Goal: Transaction & Acquisition: Purchase product/service

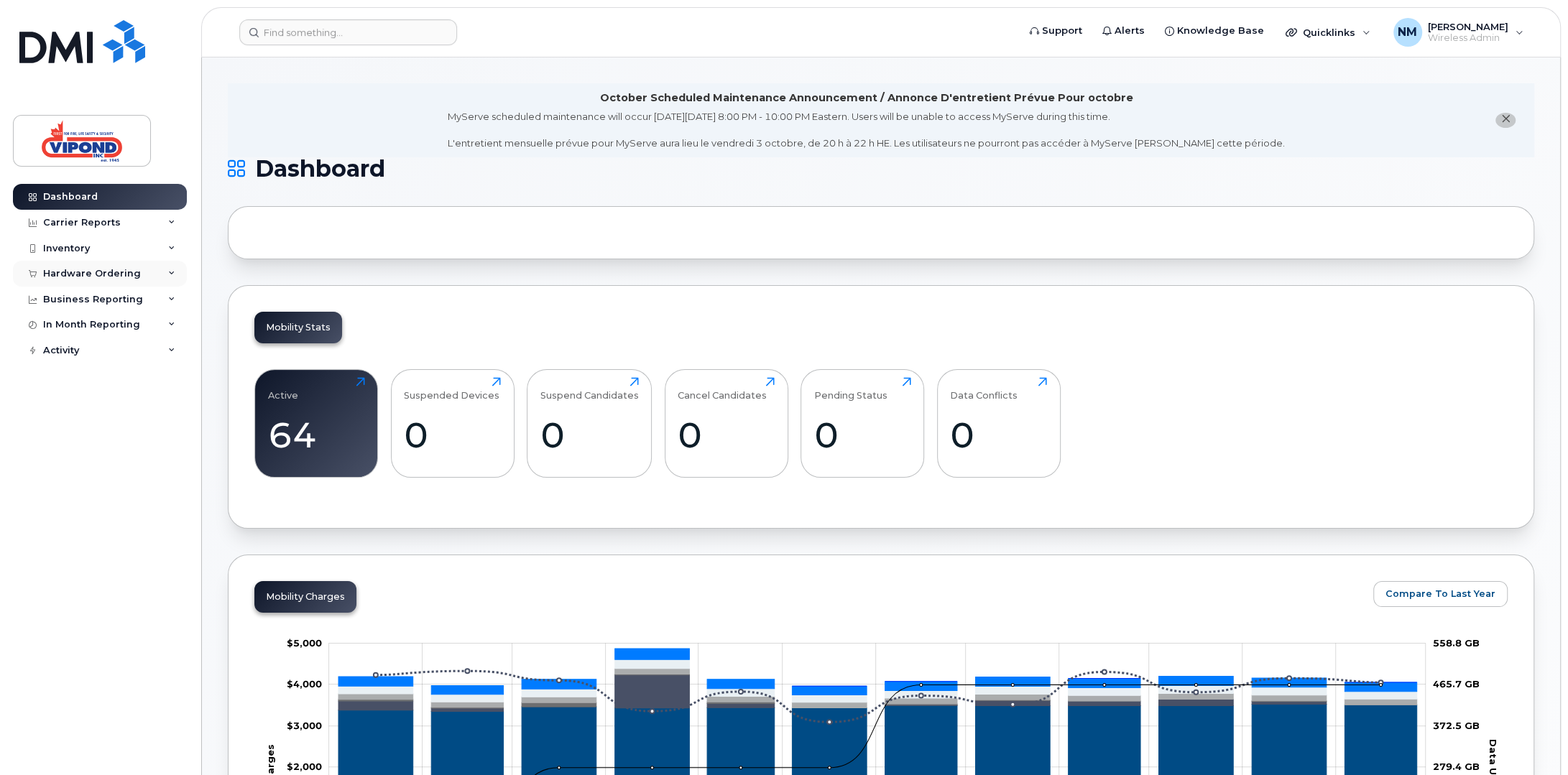
click at [76, 268] on div "Hardware Ordering" at bounding box center [92, 274] width 98 height 12
click at [76, 295] on div "Overview" at bounding box center [73, 300] width 47 height 13
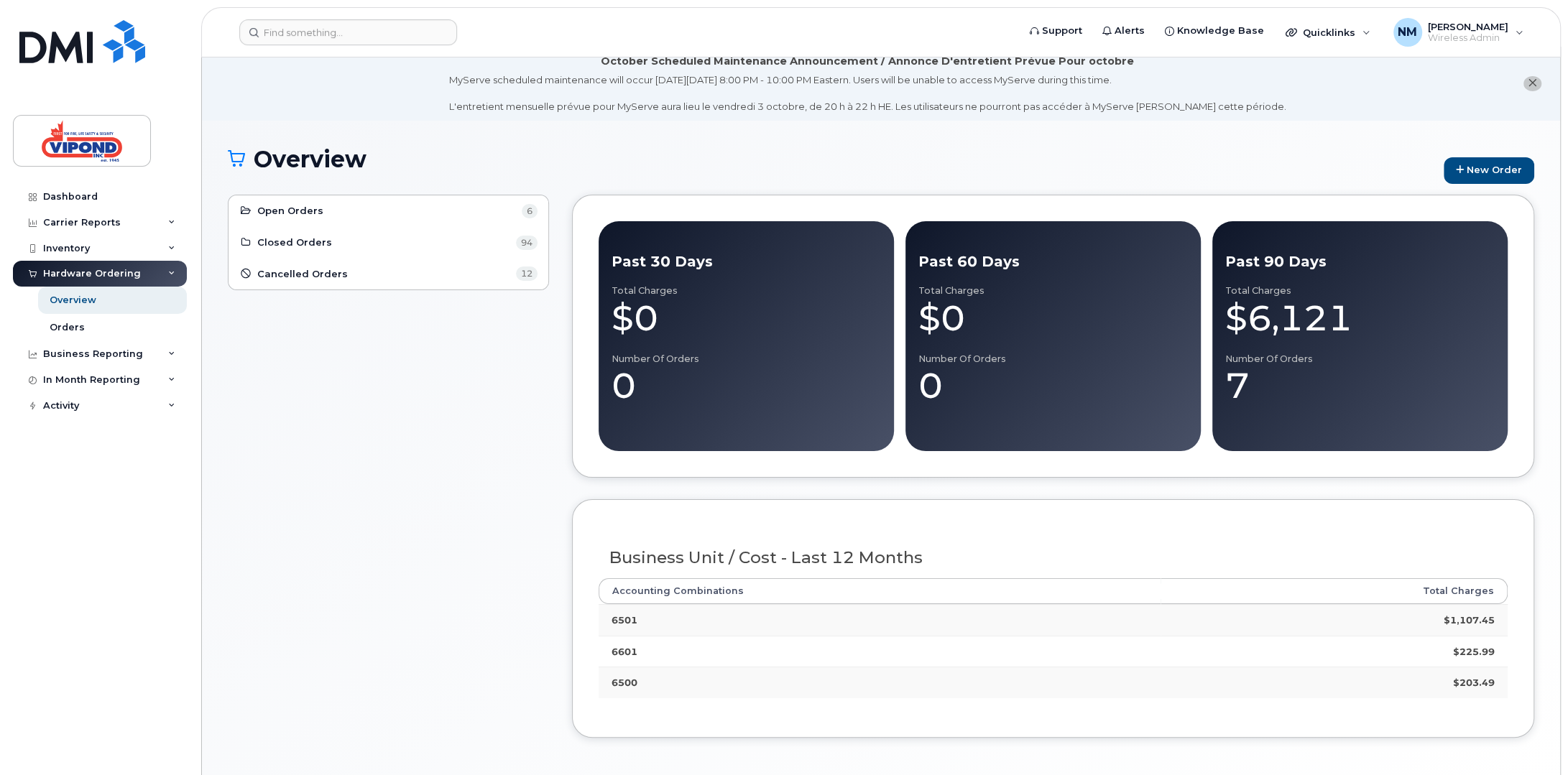
scroll to position [80, 0]
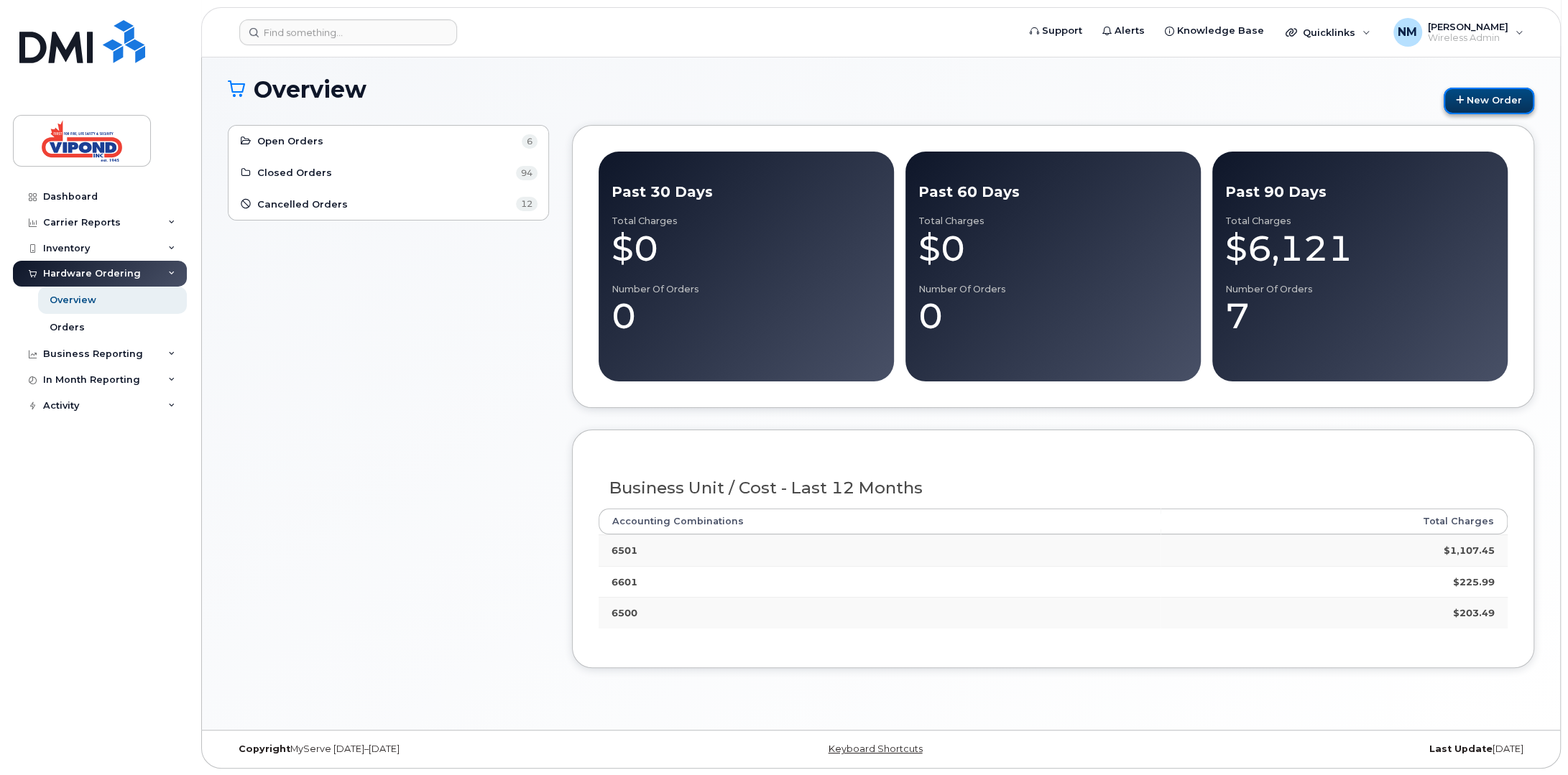
click at [1493, 96] on link "New Order" at bounding box center [1489, 101] width 91 height 26
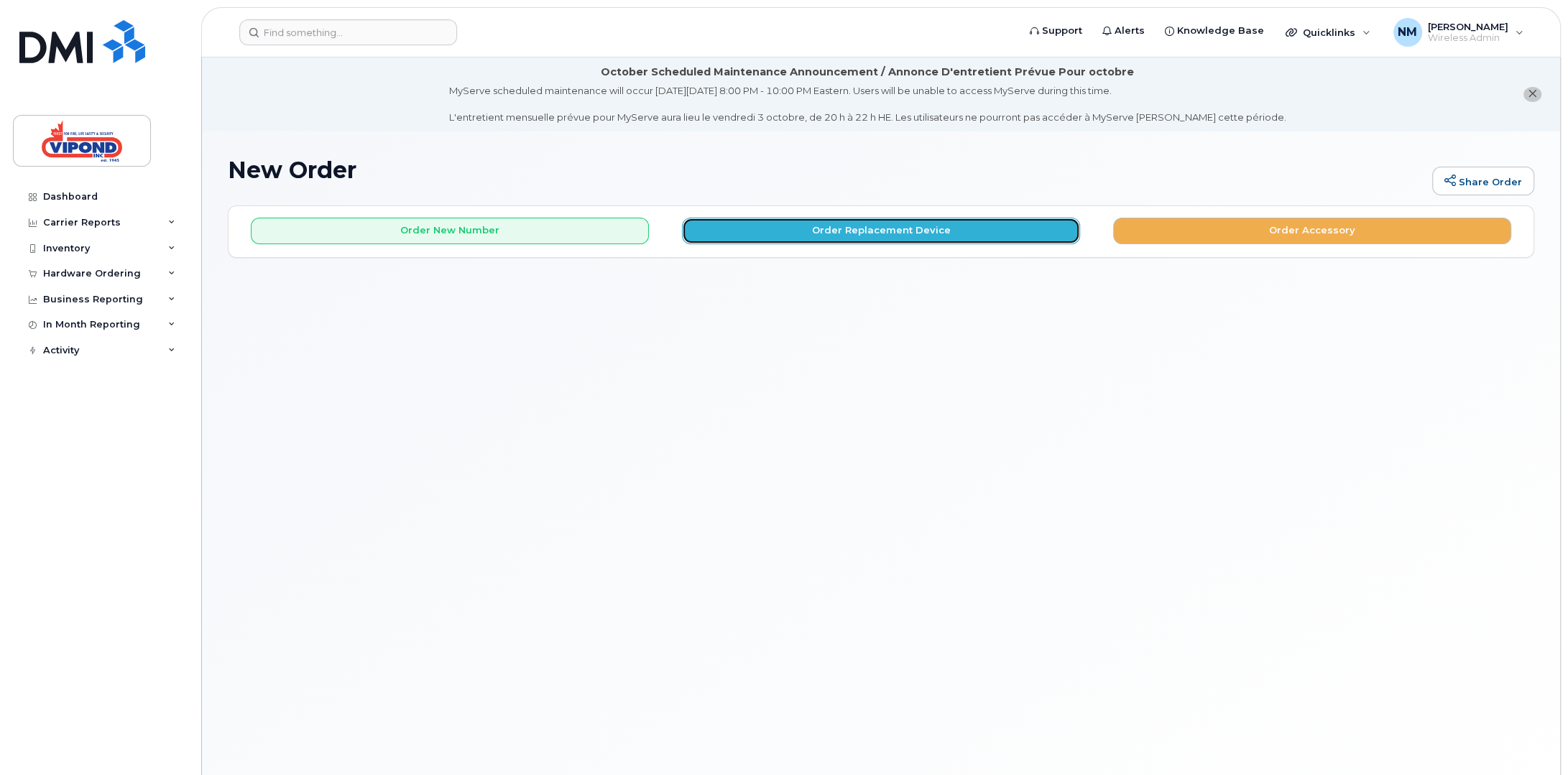
click at [883, 226] on button "Order Replacement Device" at bounding box center [882, 230] width 398 height 26
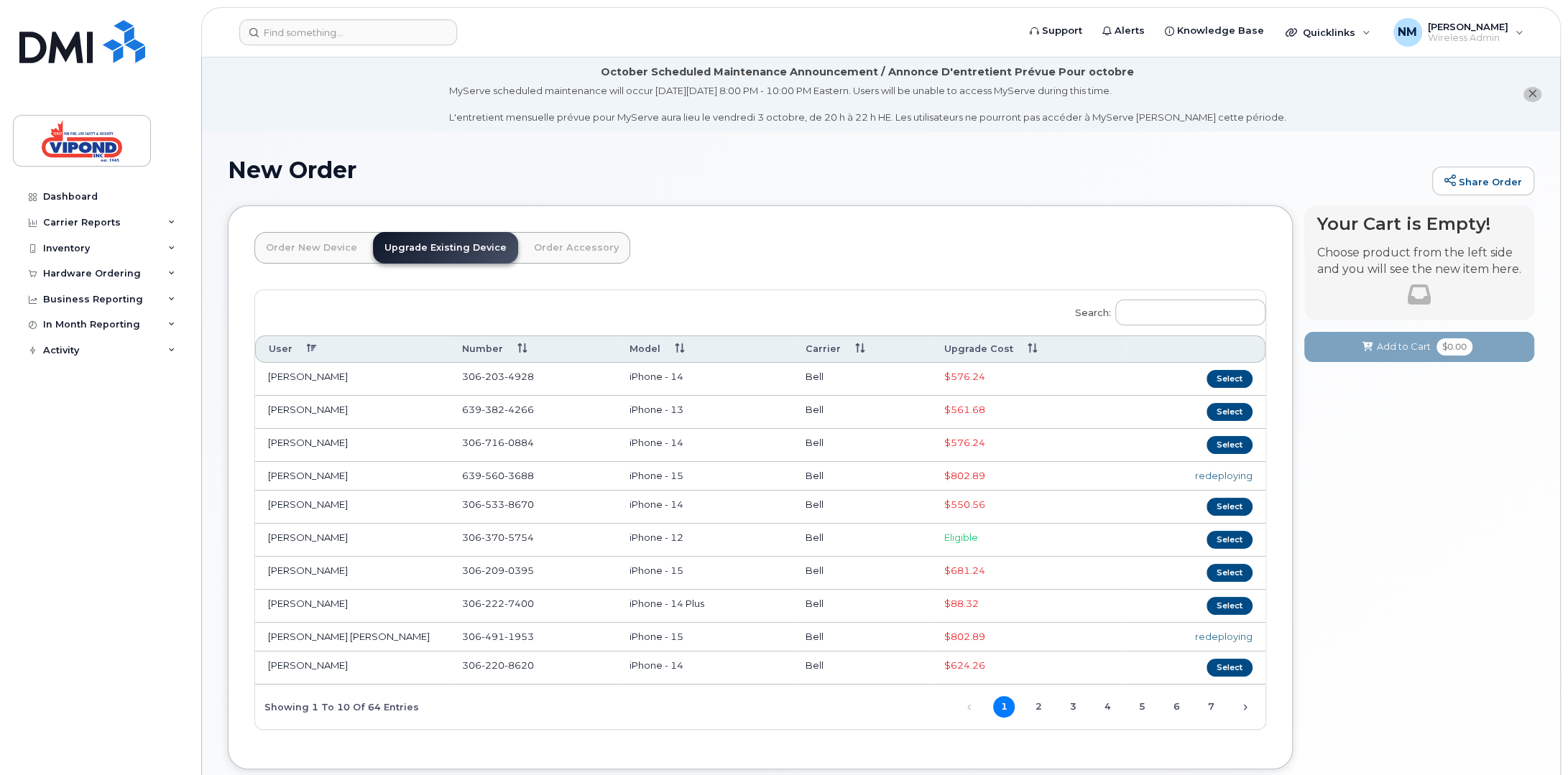
click at [1002, 354] on th "Upgrade Cost" at bounding box center [1028, 348] width 194 height 26
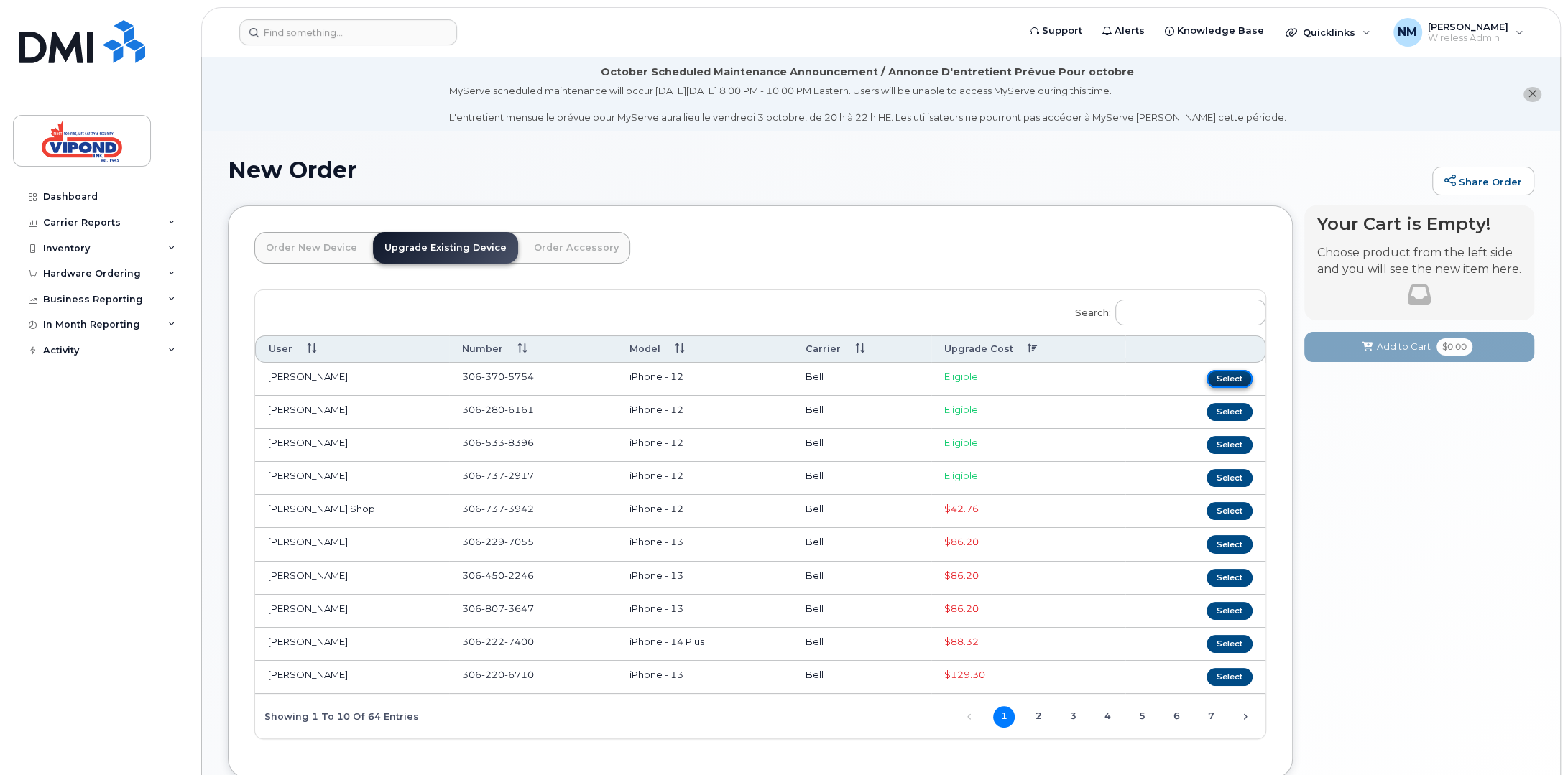
click at [1230, 378] on button "Select" at bounding box center [1229, 379] width 46 height 18
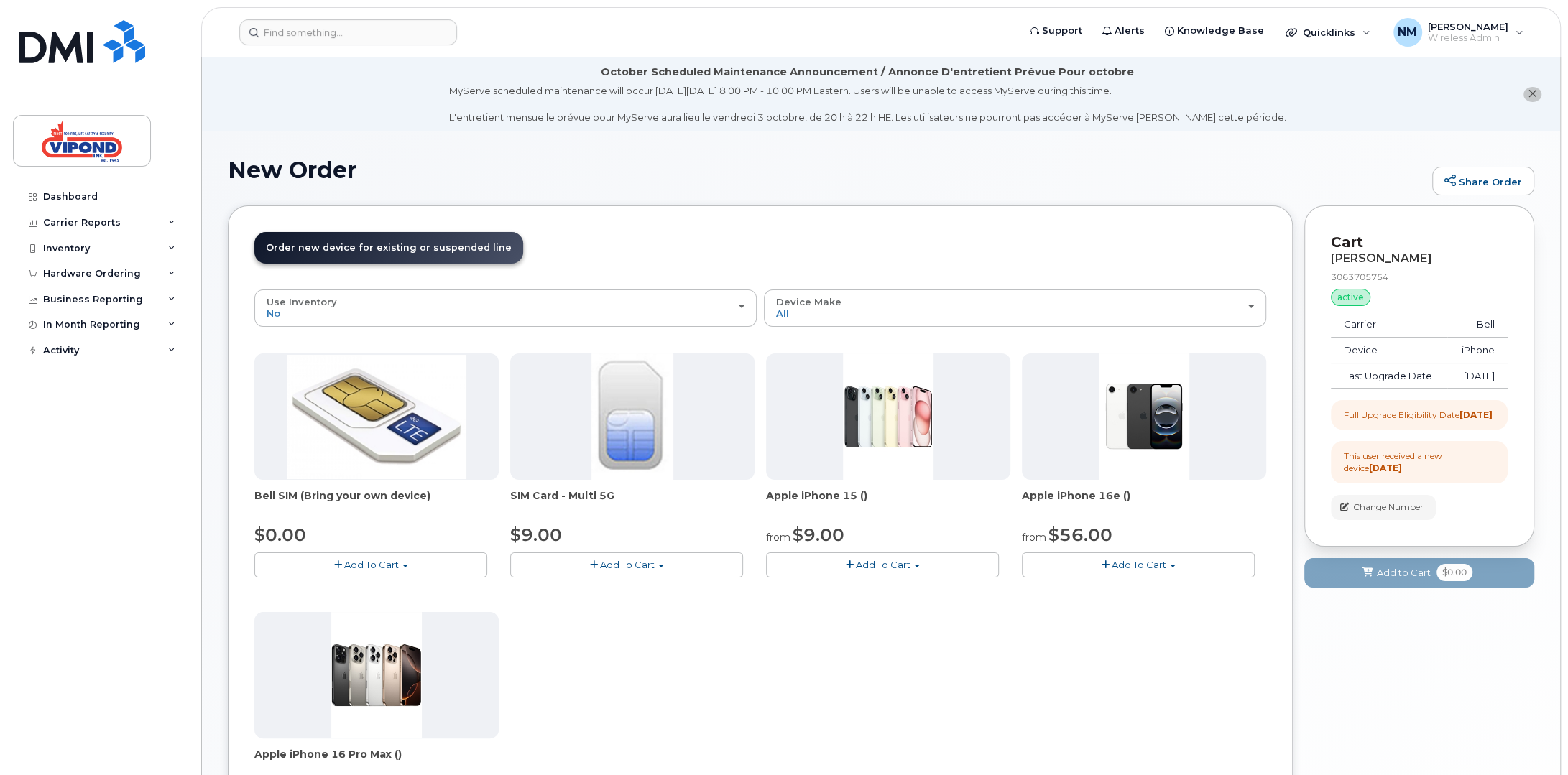
click at [901, 567] on span "Add To Cart" at bounding box center [884, 565] width 55 height 12
click at [861, 592] on link "$9.00 - 3 year term - voice & data plan (128GB)" at bounding box center [893, 591] width 249 height 18
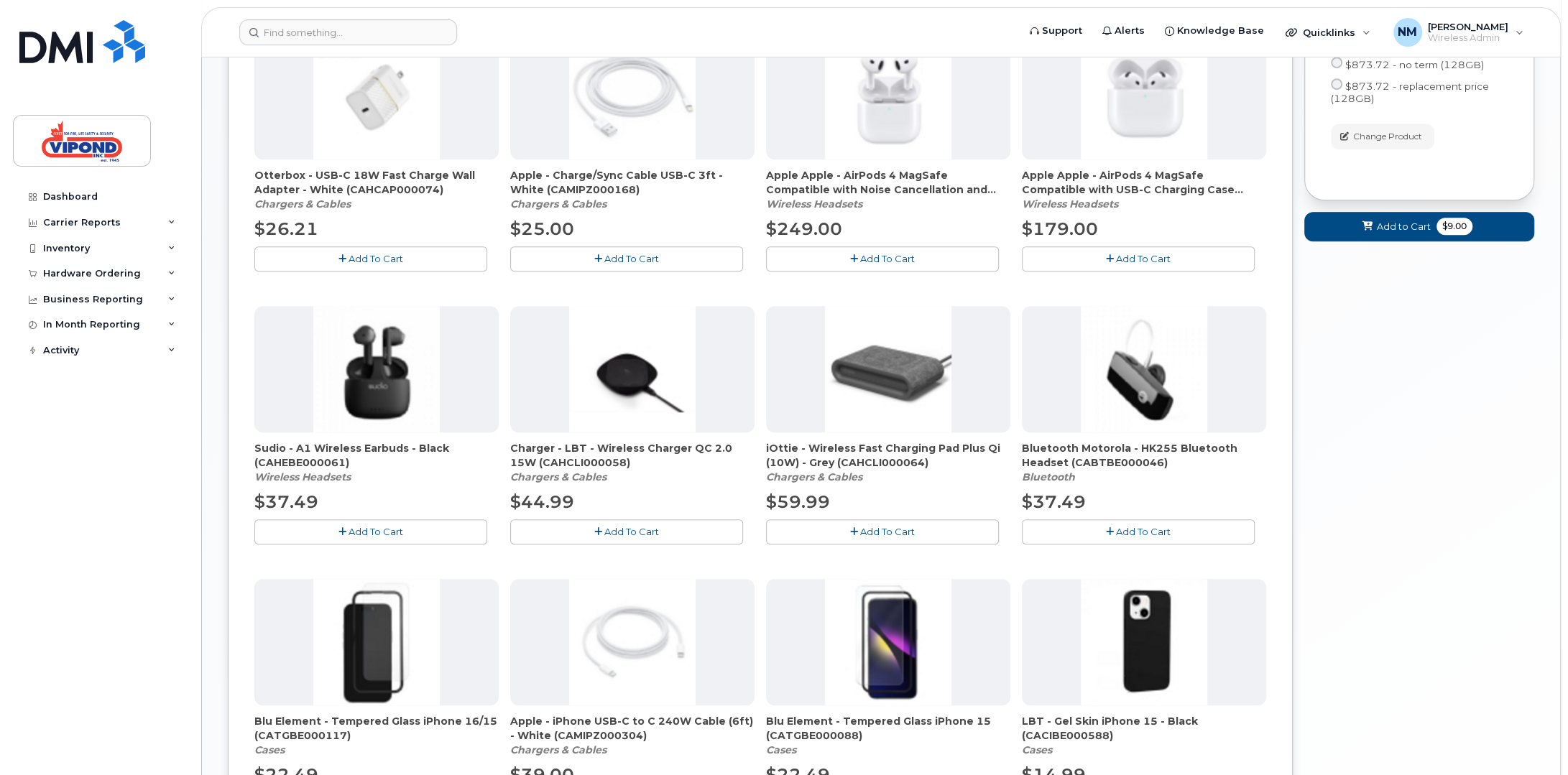
scroll to position [862, 0]
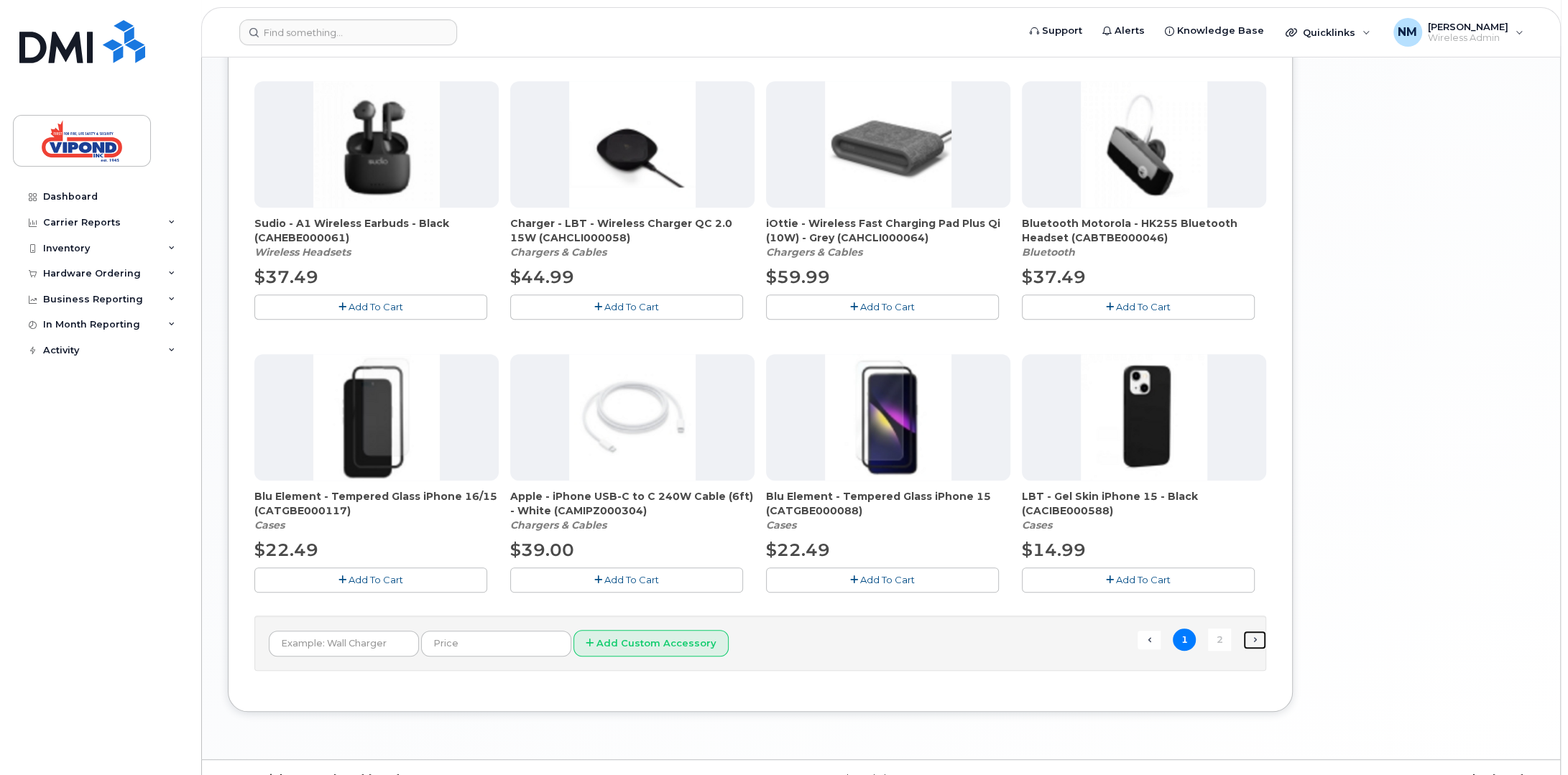
click at [1259, 635] on link "Next →" at bounding box center [1255, 639] width 23 height 19
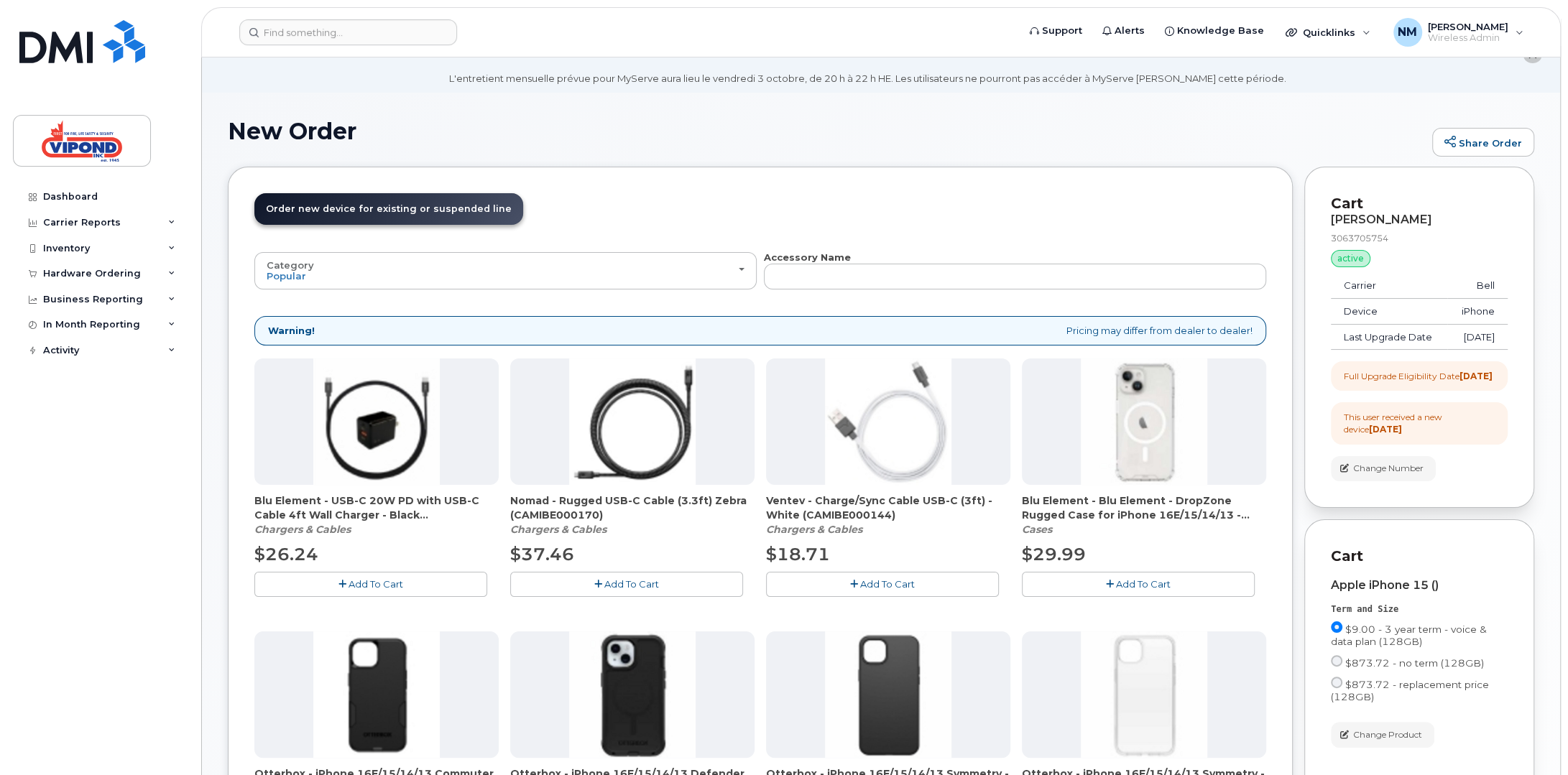
scroll to position [398, 0]
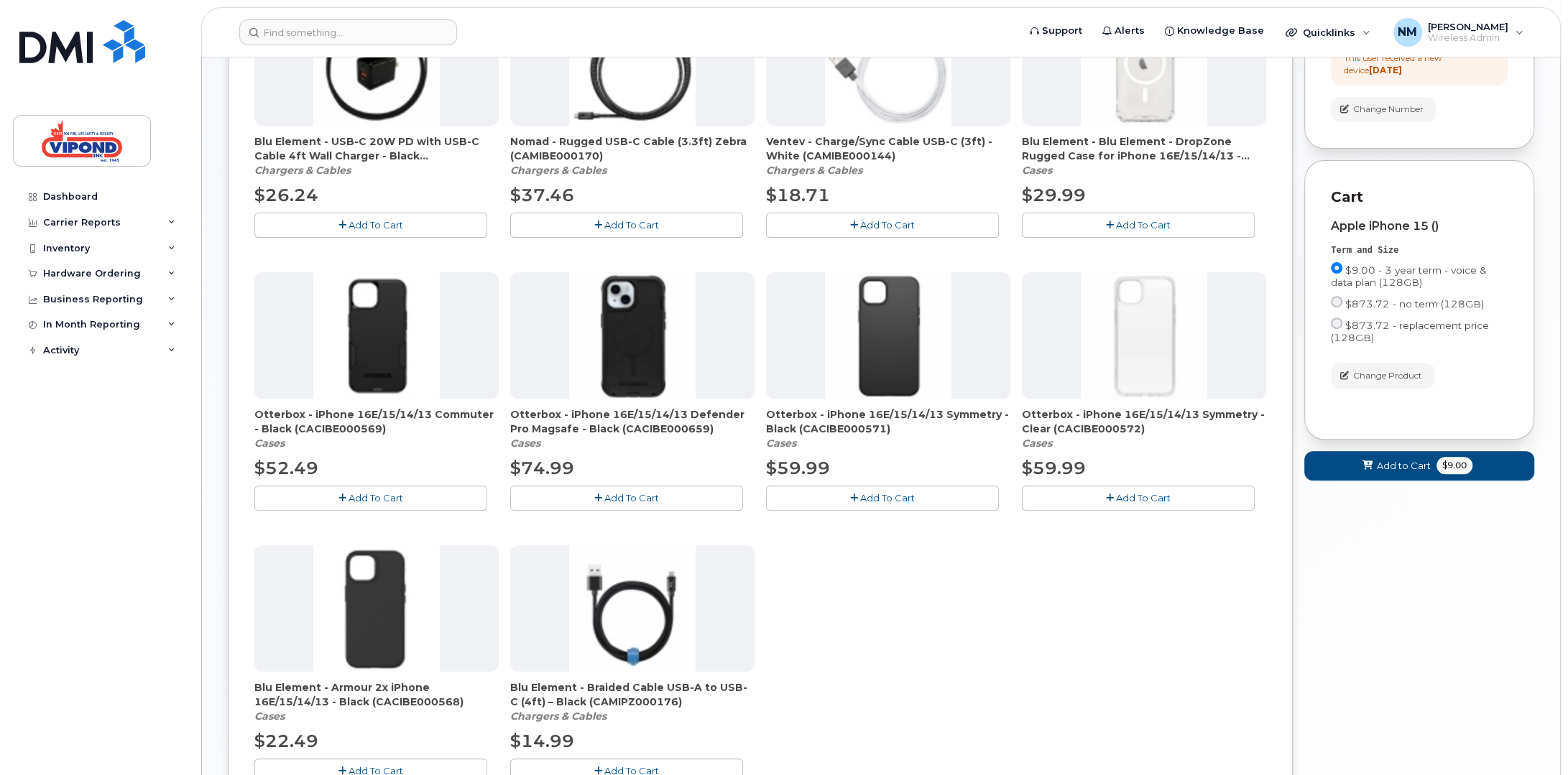
click at [634, 504] on button "Add To Cart" at bounding box center [627, 499] width 232 height 25
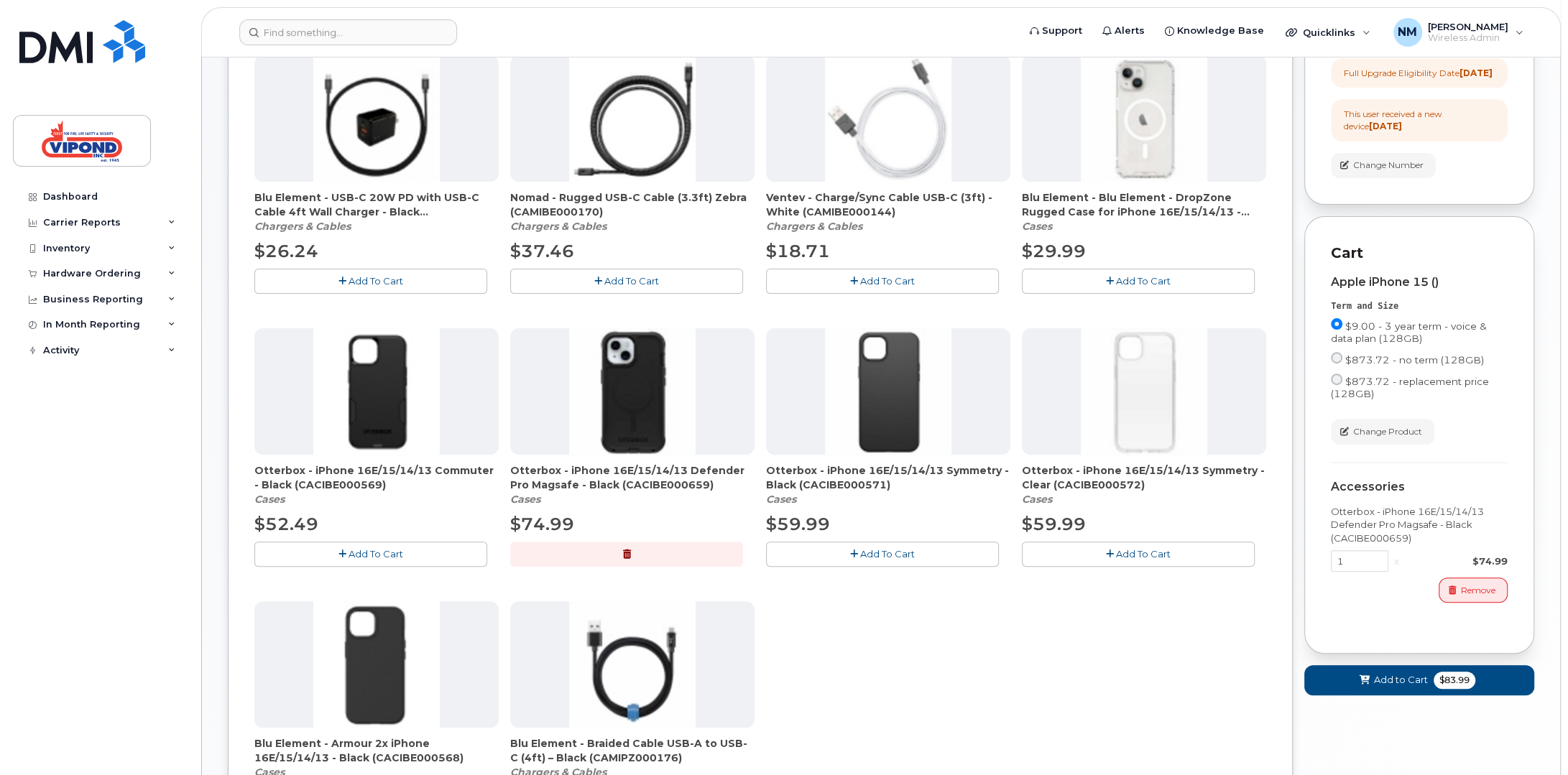
scroll to position [359, 0]
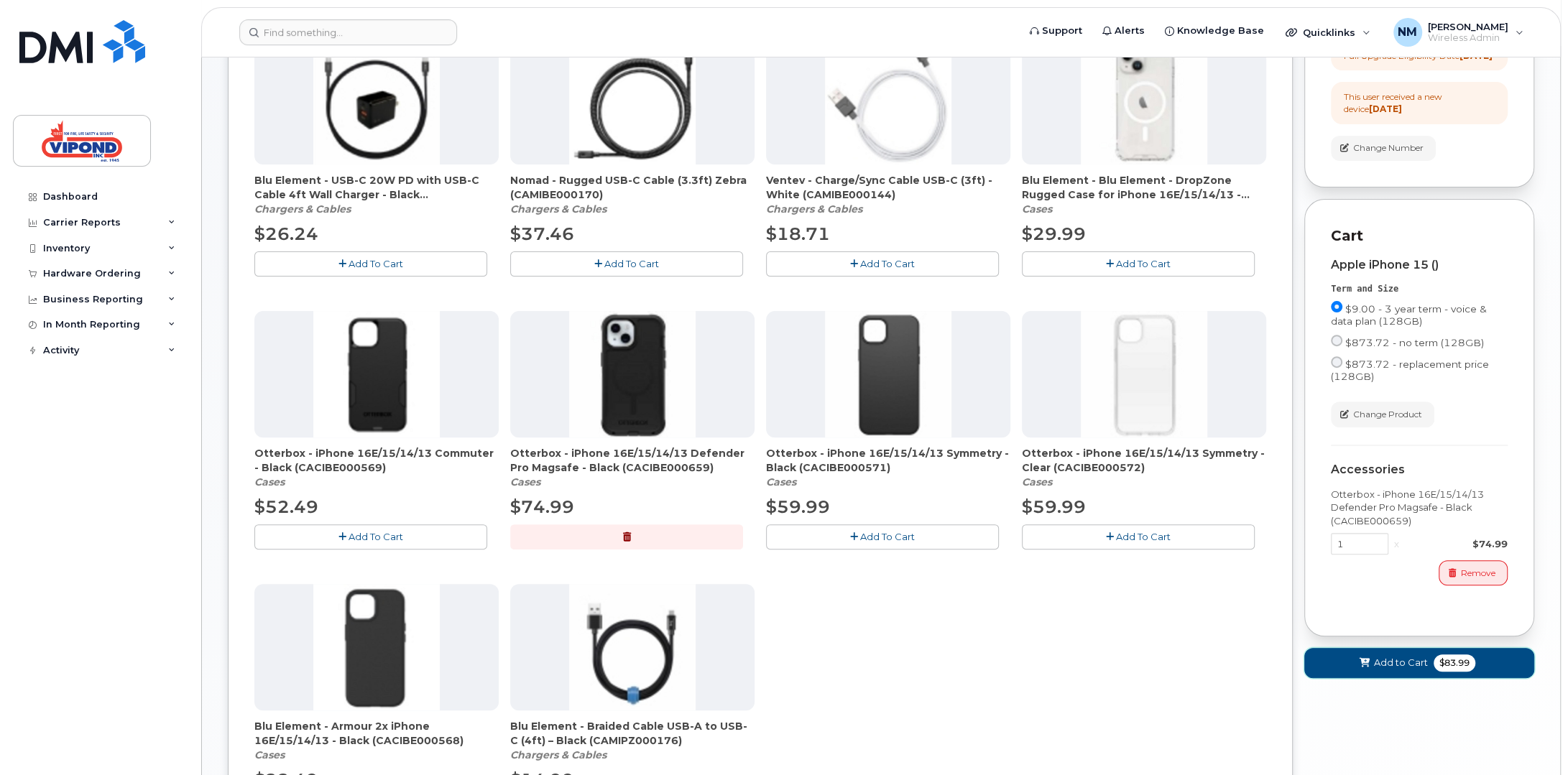
click at [1398, 670] on span "Add to Cart" at bounding box center [1400, 663] width 54 height 14
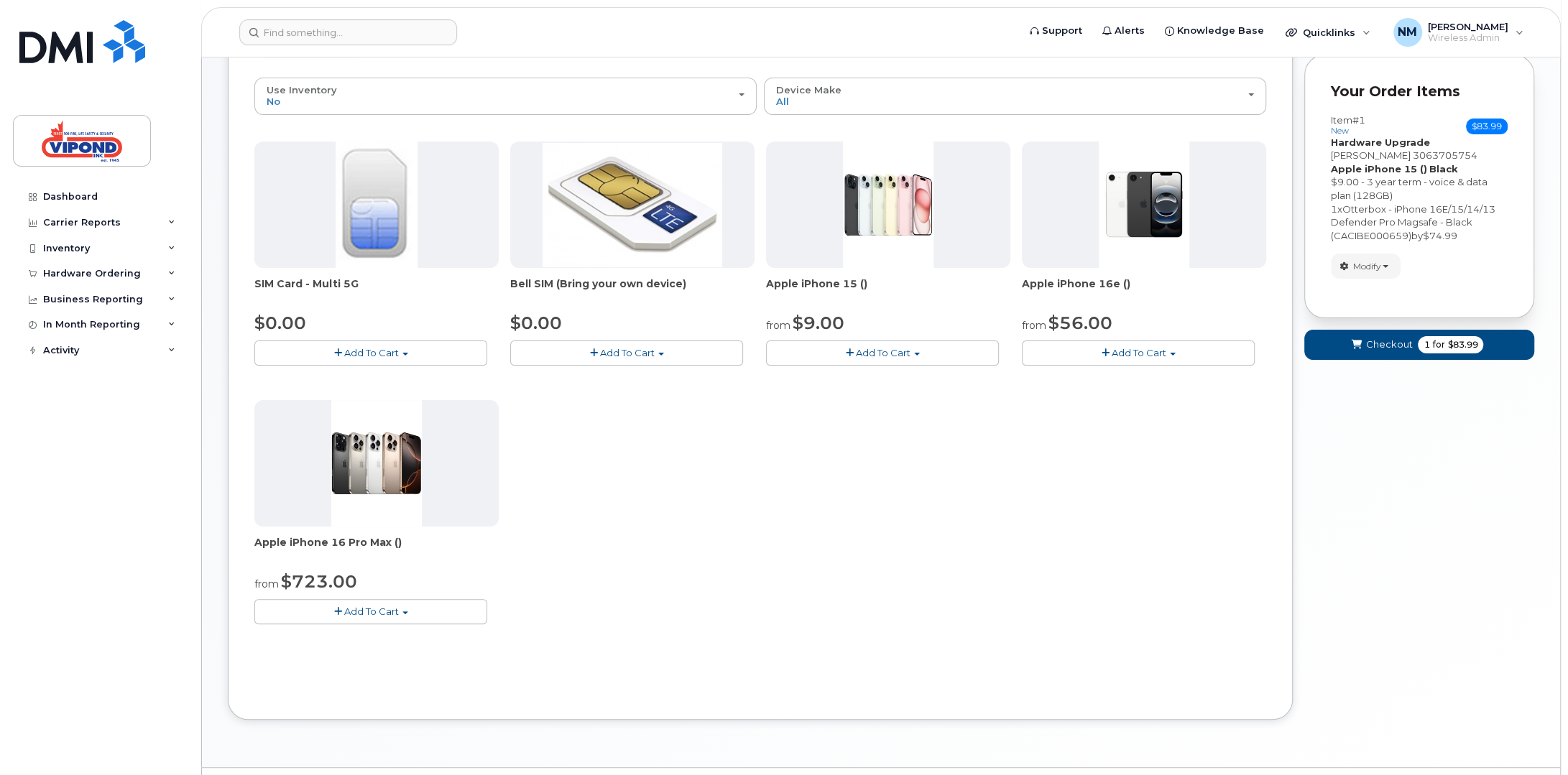
scroll to position [0, 0]
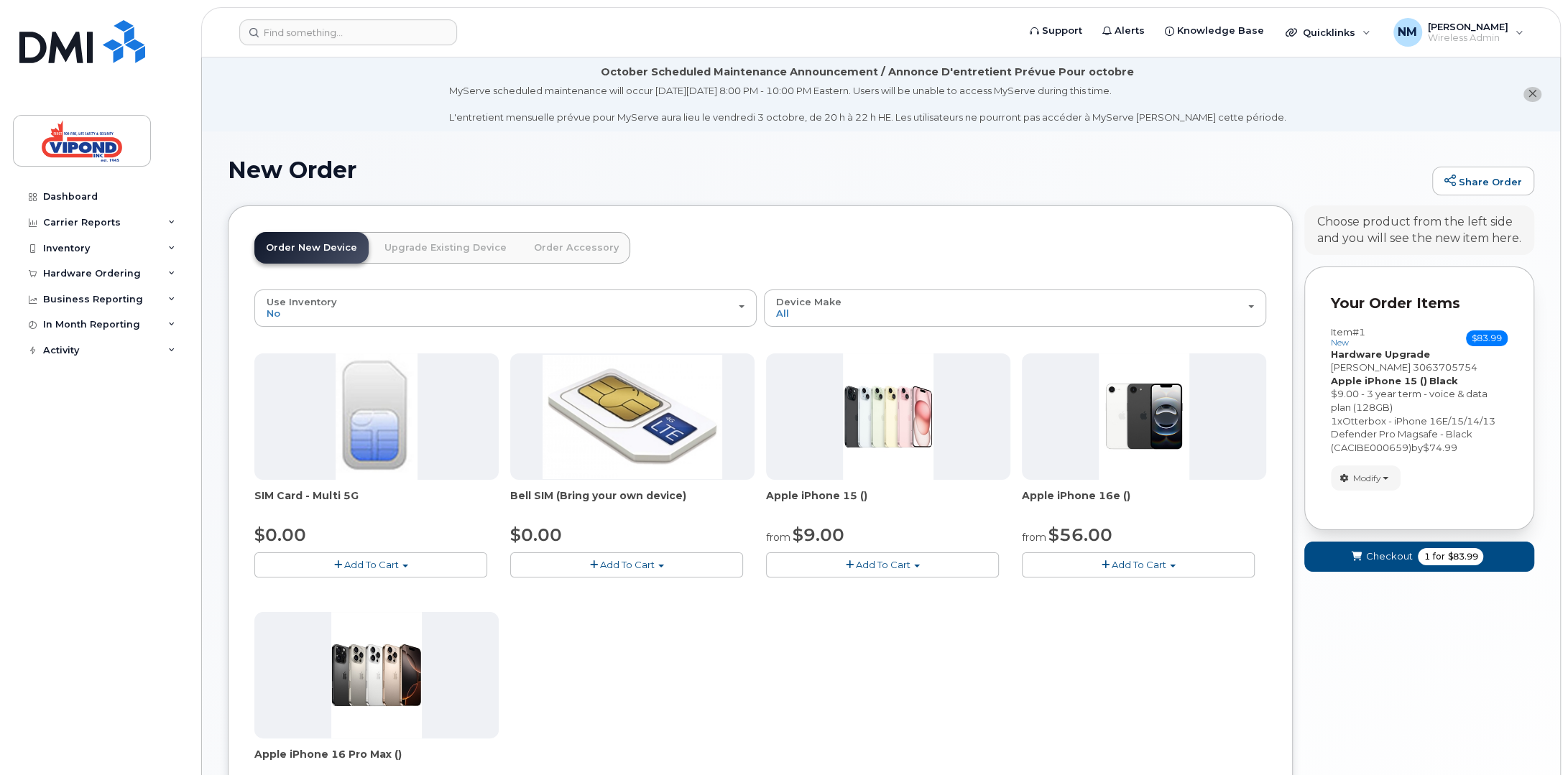
click at [883, 565] on span "Add To Cart" at bounding box center [884, 565] width 55 height 12
click at [864, 589] on link "$9.00 - 3 year term - voice & data plan (128GB)" at bounding box center [893, 591] width 249 height 18
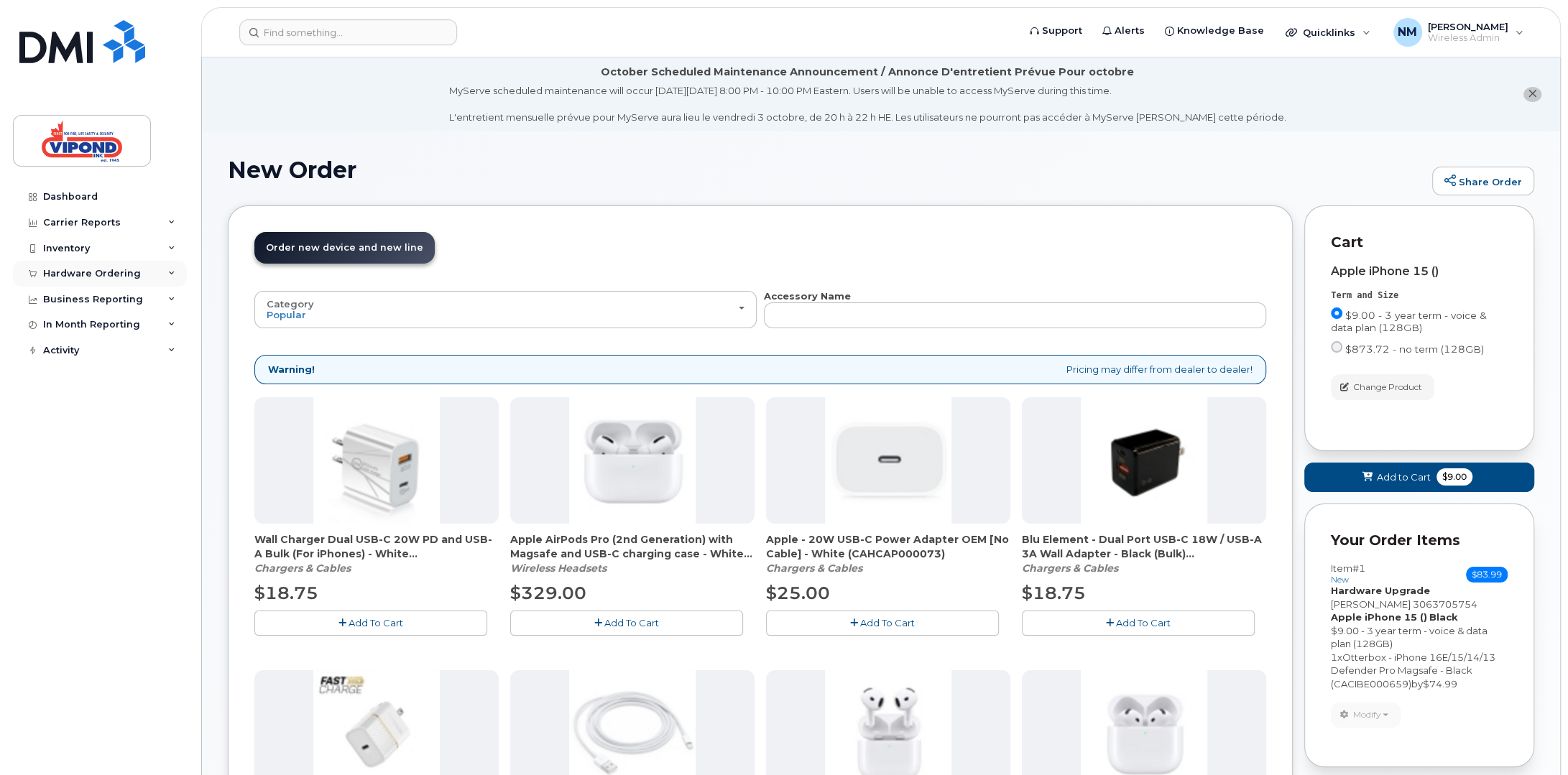
click at [87, 270] on div "Hardware Ordering" at bounding box center [92, 274] width 98 height 12
click at [91, 298] on div "Overview" at bounding box center [73, 300] width 47 height 13
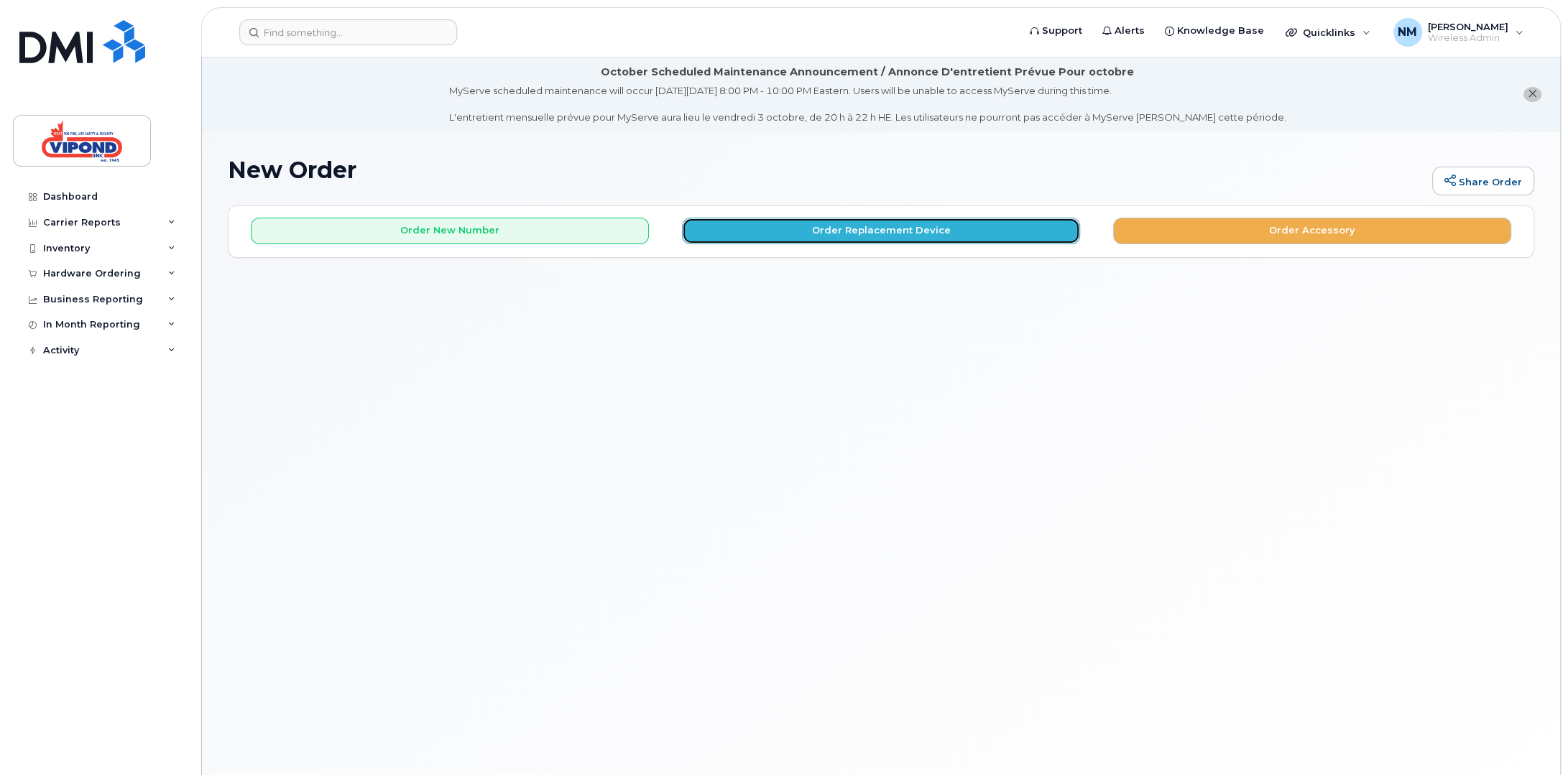
click at [932, 225] on button "Order Replacement Device" at bounding box center [882, 230] width 398 height 26
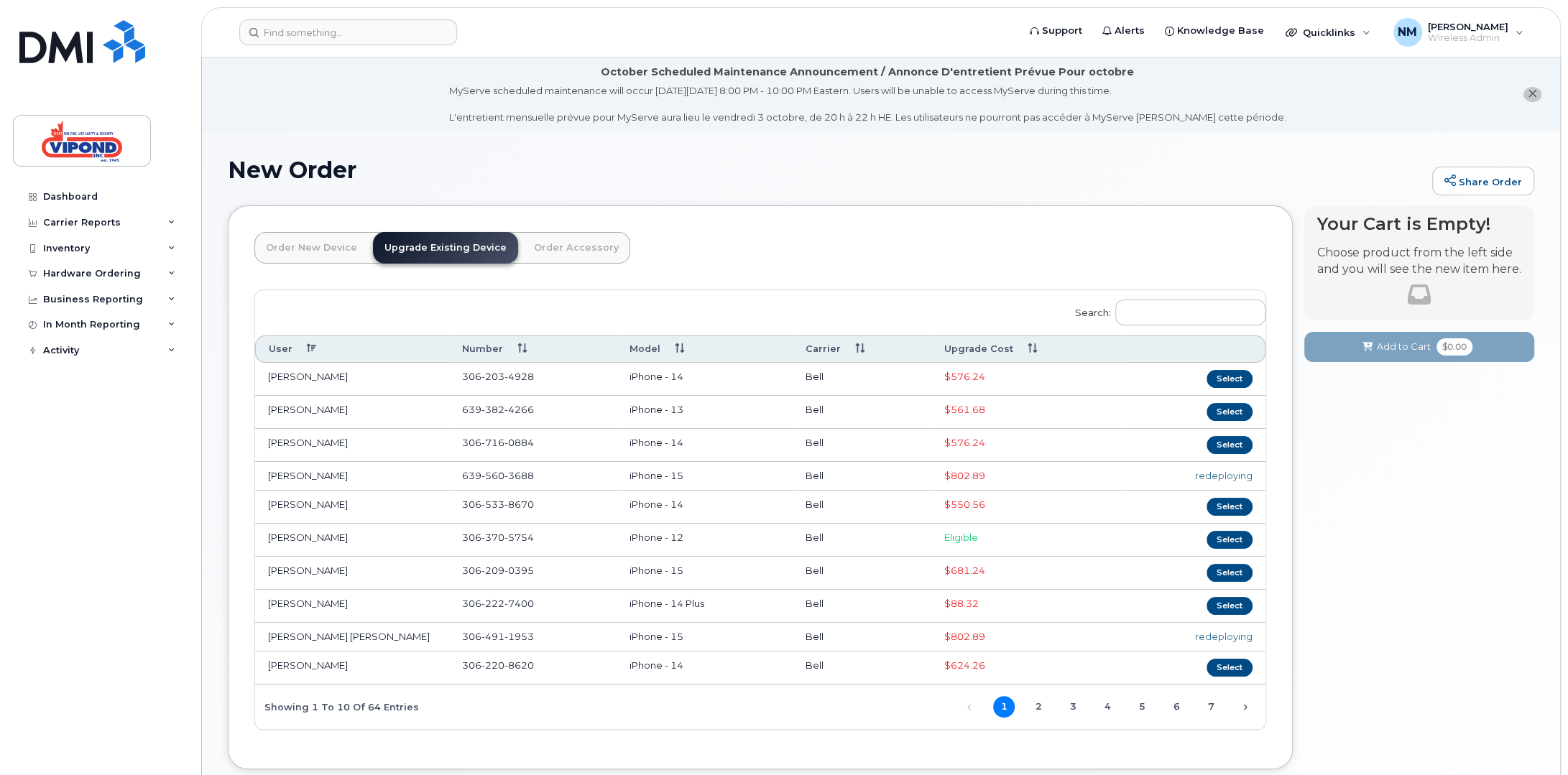
click at [992, 348] on th "Upgrade Cost" at bounding box center [1028, 348] width 194 height 26
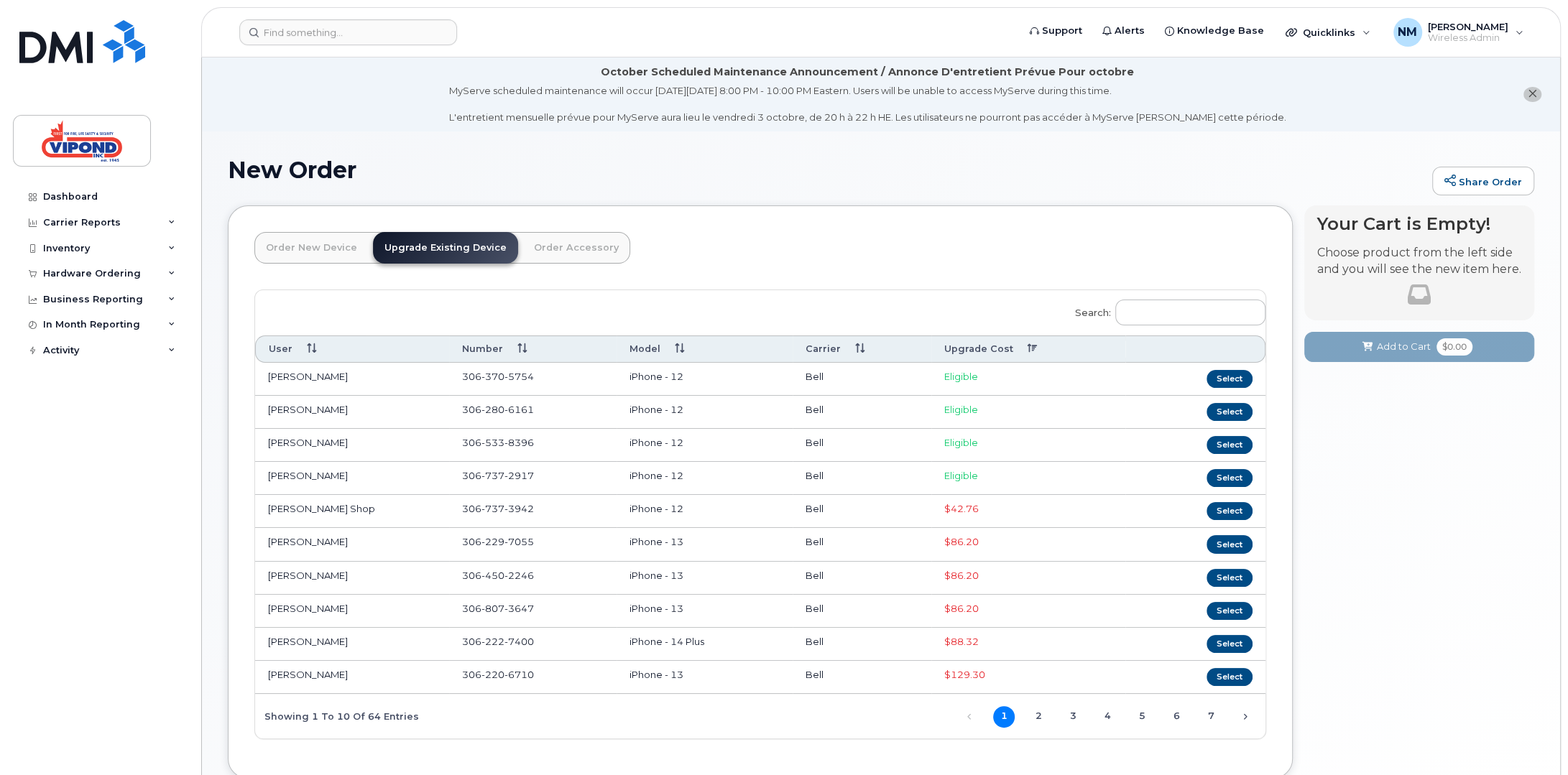
click at [1005, 347] on th "Upgrade Cost" at bounding box center [1028, 348] width 194 height 26
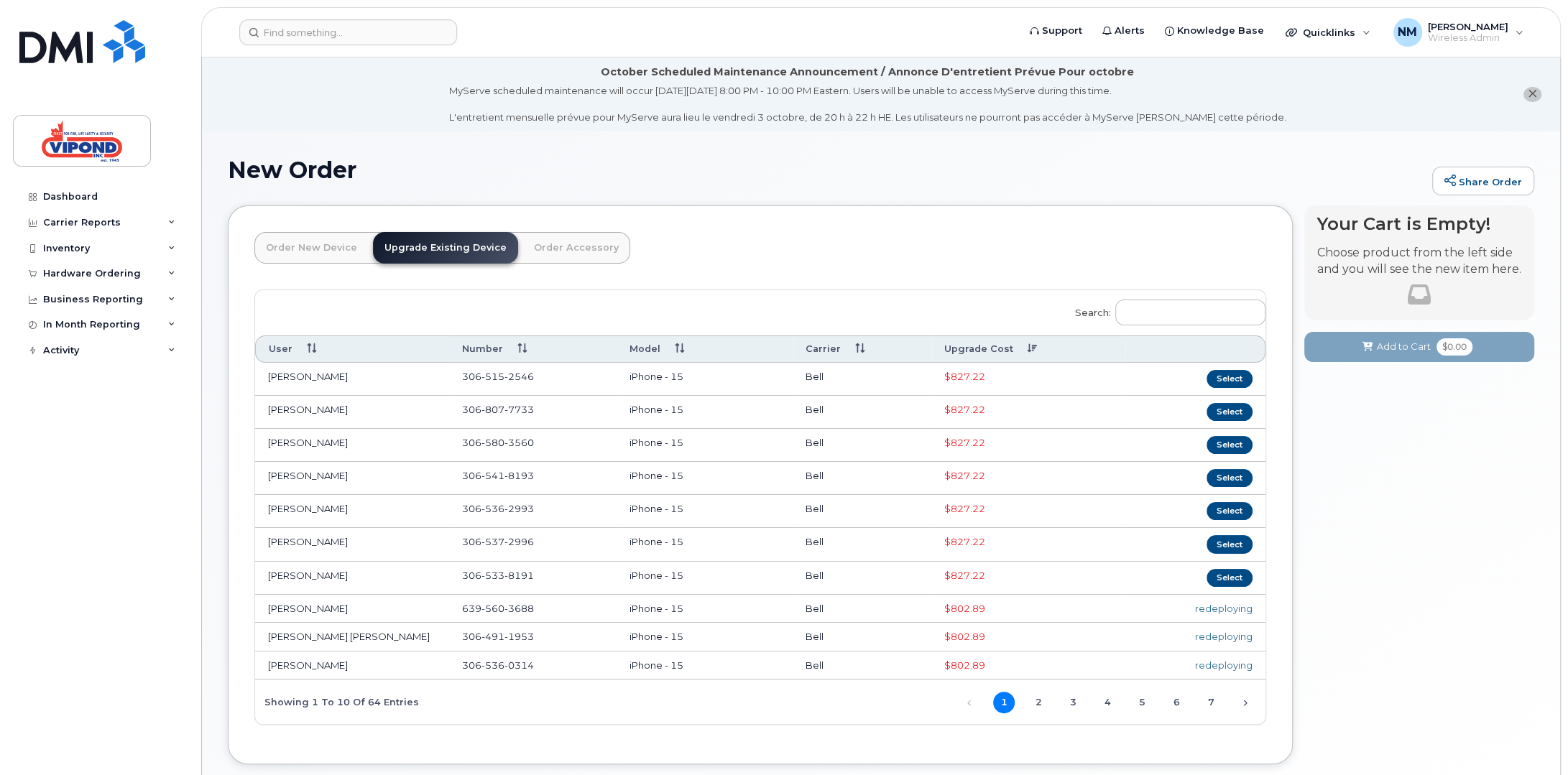
click at [1005, 347] on th "Upgrade Cost" at bounding box center [1028, 348] width 194 height 26
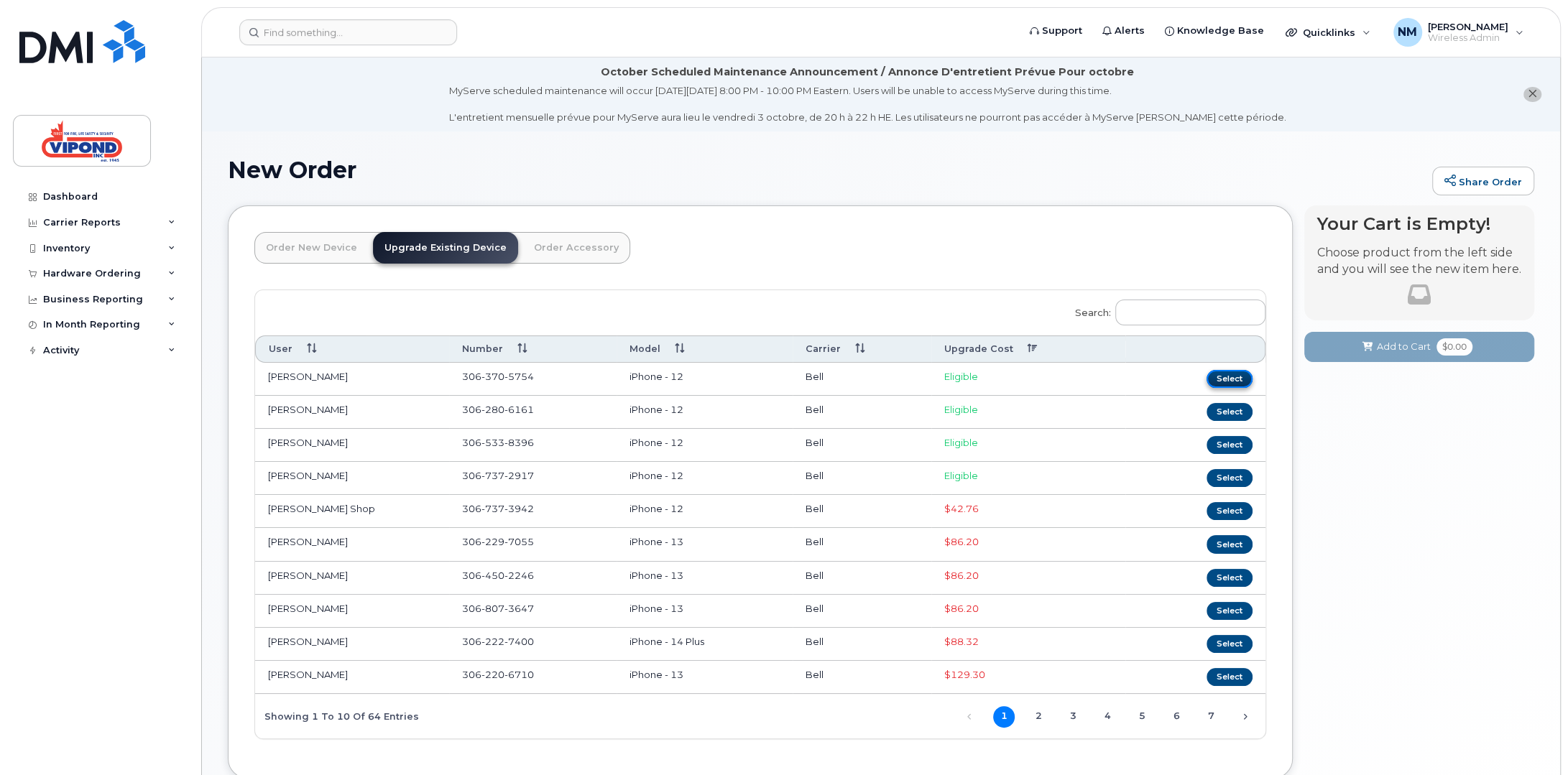
click at [1239, 372] on button "Select" at bounding box center [1229, 379] width 46 height 18
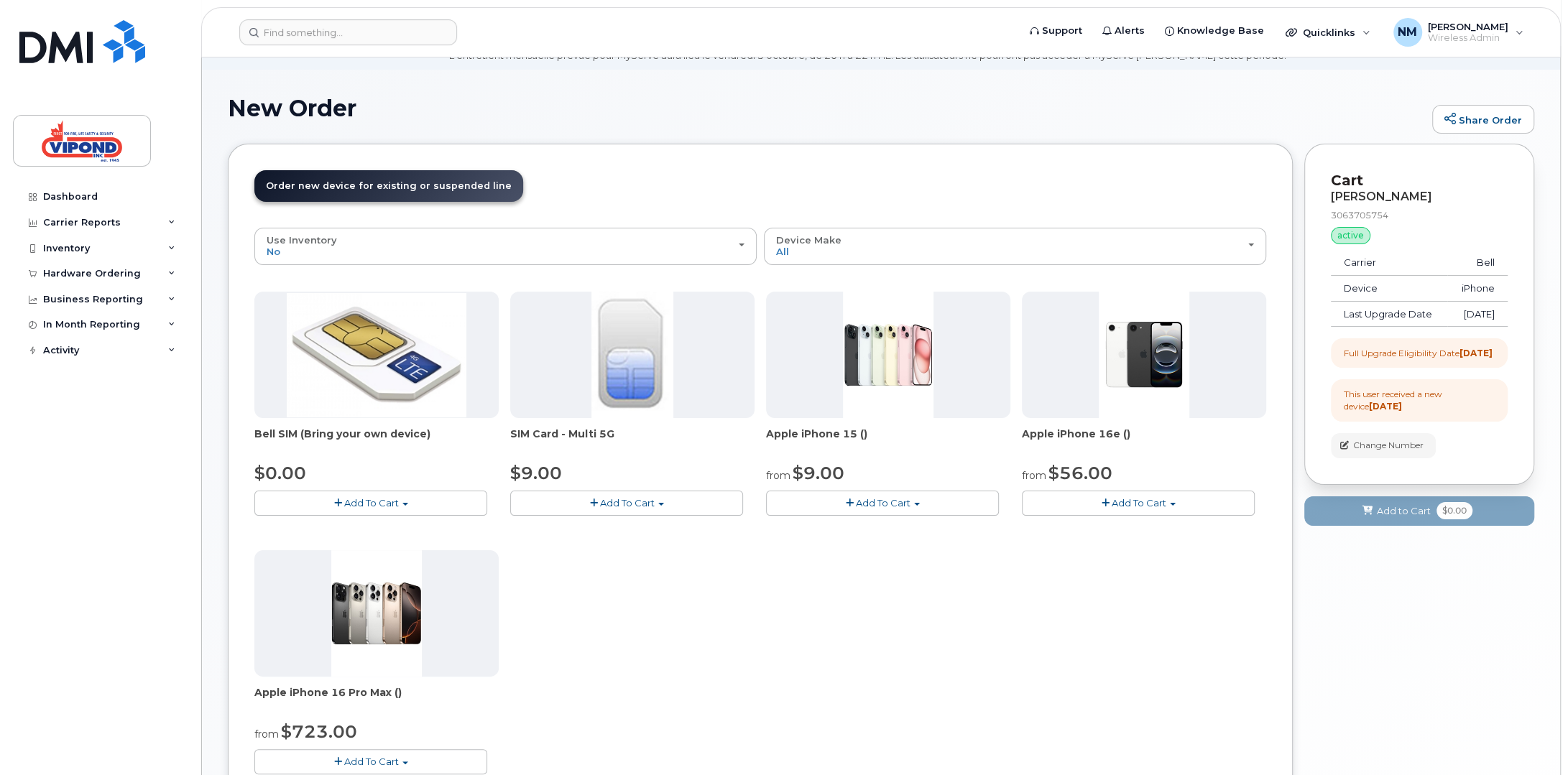
scroll to position [72, 0]
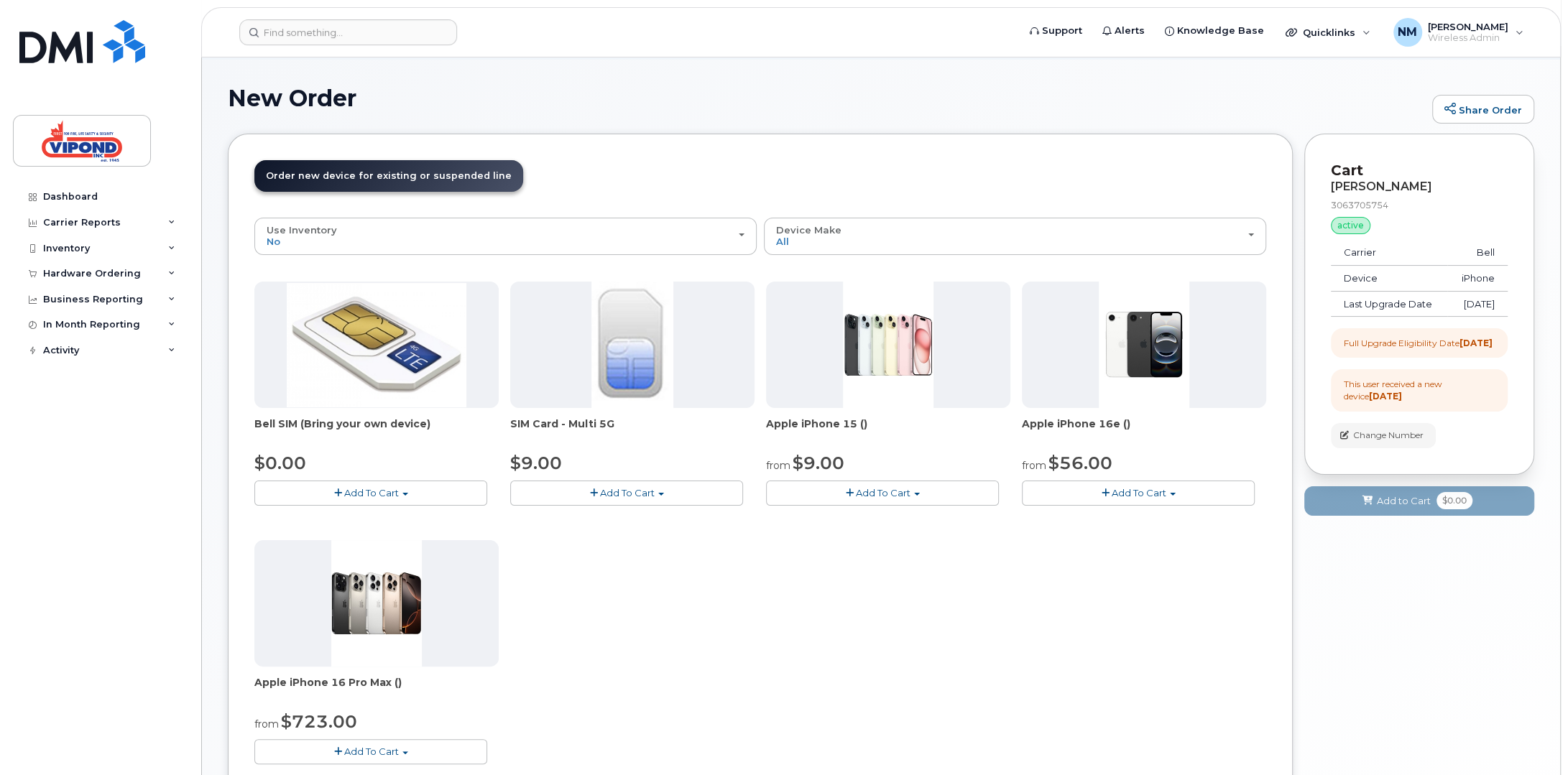
click at [887, 488] on span "Add To Cart" at bounding box center [884, 493] width 55 height 12
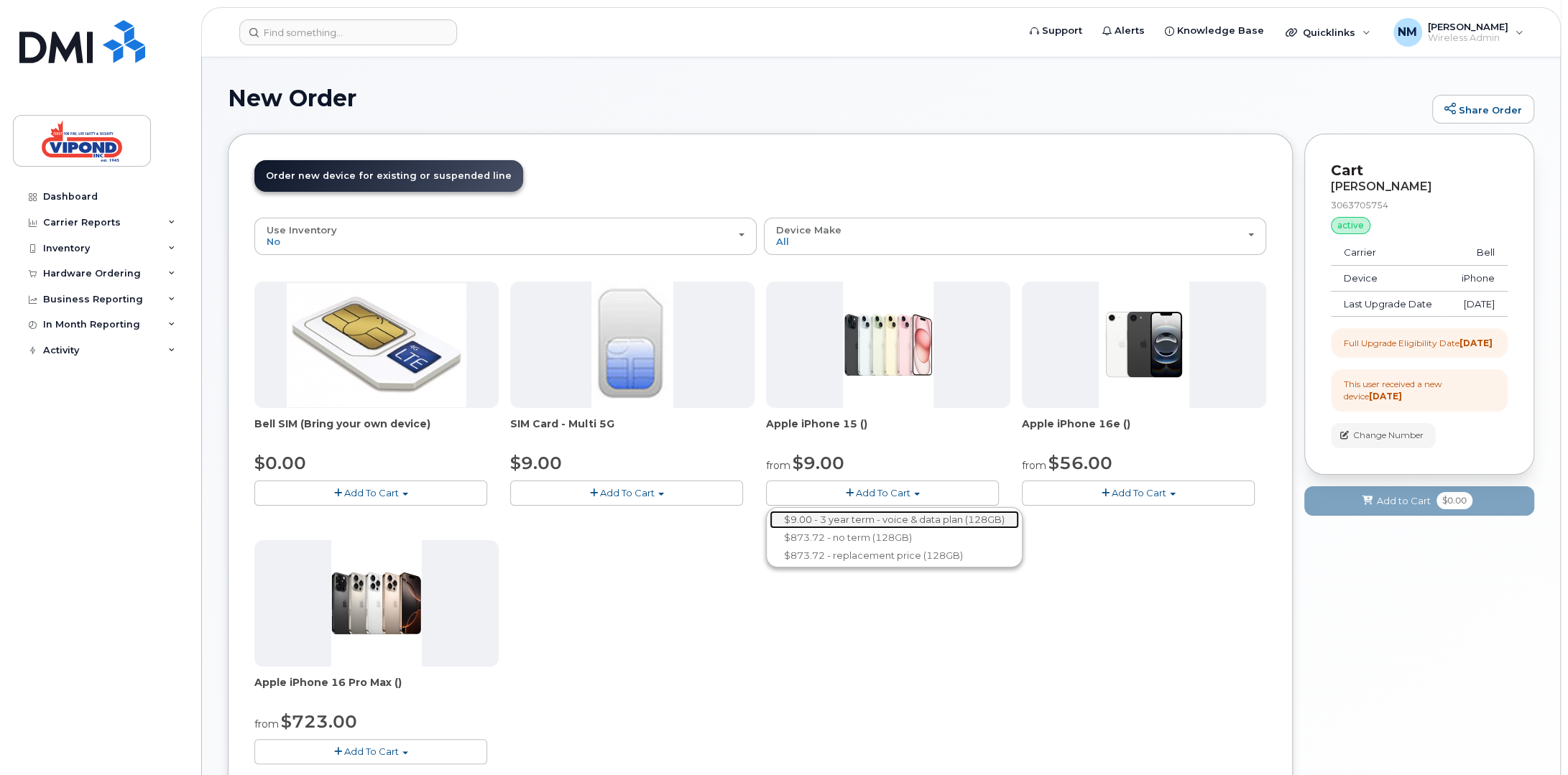
click at [854, 513] on link "$9.00 - 3 year term - voice & data plan (128GB)" at bounding box center [893, 519] width 249 height 18
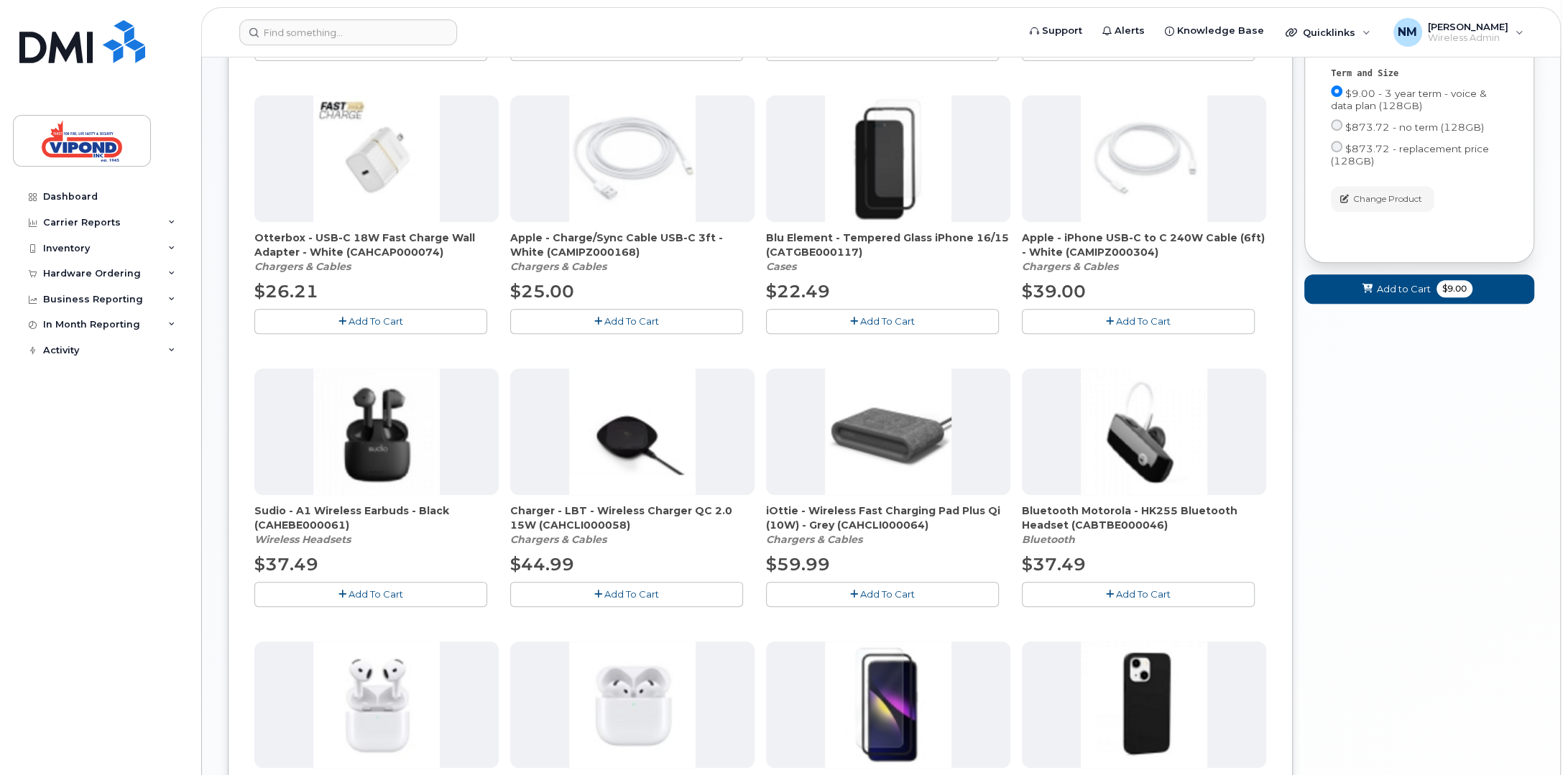
scroll to position [886, 0]
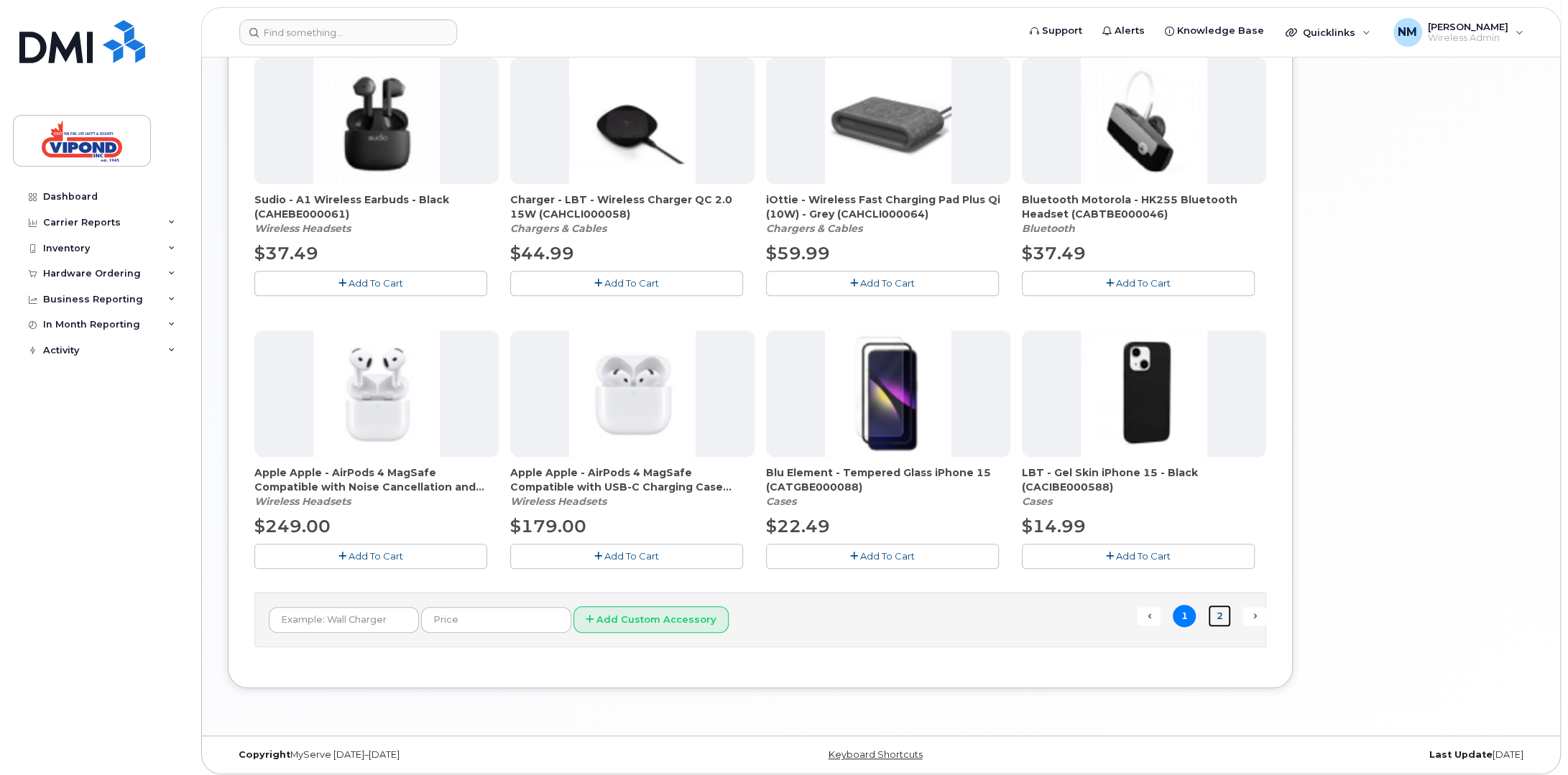
click at [1221, 614] on link "2" at bounding box center [1219, 616] width 23 height 22
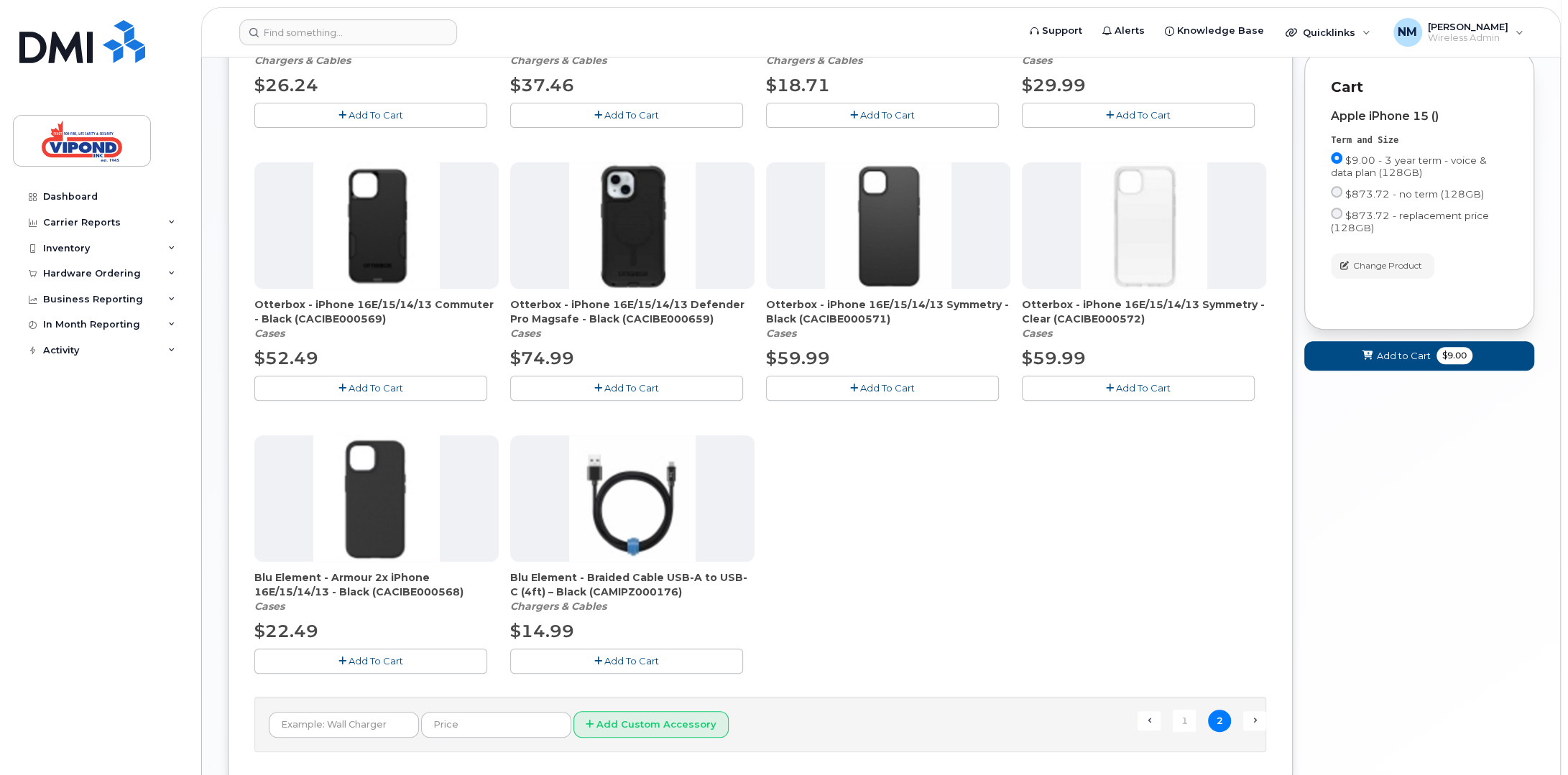
scroll to position [509, 0]
click at [614, 386] on span "Add To Cart" at bounding box center [632, 388] width 55 height 12
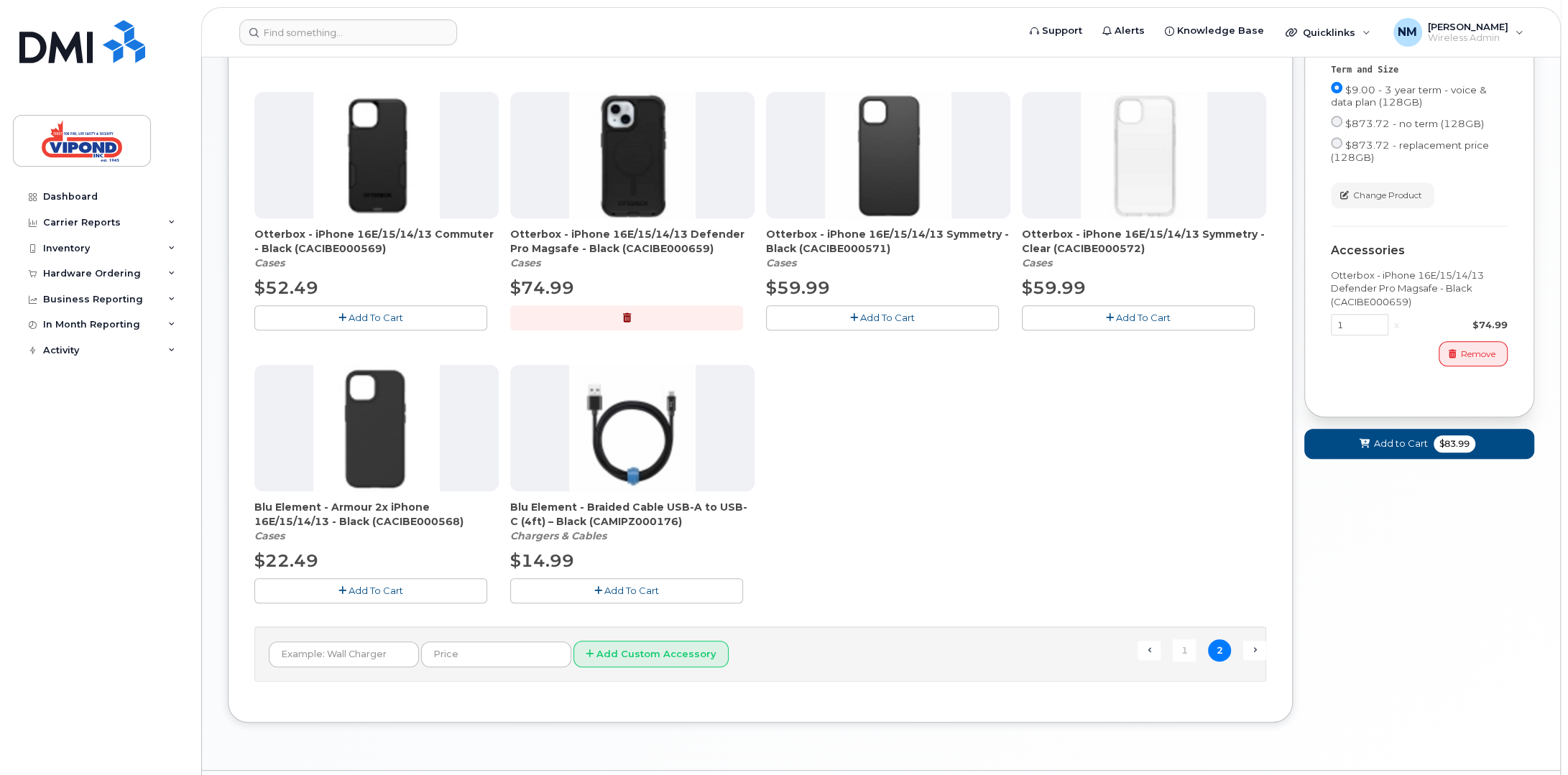
scroll to position [614, 0]
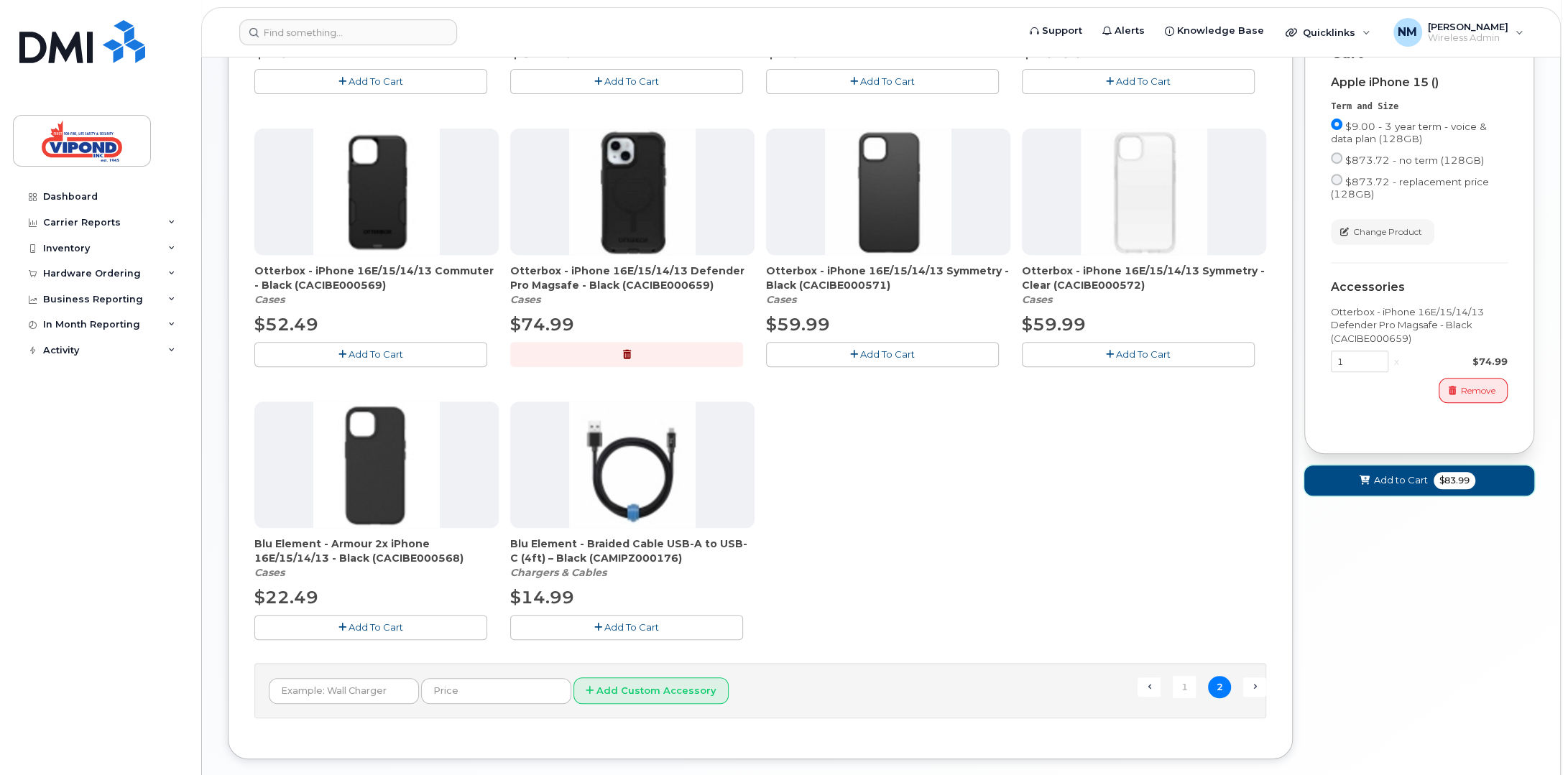
click at [1426, 487] on span "Add to Cart" at bounding box center [1400, 480] width 54 height 14
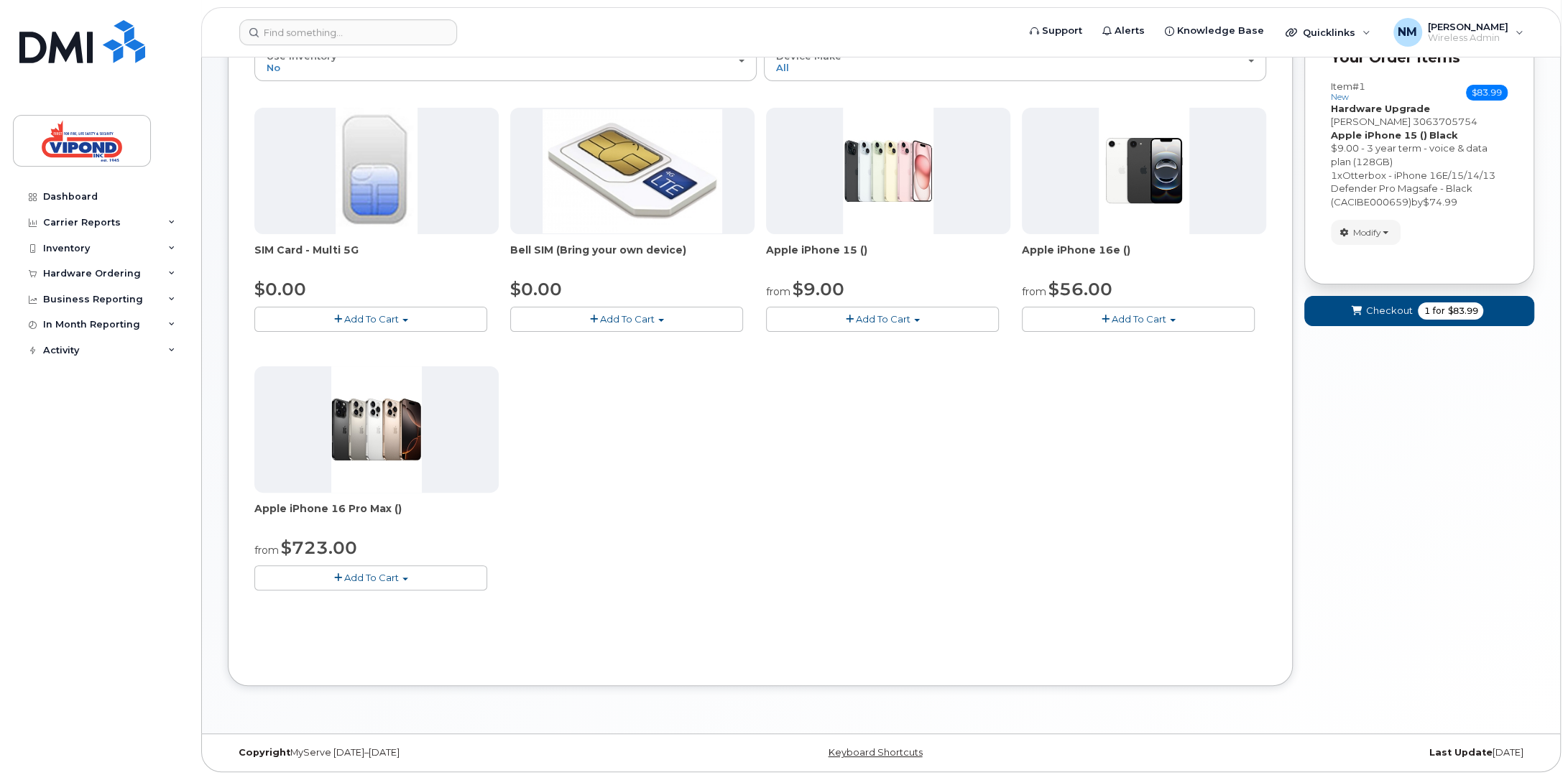
scroll to position [0, 0]
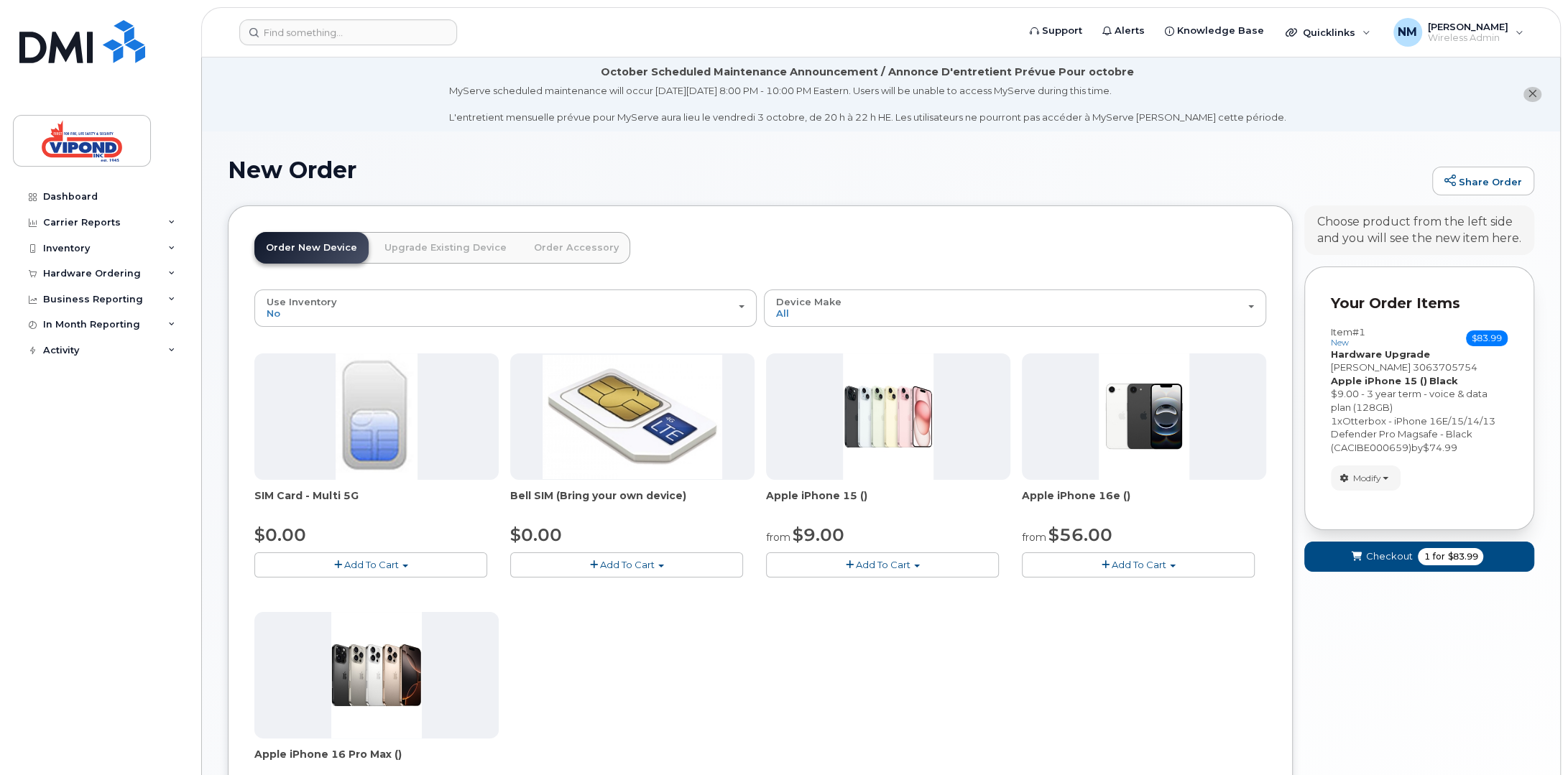
click at [424, 247] on link "Upgrade Existing Device" at bounding box center [445, 248] width 145 height 31
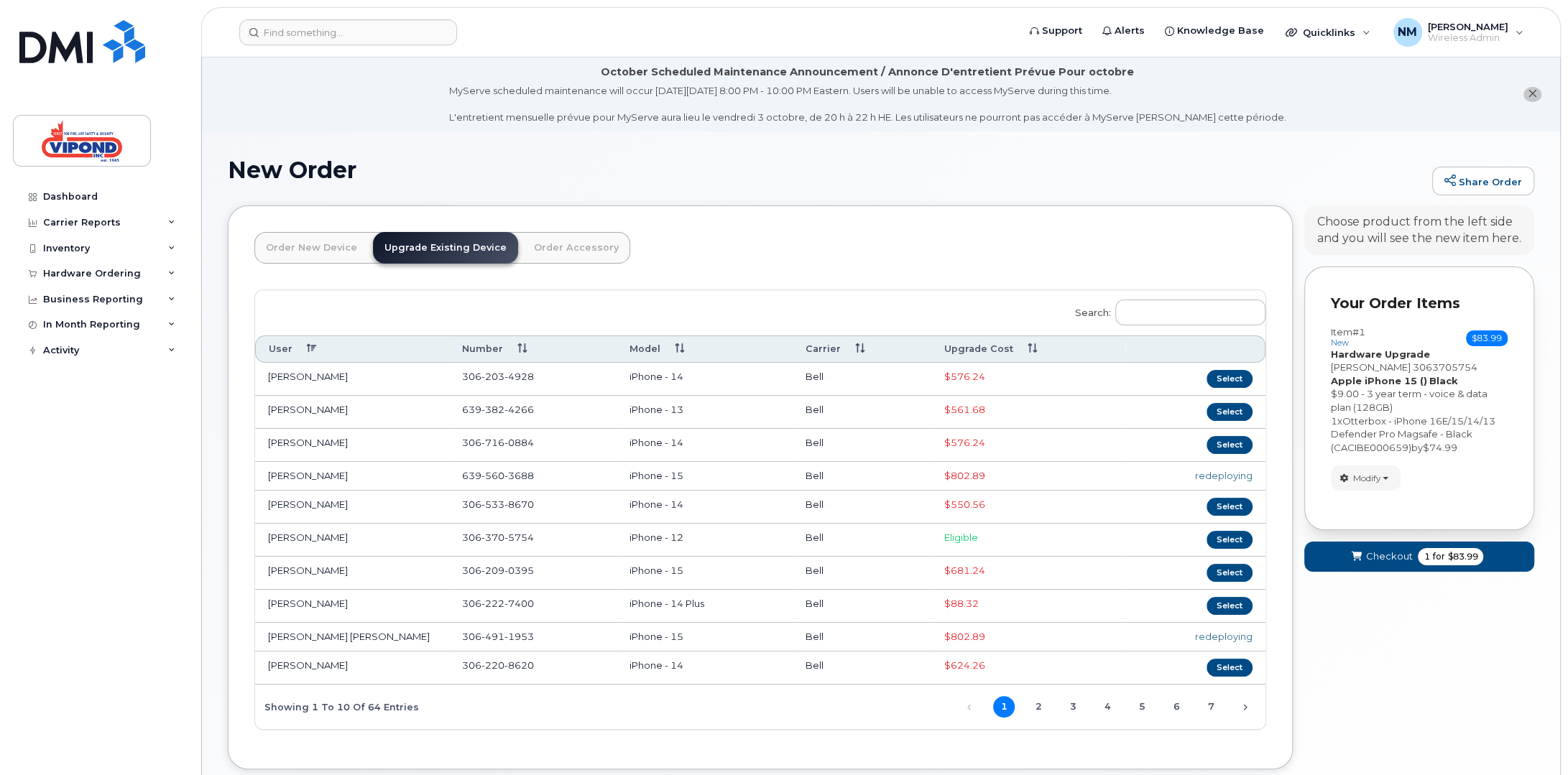
click at [973, 356] on th "Upgrade Cost" at bounding box center [1028, 348] width 194 height 26
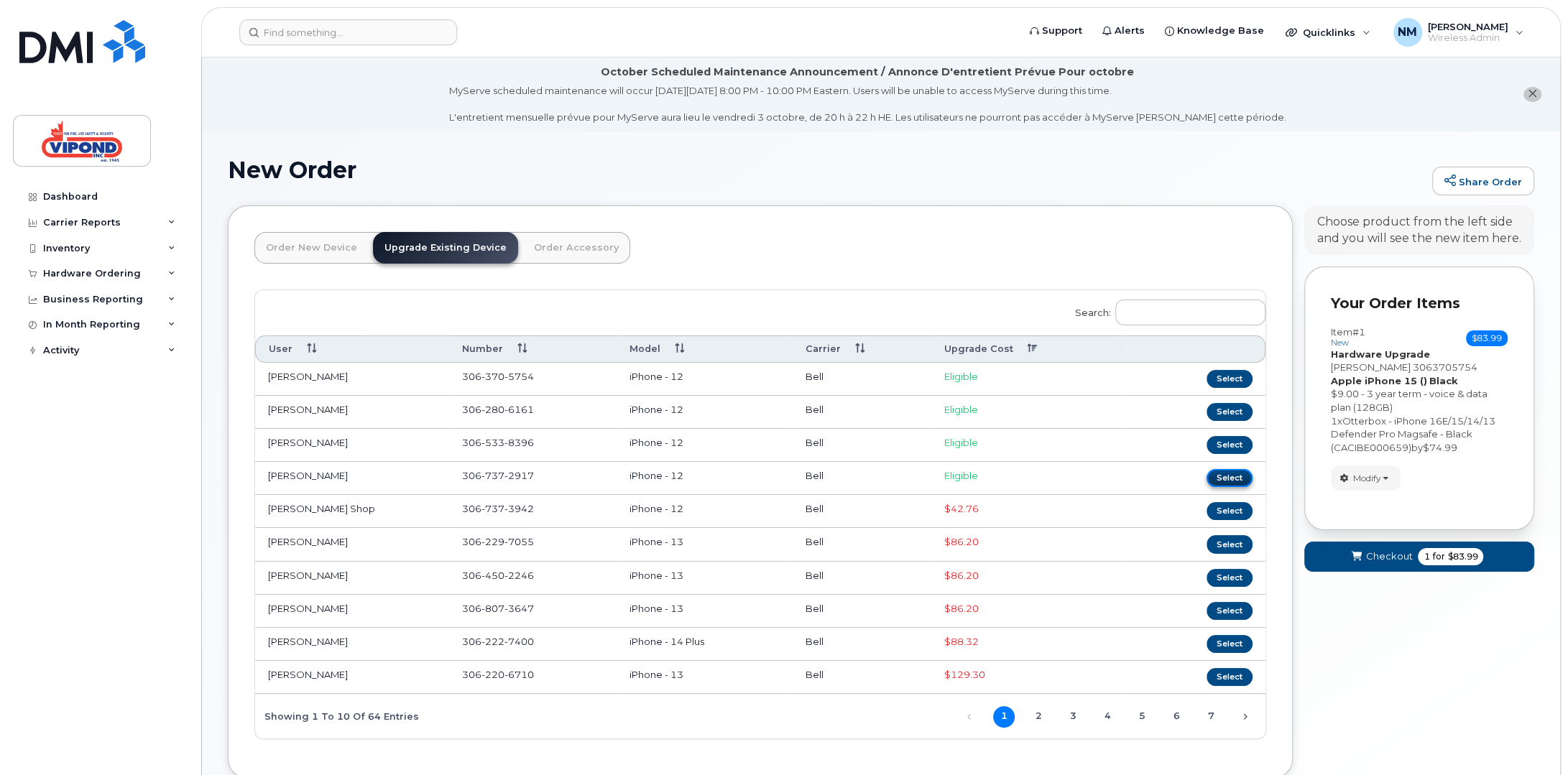
click at [1237, 470] on button "Select" at bounding box center [1229, 478] width 46 height 18
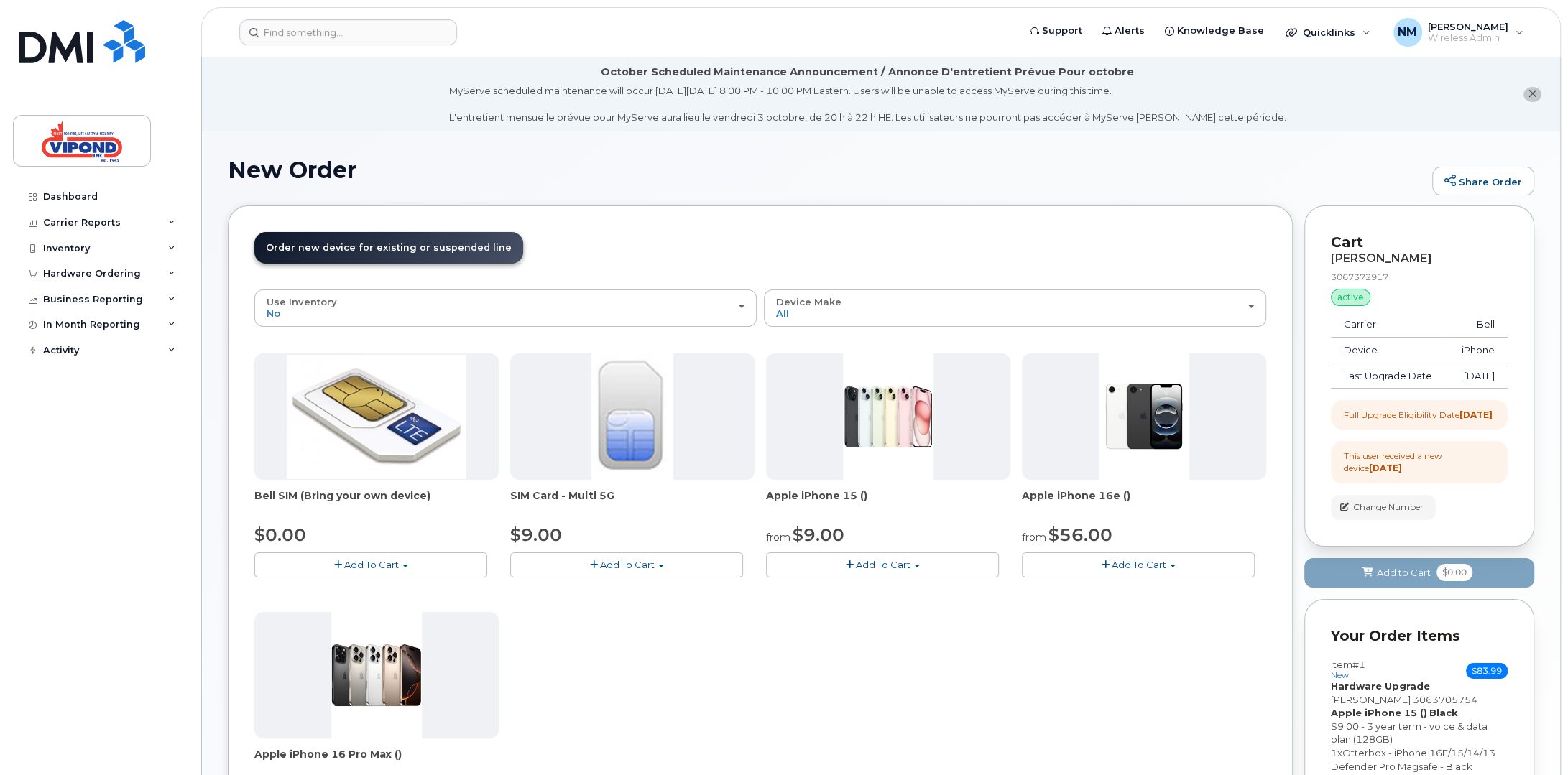
click at [891, 570] on button "Add To Cart" at bounding box center [883, 565] width 232 height 25
click at [875, 585] on link "$9.00 - 3 year term - voice & data plan (128GB)" at bounding box center [893, 591] width 249 height 18
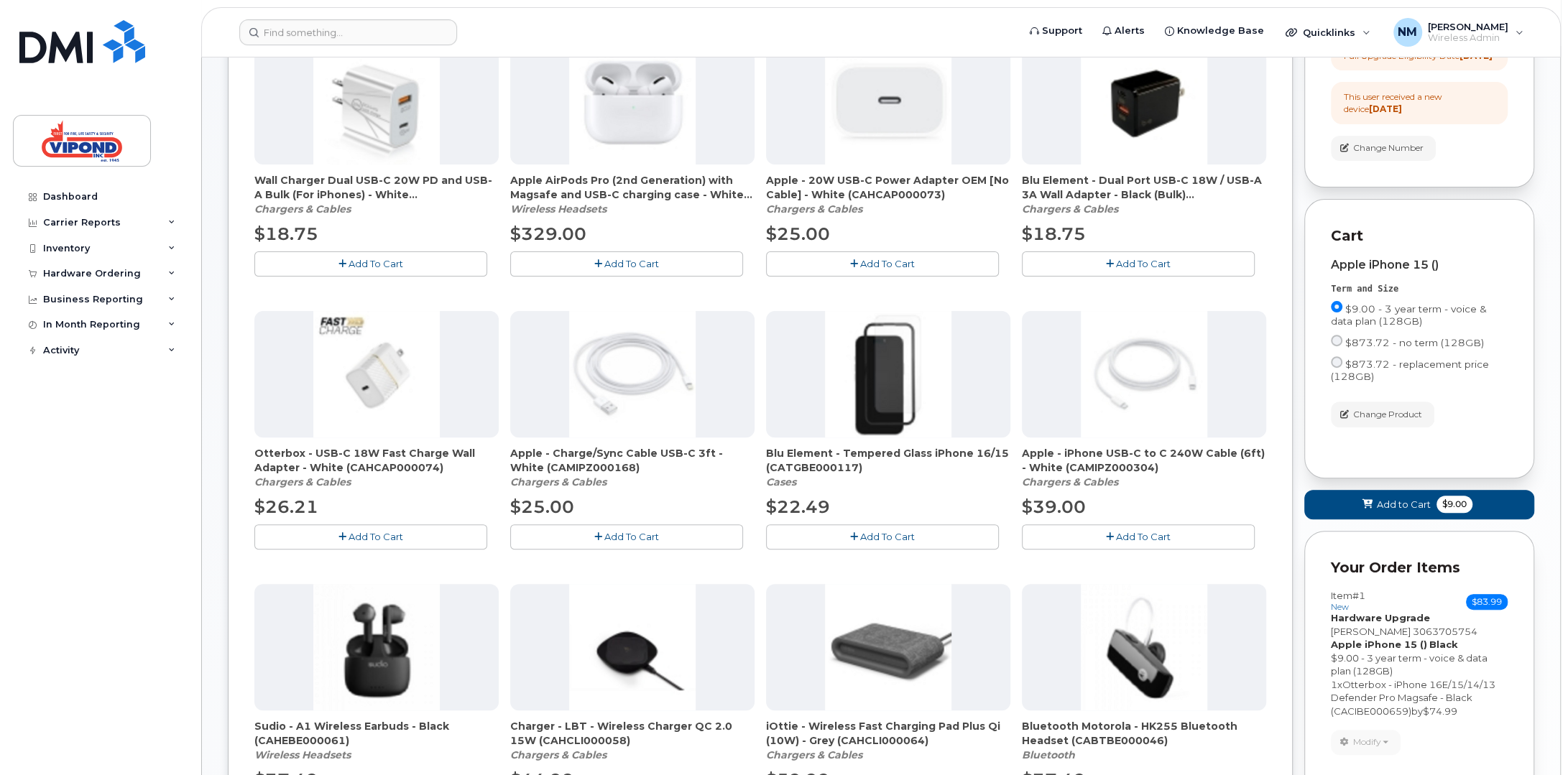
scroll to position [791, 0]
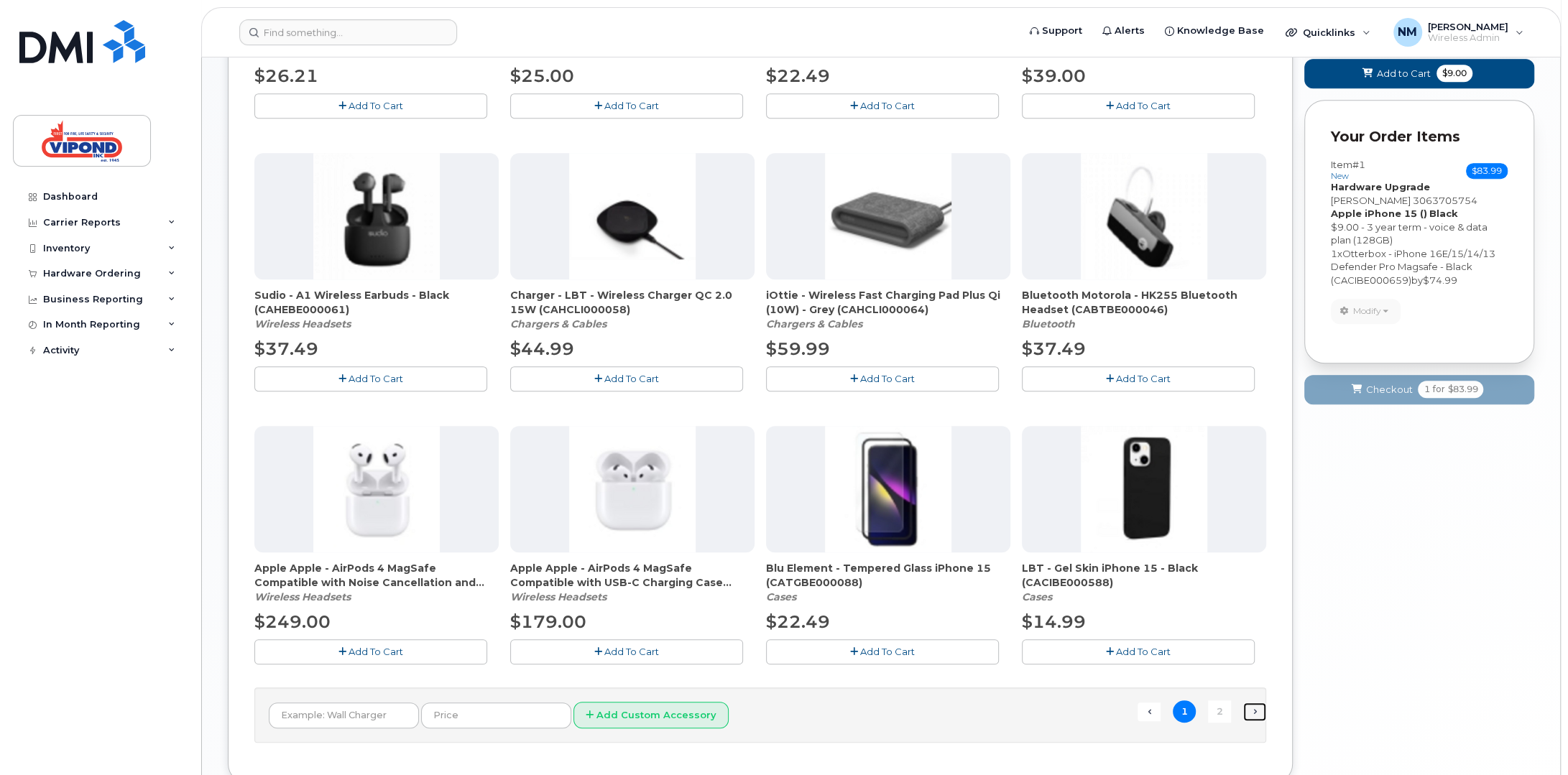
click at [1257, 712] on link "Next →" at bounding box center [1255, 712] width 23 height 19
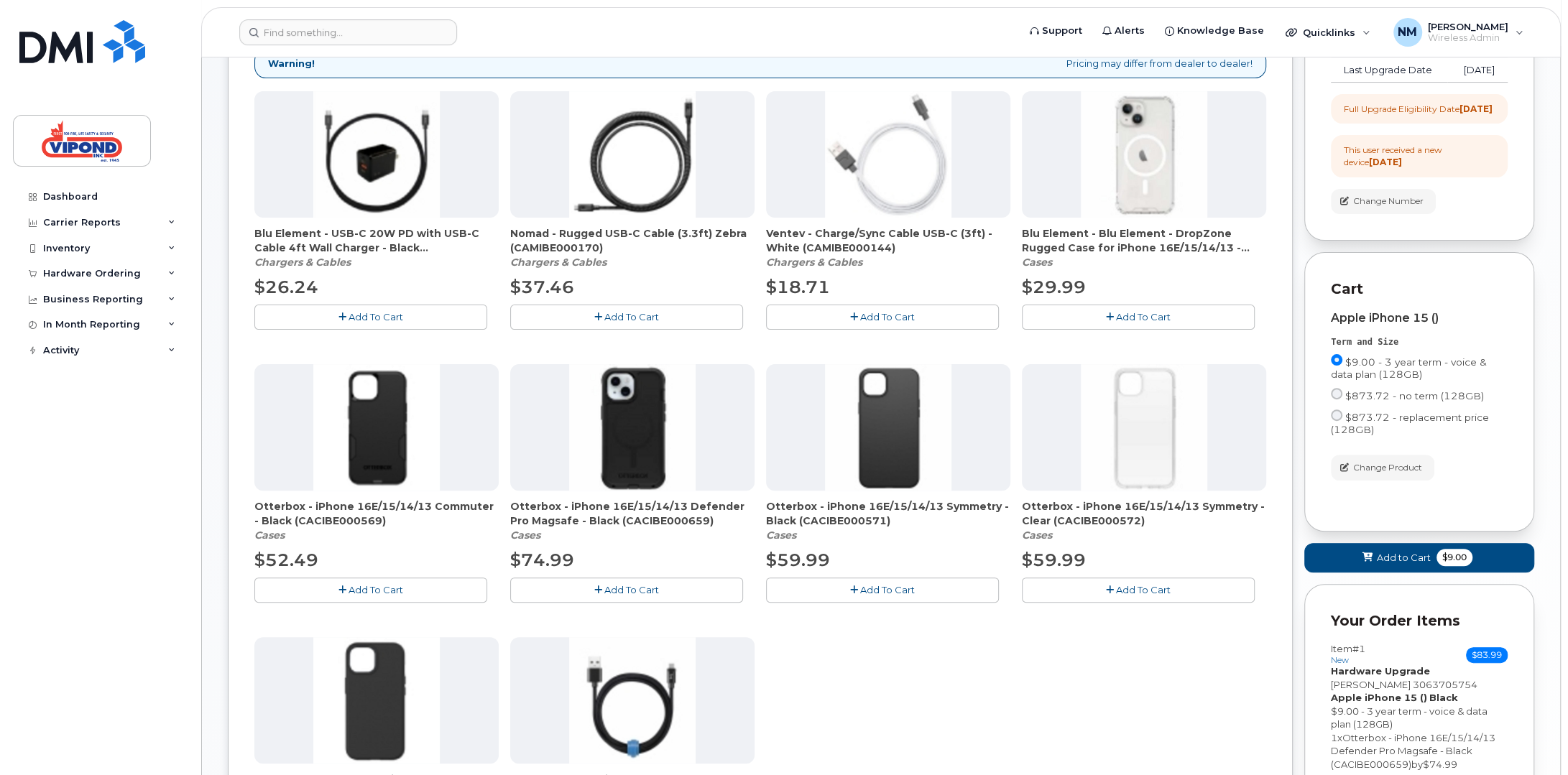
scroll to position [326, 0]
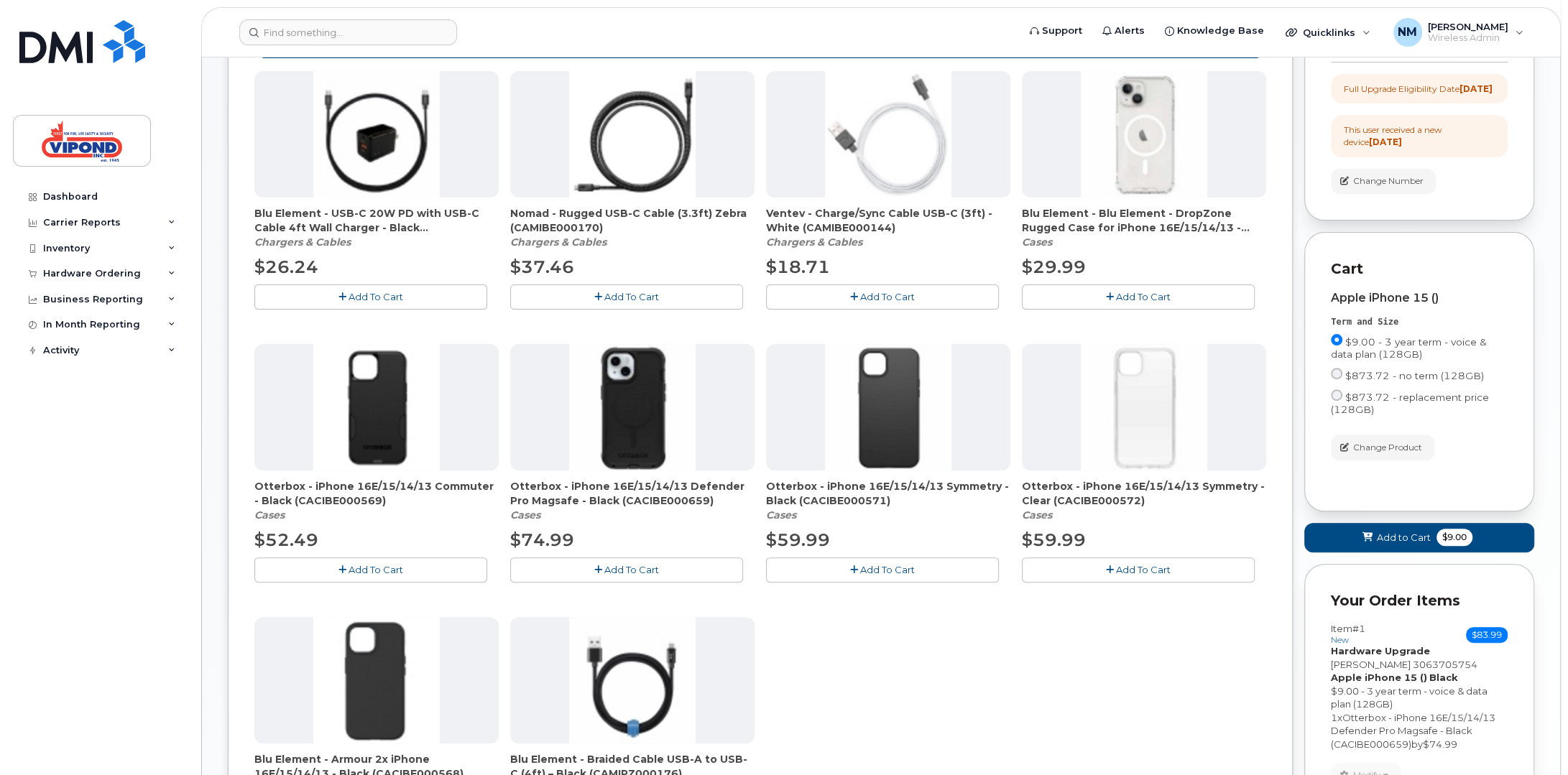
click at [369, 565] on span "Add To Cart" at bounding box center [376, 570] width 55 height 12
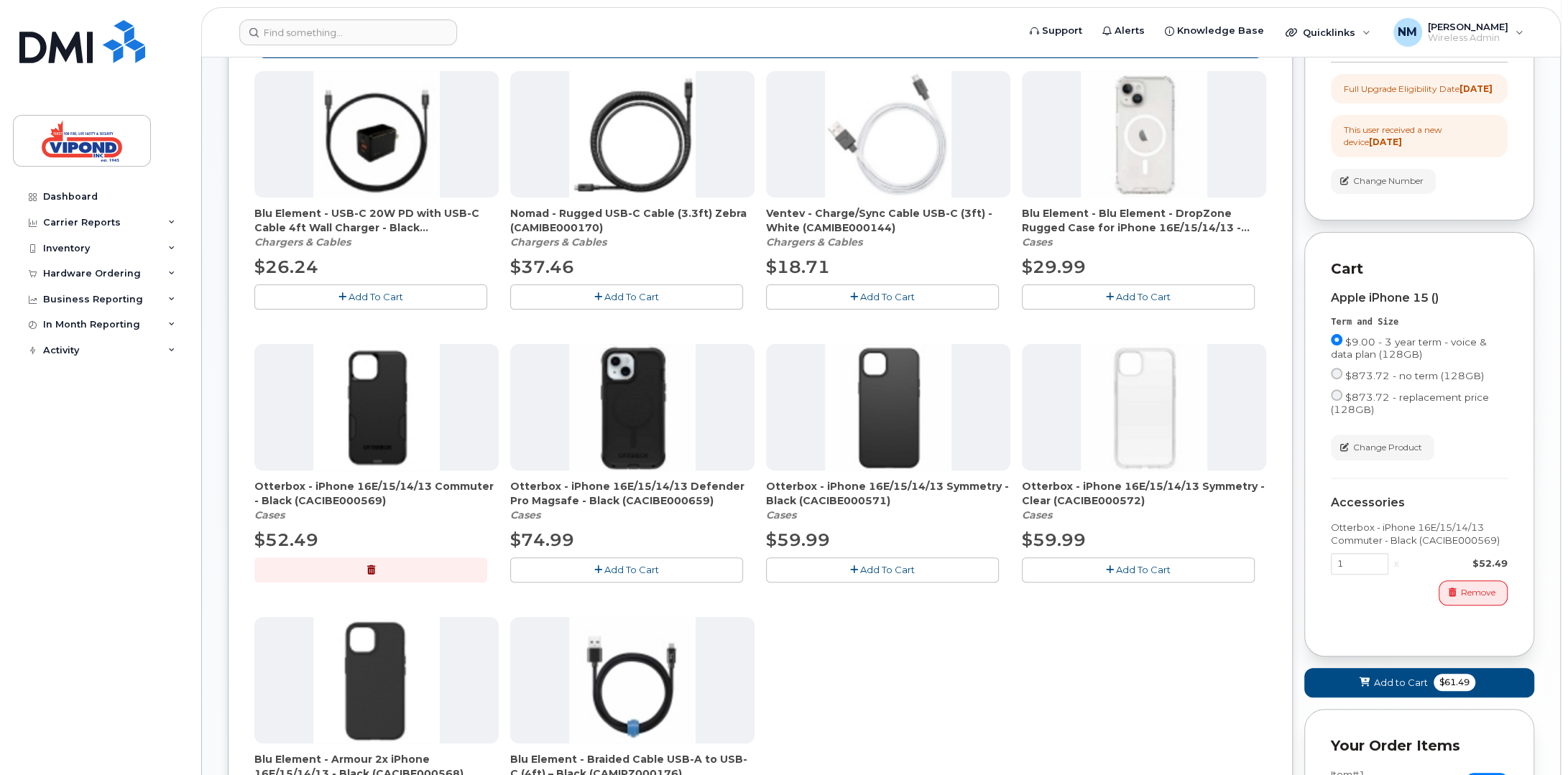
scroll to position [398, 0]
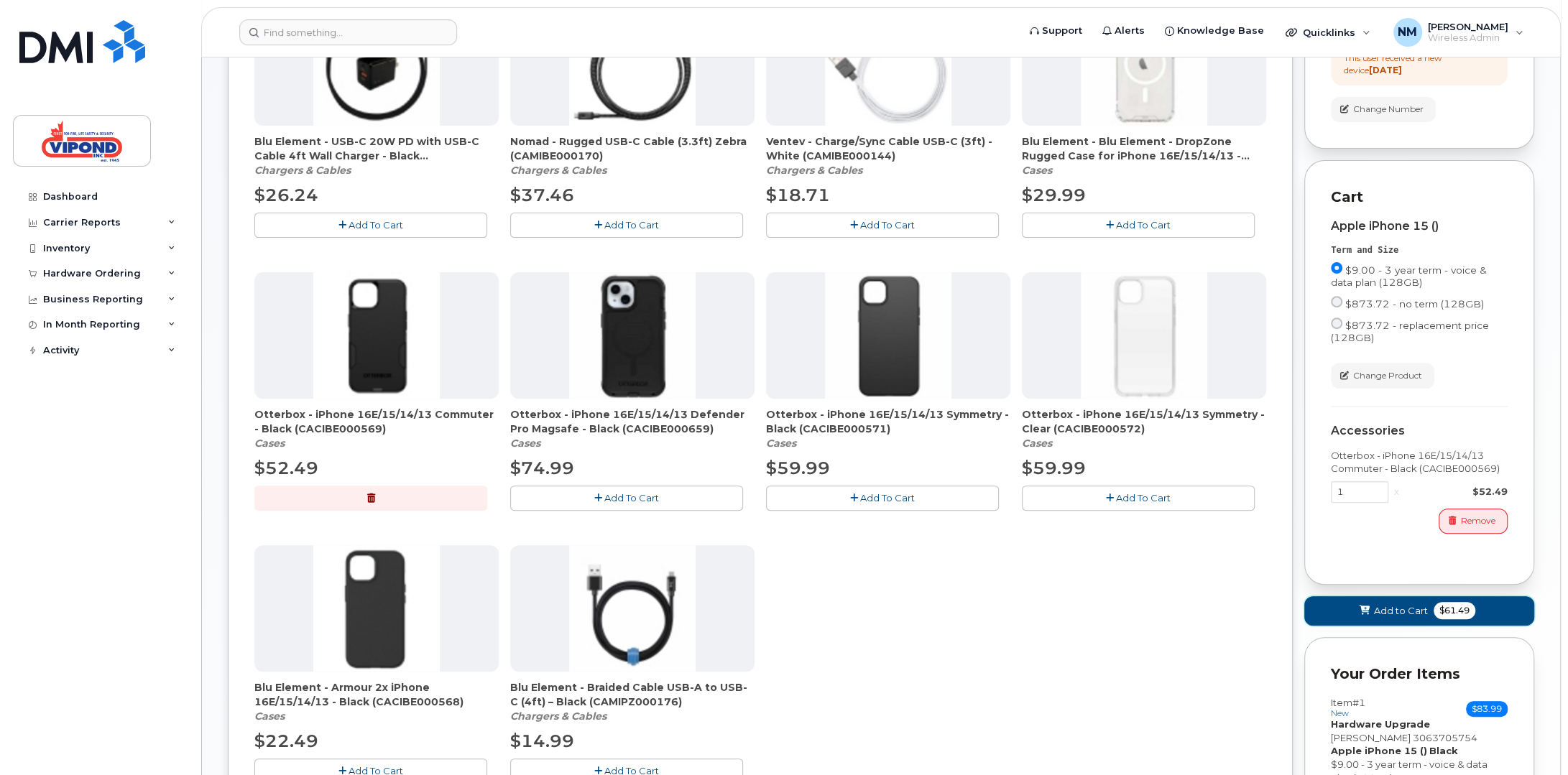
click at [1450, 619] on span "$61.49" at bounding box center [1454, 611] width 42 height 18
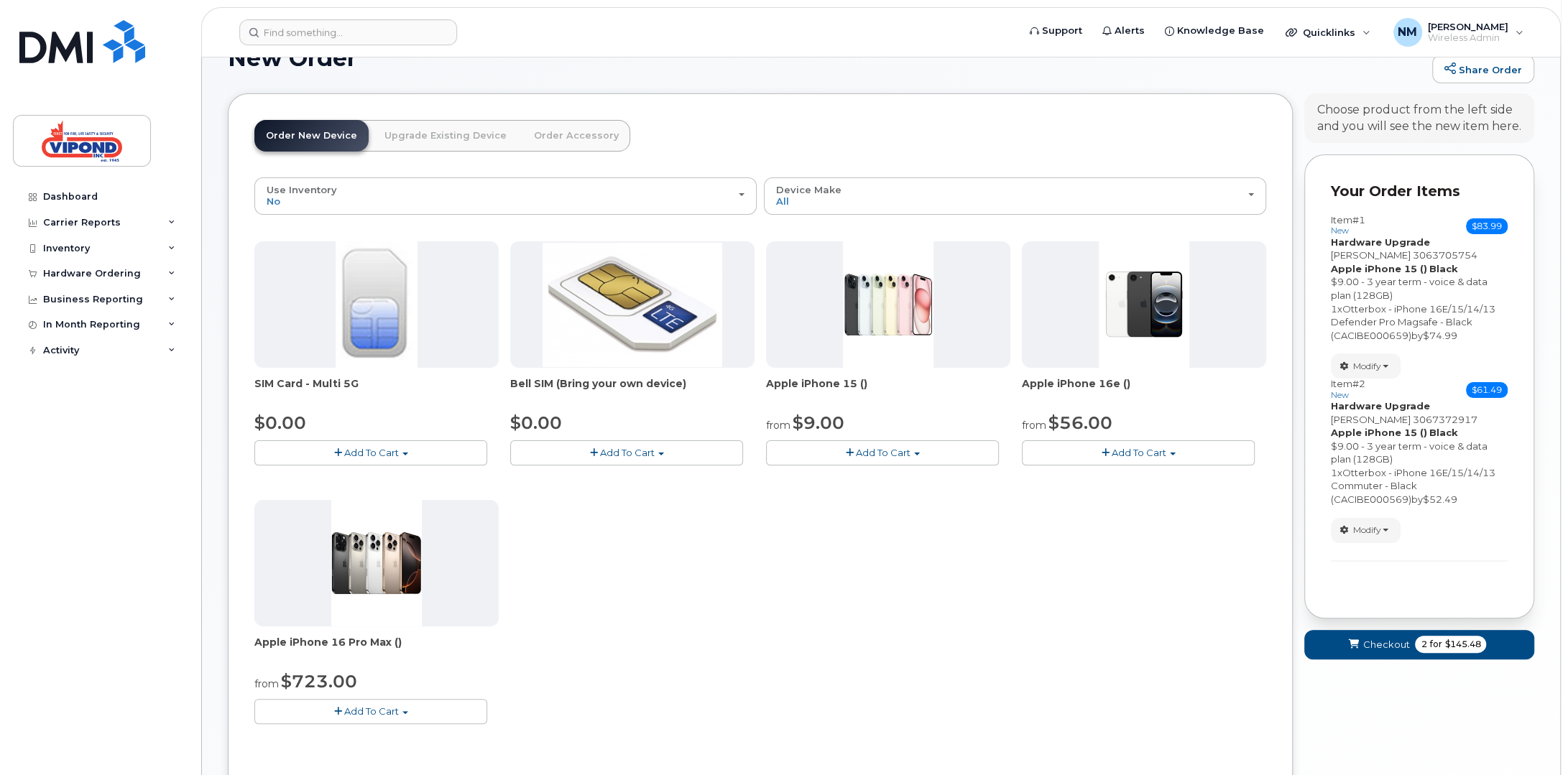
scroll to position [0, 0]
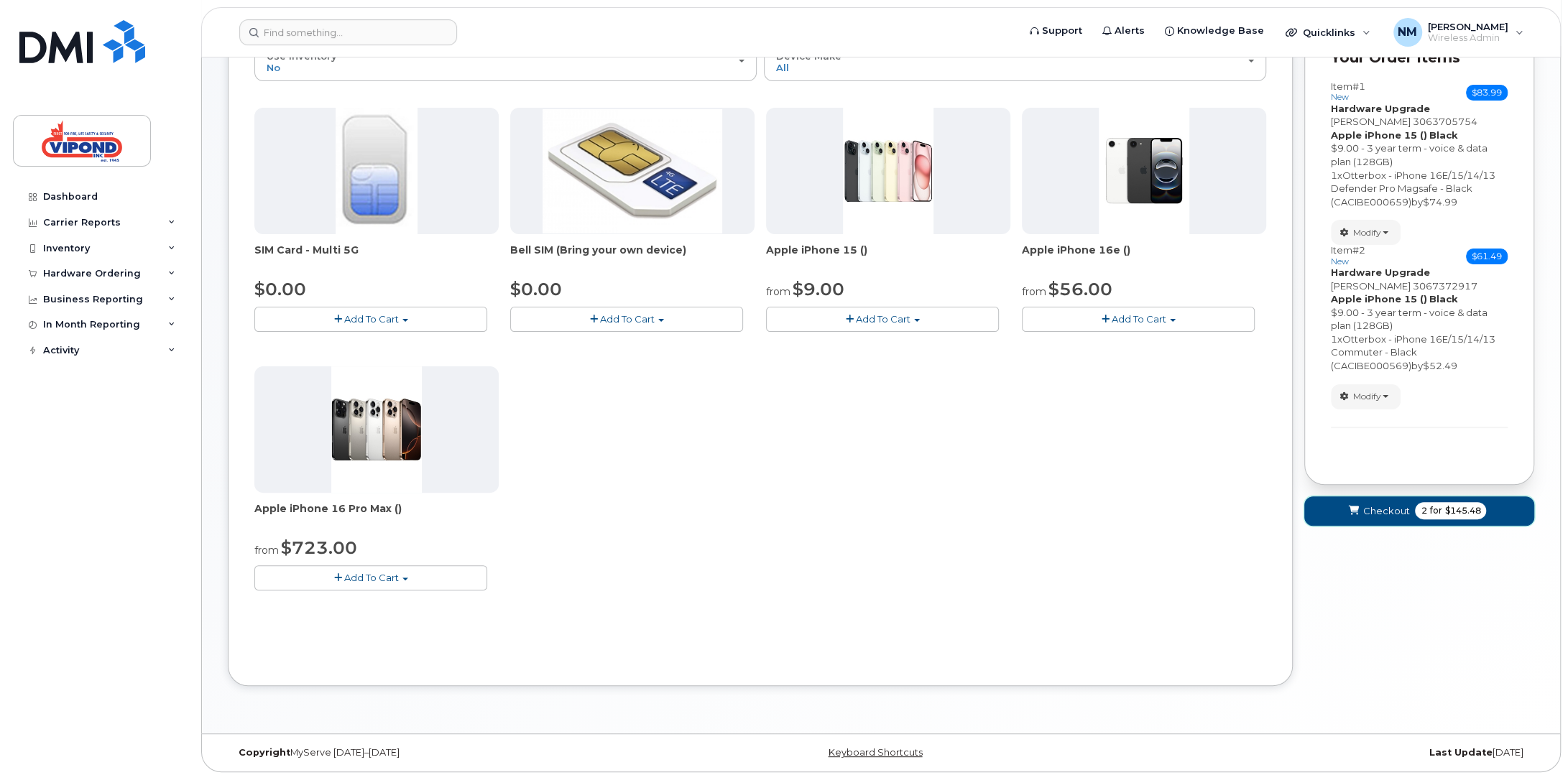
click at [1388, 506] on span "Checkout" at bounding box center [1386, 511] width 47 height 14
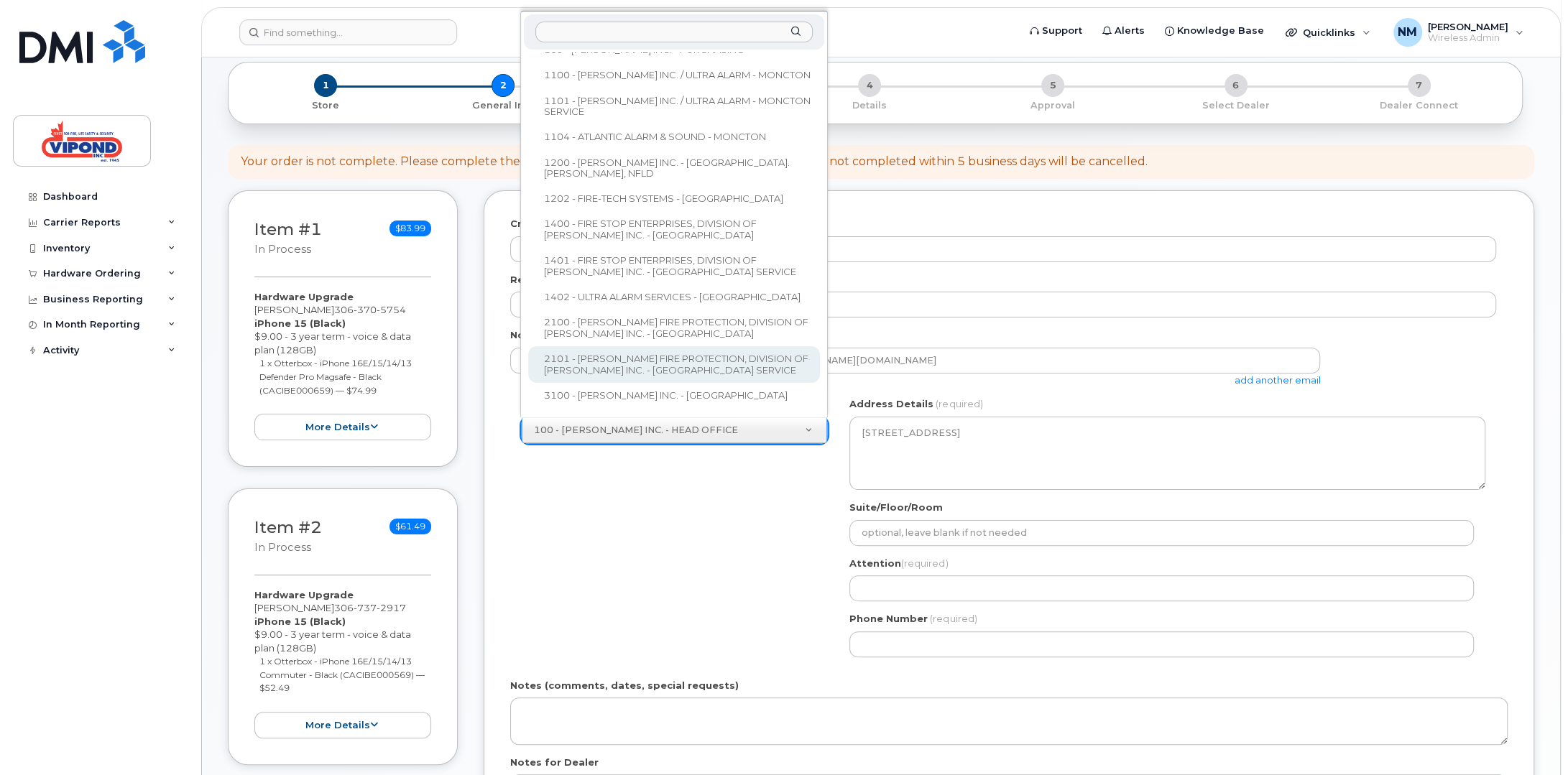
scroll to position [83, 0]
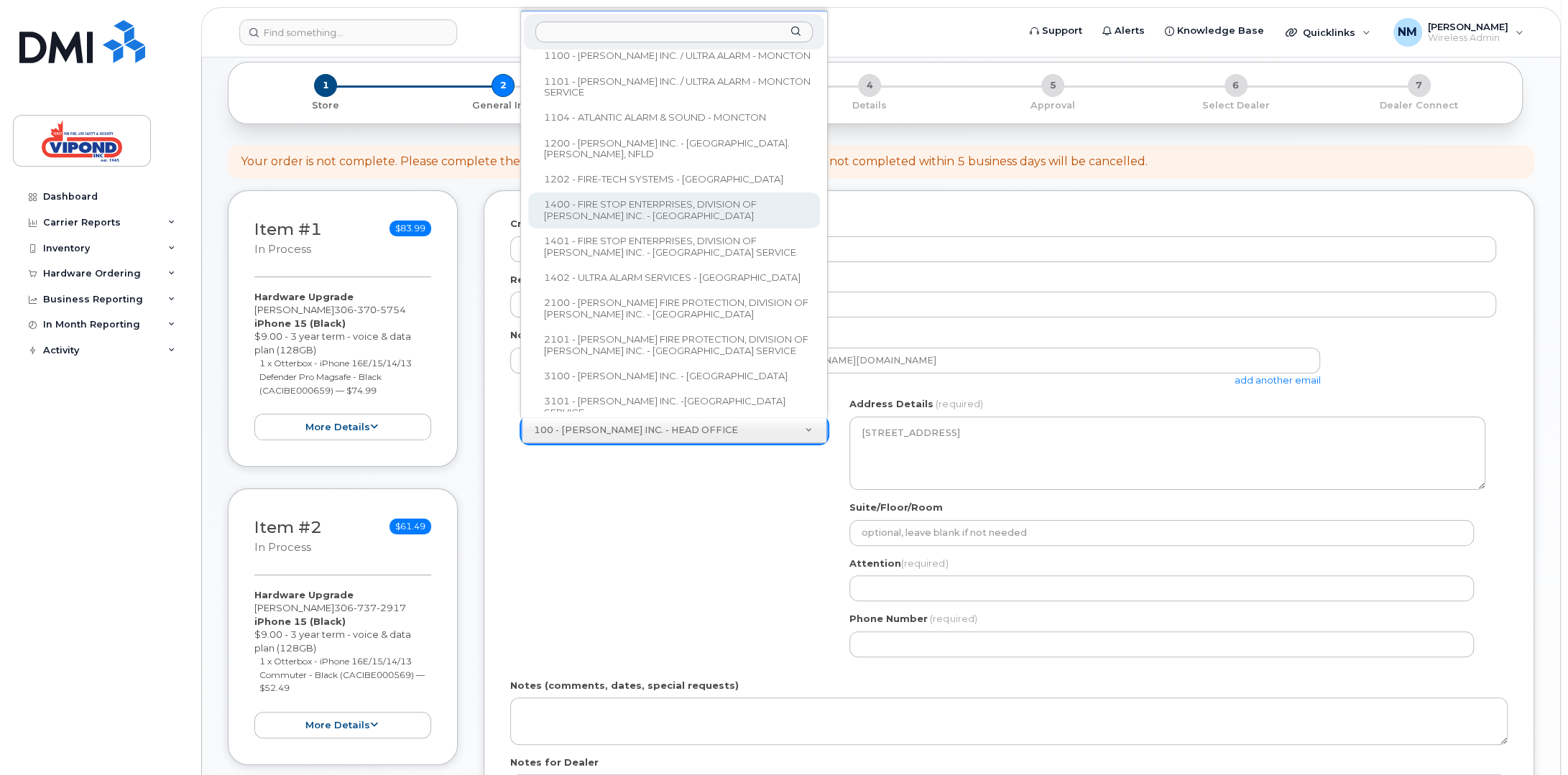
drag, startPoint x: 816, startPoint y: 141, endPoint x: 813, endPoint y: 194, distance: 53.1
select select
type textarea "[STREET_ADDRESS][PERSON_NAME]"
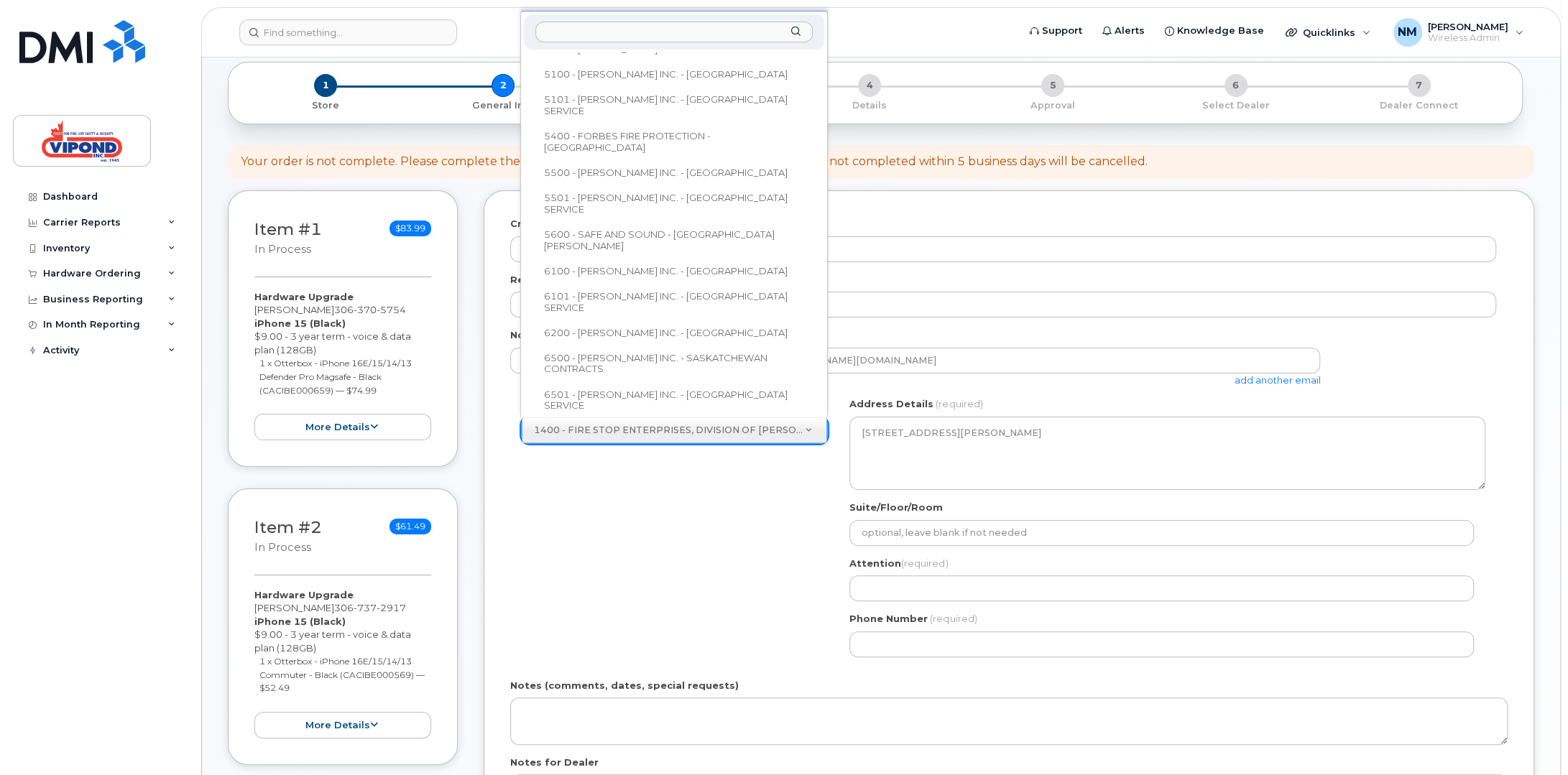
scroll to position [716, 0]
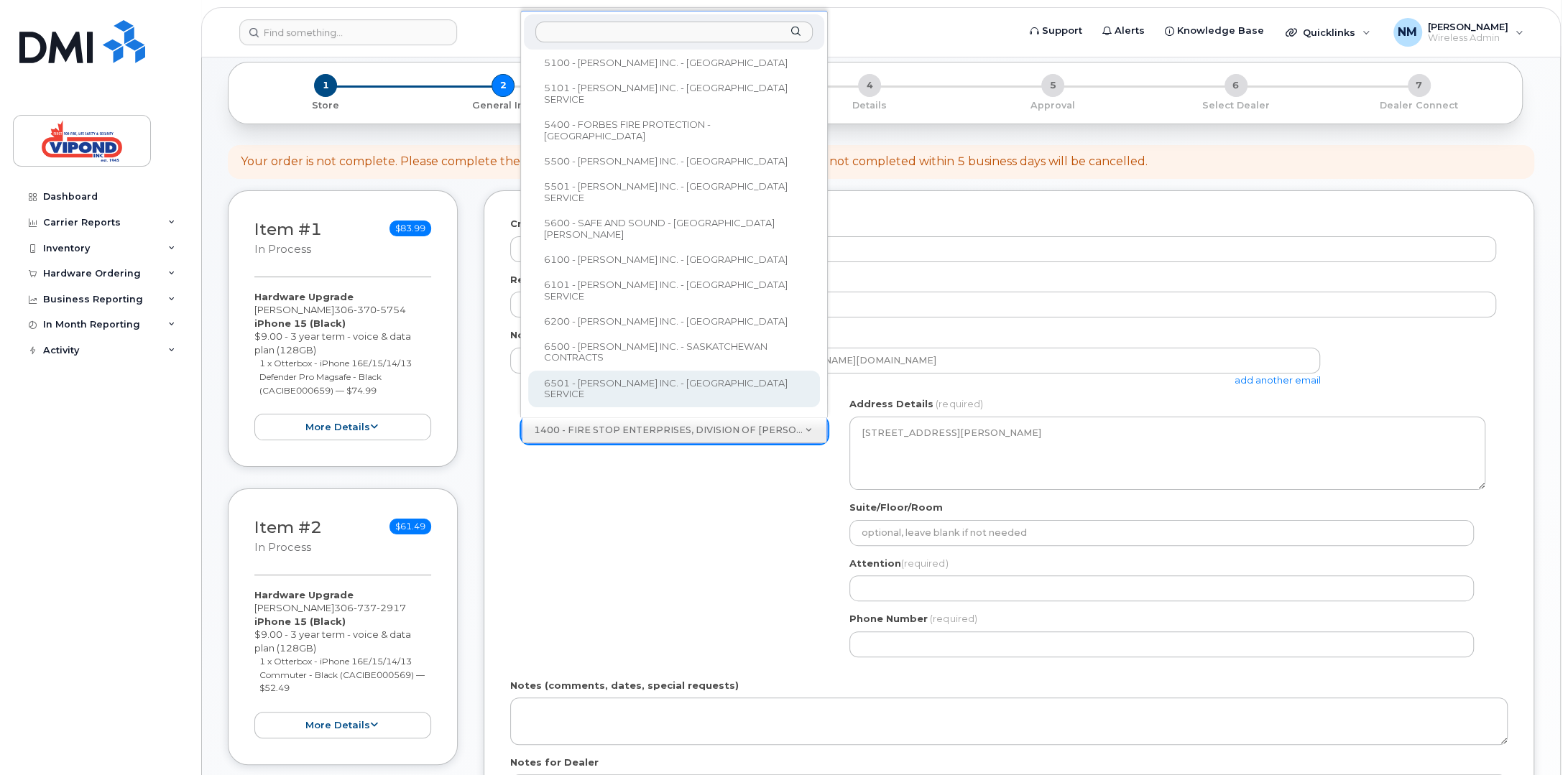
select select
type textarea "321 Adolph Drive RM of Sherwood Saskatchewan S4K 0A3"
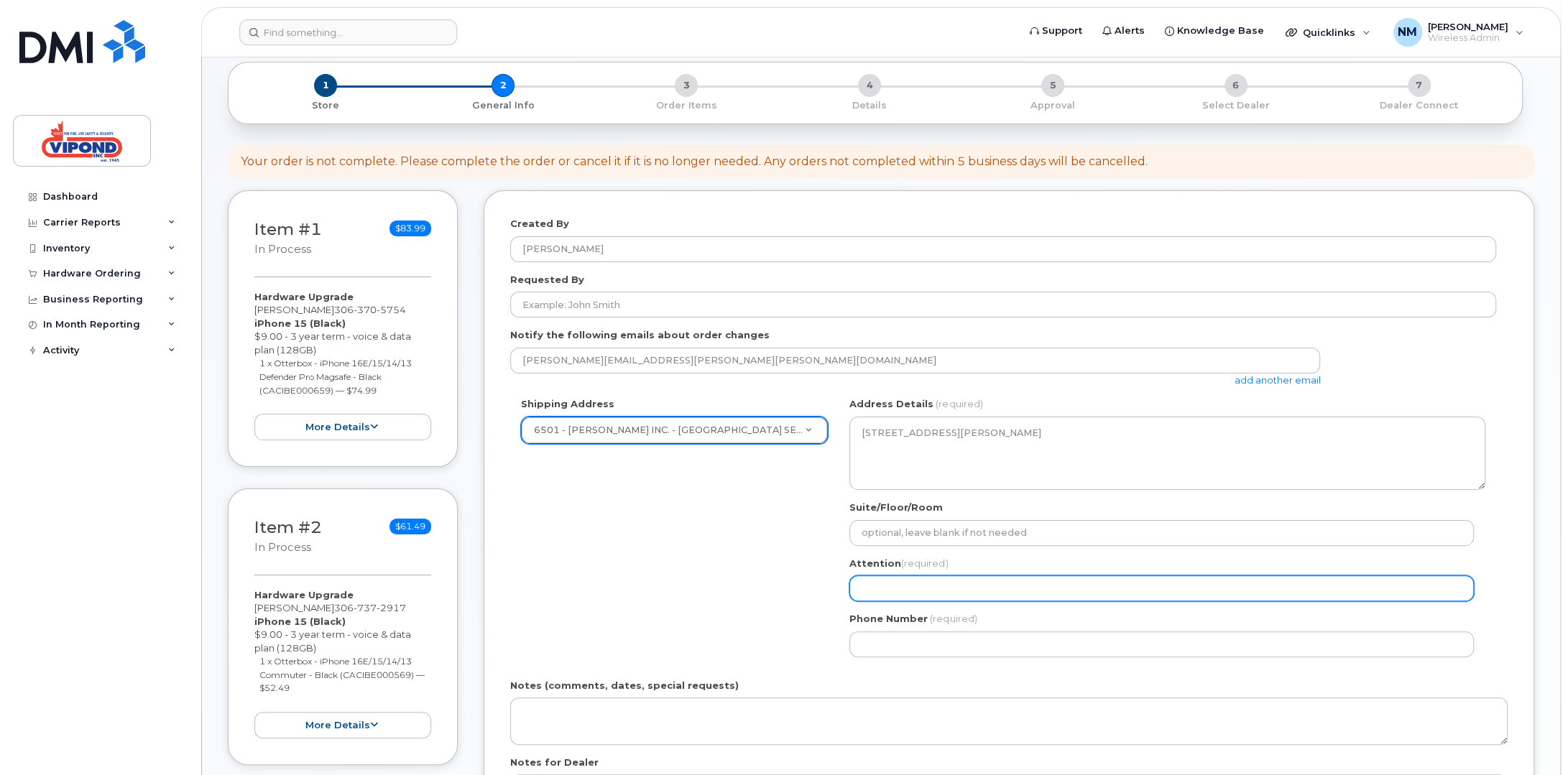
click at [974, 579] on input "Attention (required)" at bounding box center [1162, 589] width 625 height 25
select select
type input "N"
select select
type input "Ne"
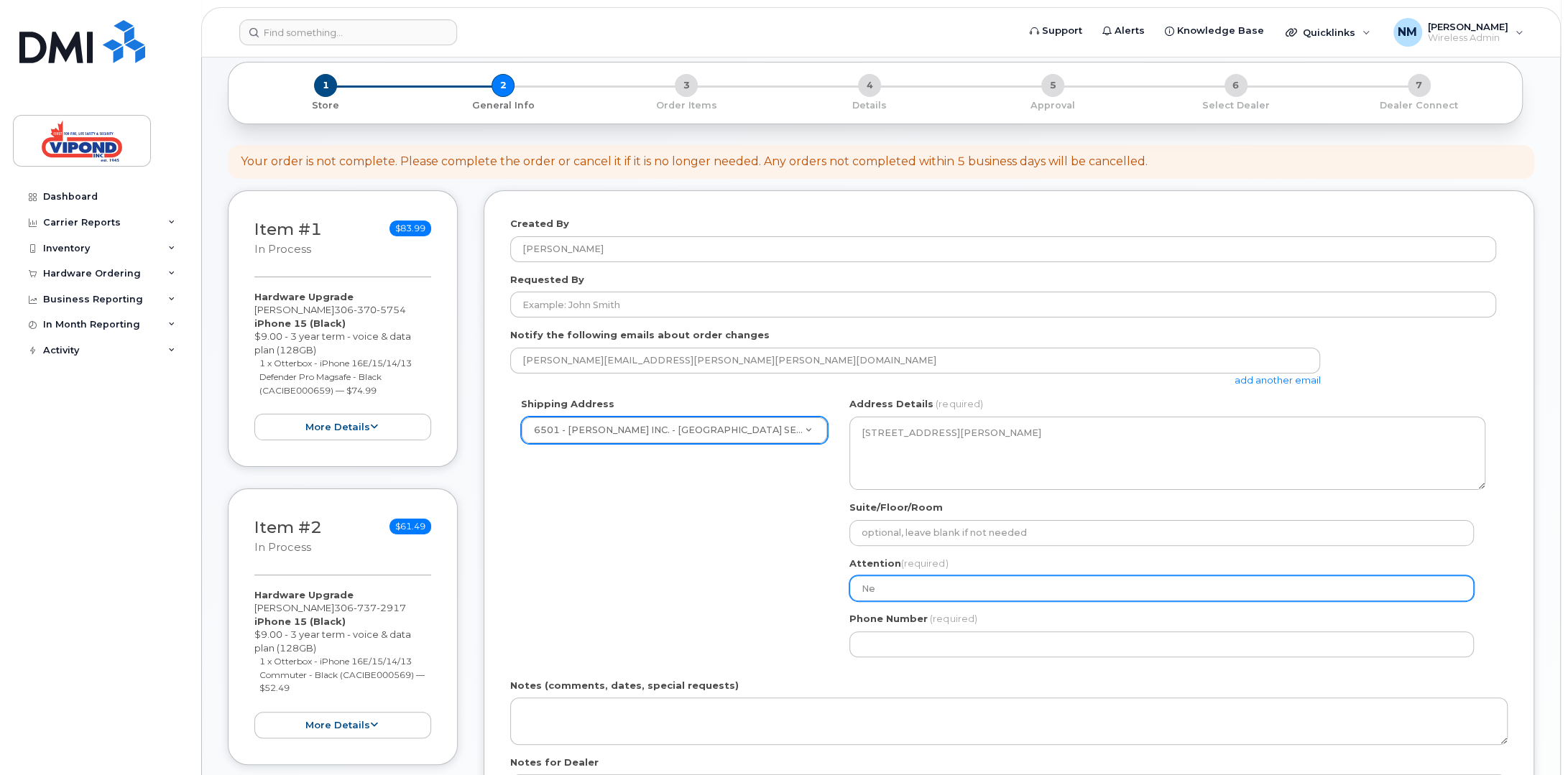
select select
type input "N"
select select
type input "NE"
select select
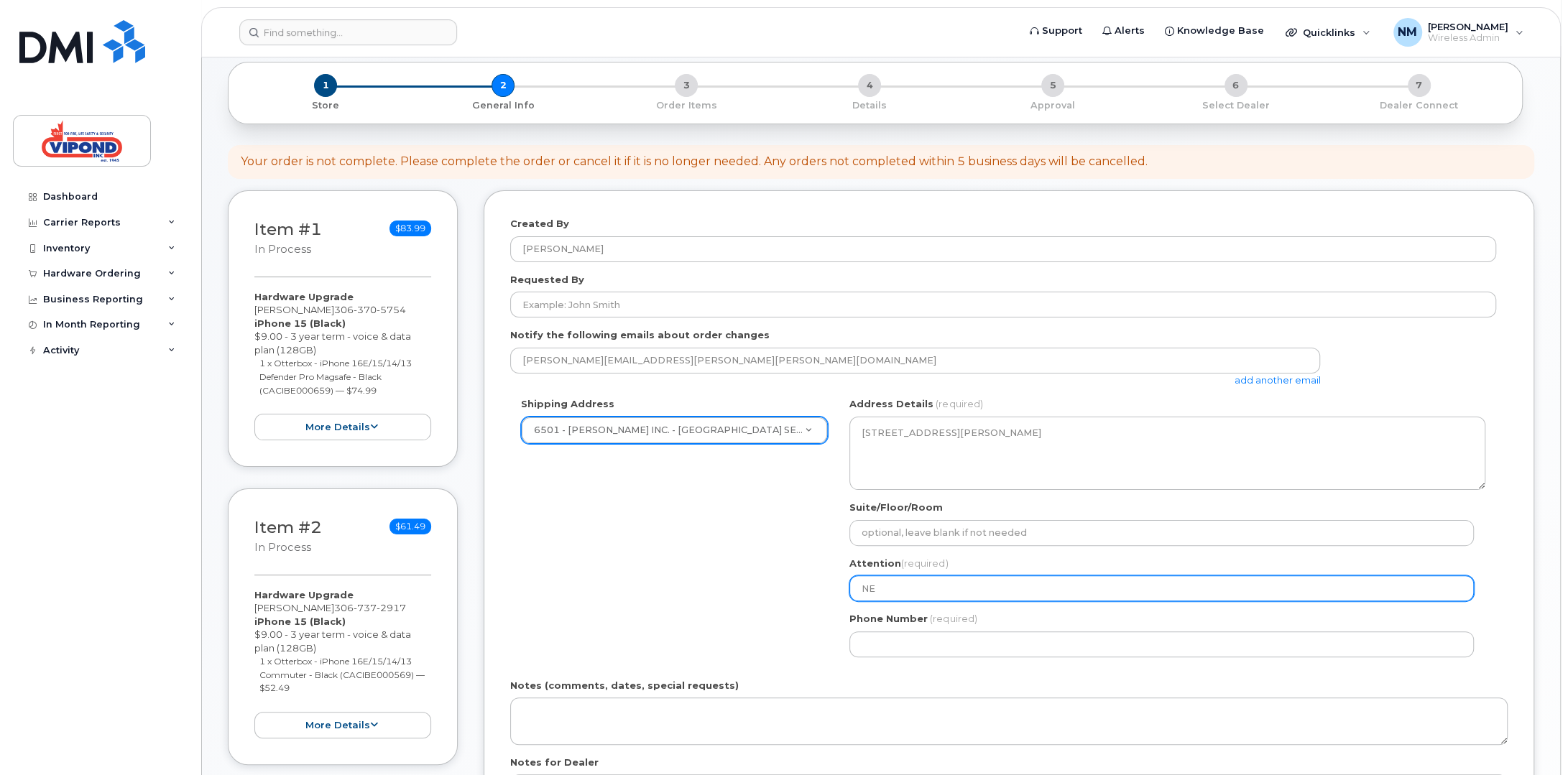
type input "NEI"
select select
type input "NEIL"
select select
type input "NEIL M"
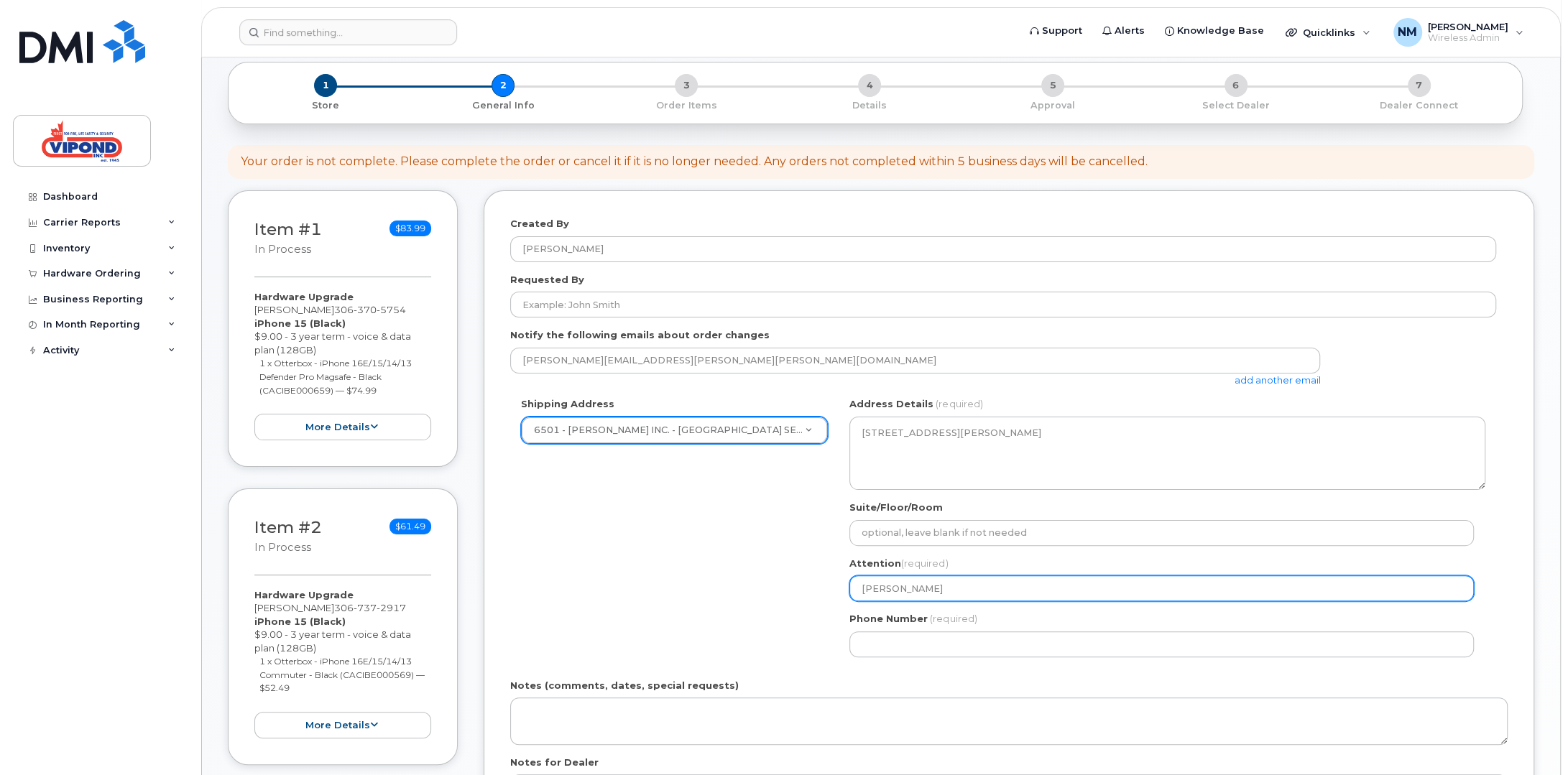
select select
type input "NEIL MA"
select select
type input "NEIL MAL"
select select
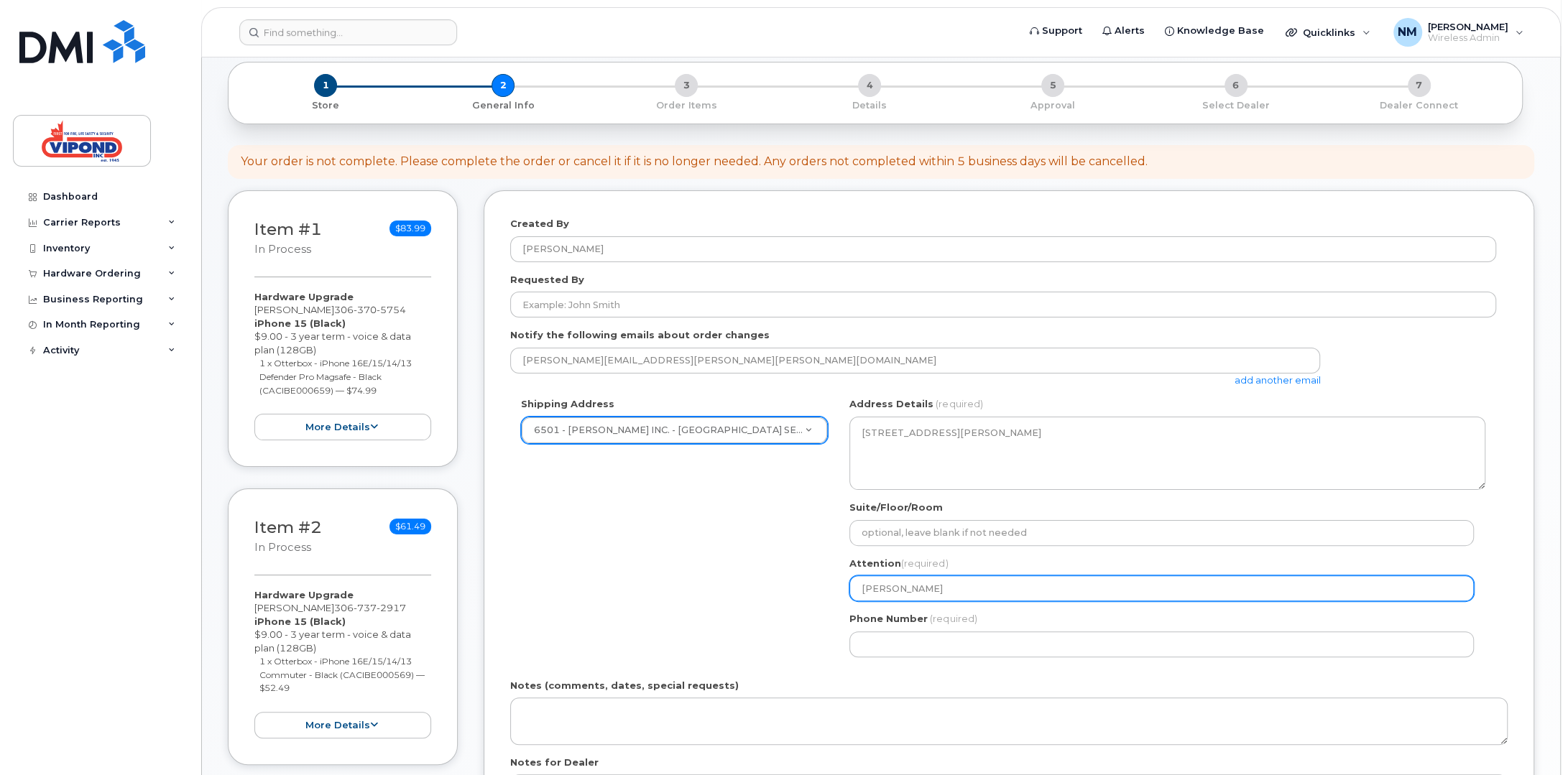
type input "NEIL MALL"
select select
type input "NEIL MALLE"
select select
type input "NEIL MALL"
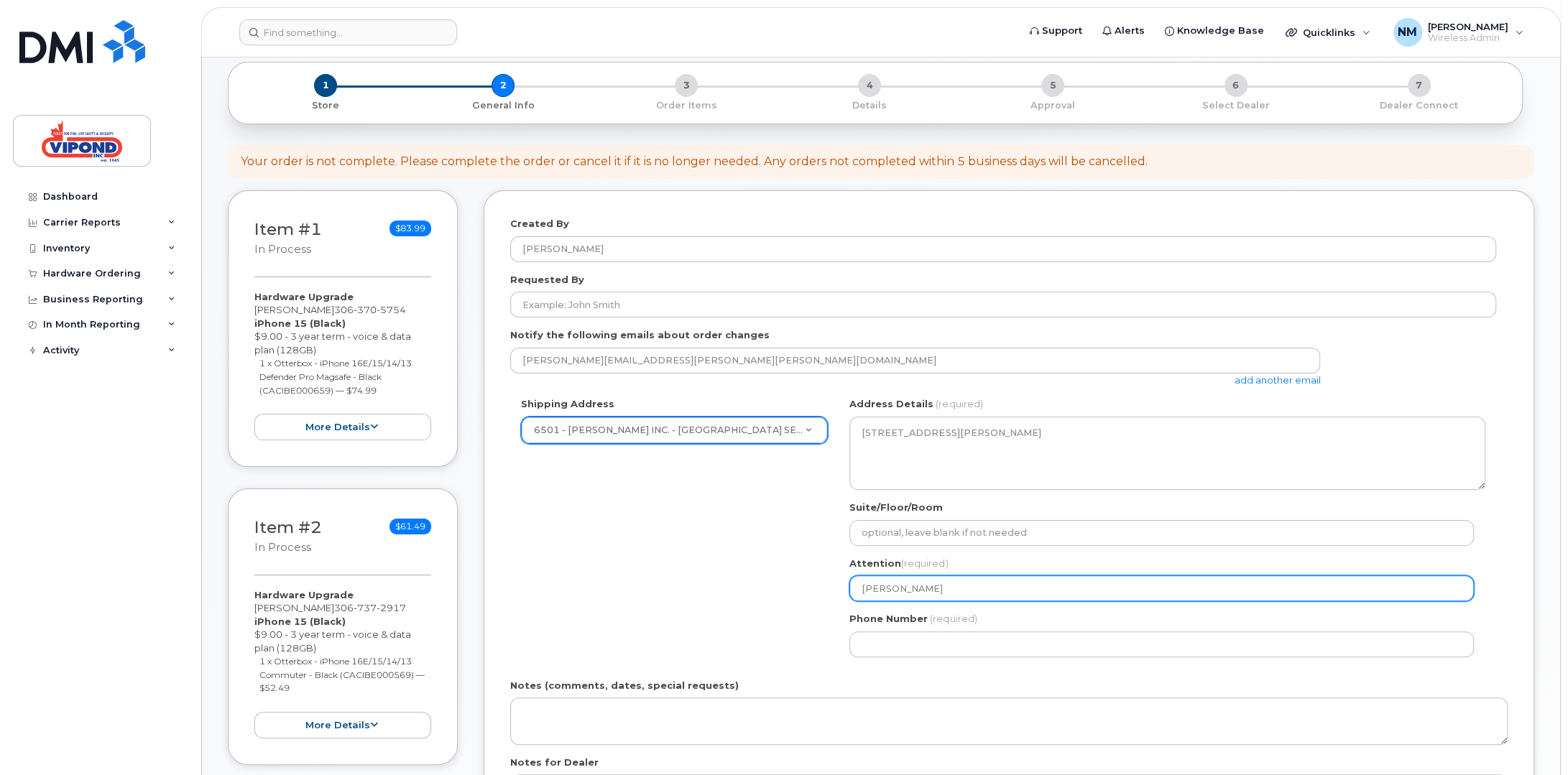
select select
type input "NEIL MALLE"
select select
type input "NEIL MALLET"
select select
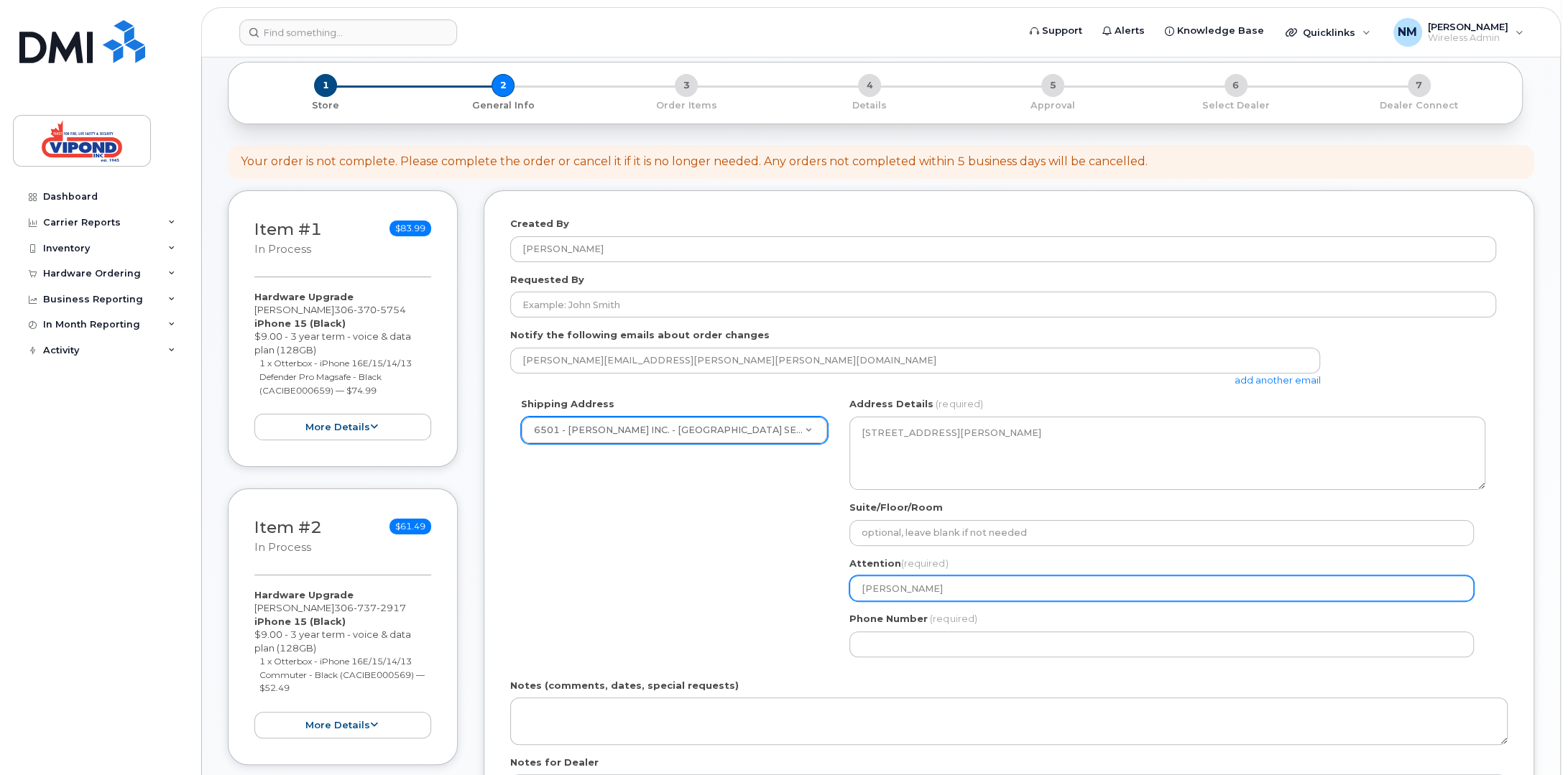
type input "NEIL MALLETT"
select select
type input "[PERSON_NAME]"
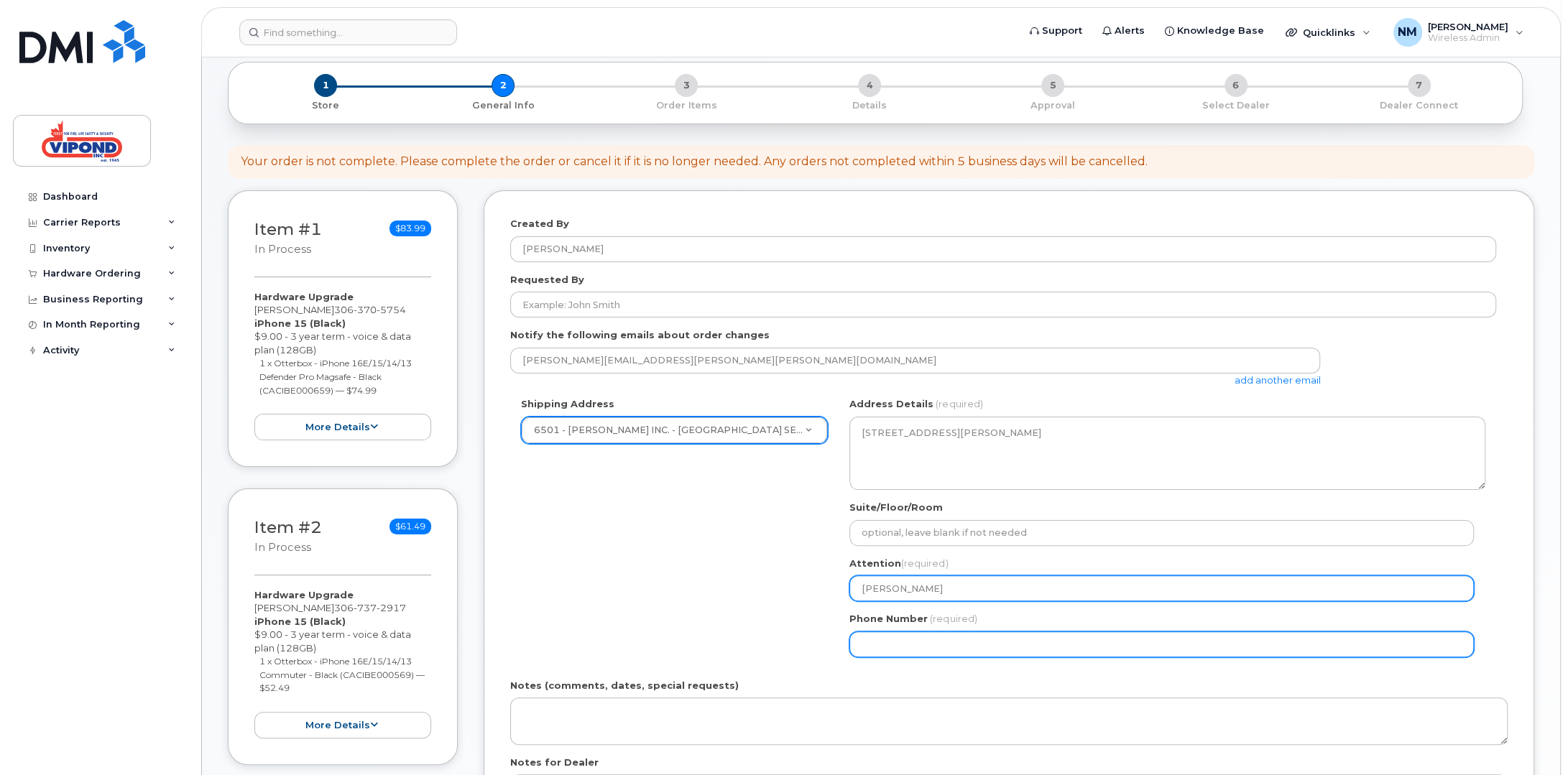
select select
type input "639"
type input "382"
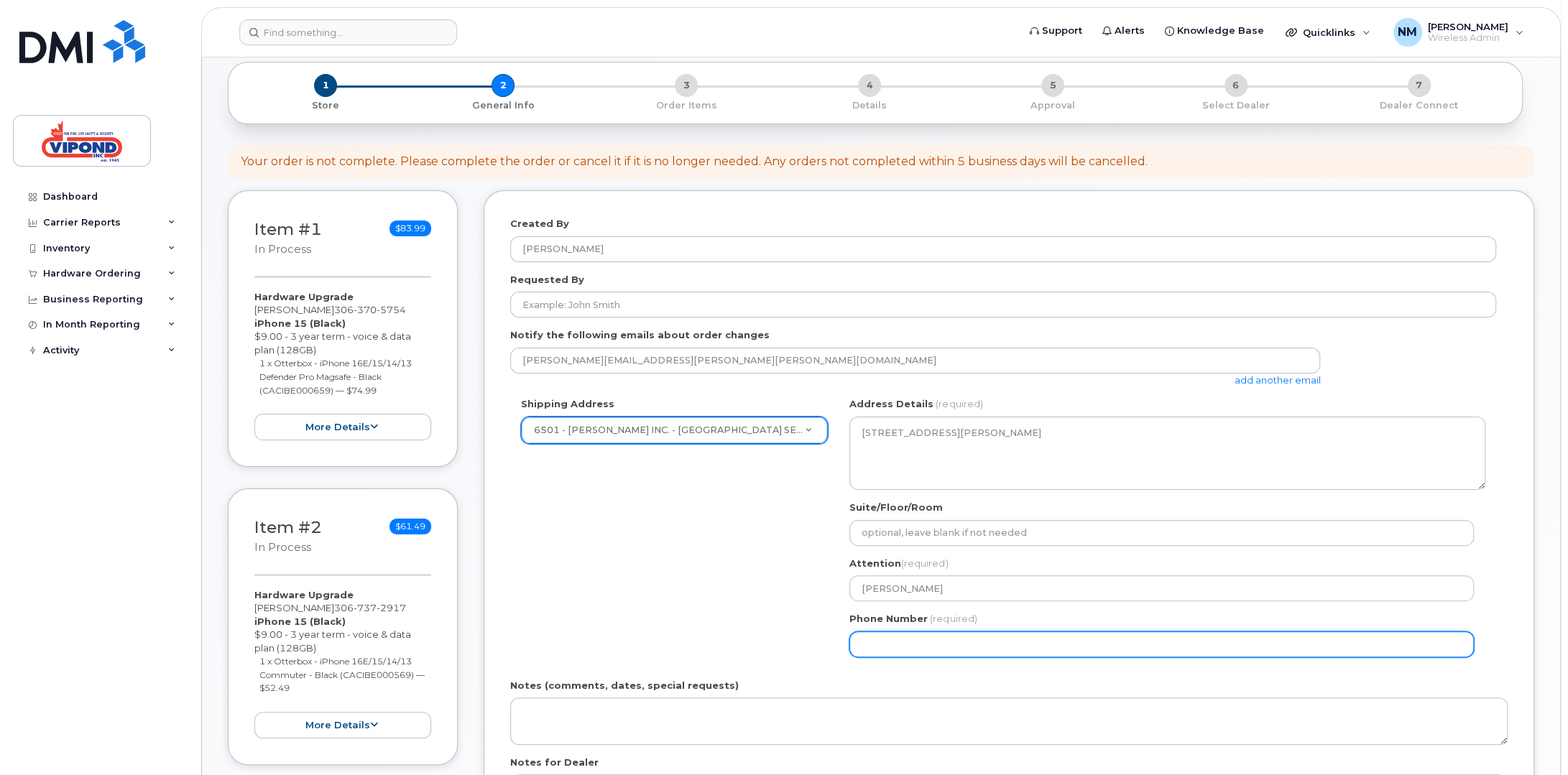
click at [864, 641] on input "Phone Number" at bounding box center [1162, 644] width 625 height 25
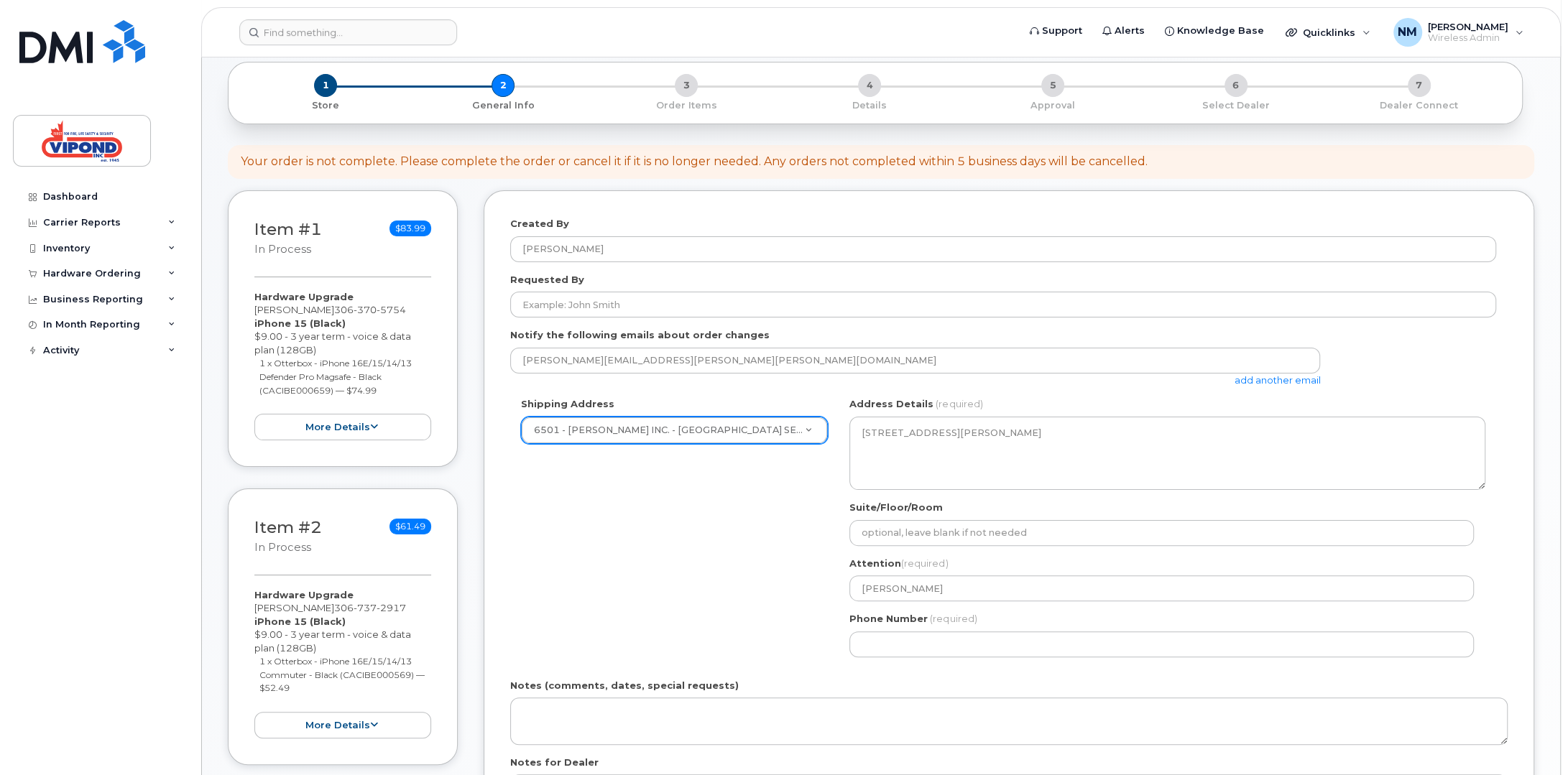
click at [707, 585] on div "Shipping Address 6501 - VIPOND INC. - REGINA SERVICE 100 - VIPOND INC. - HEAD O…" at bounding box center [1004, 532] width 986 height 270
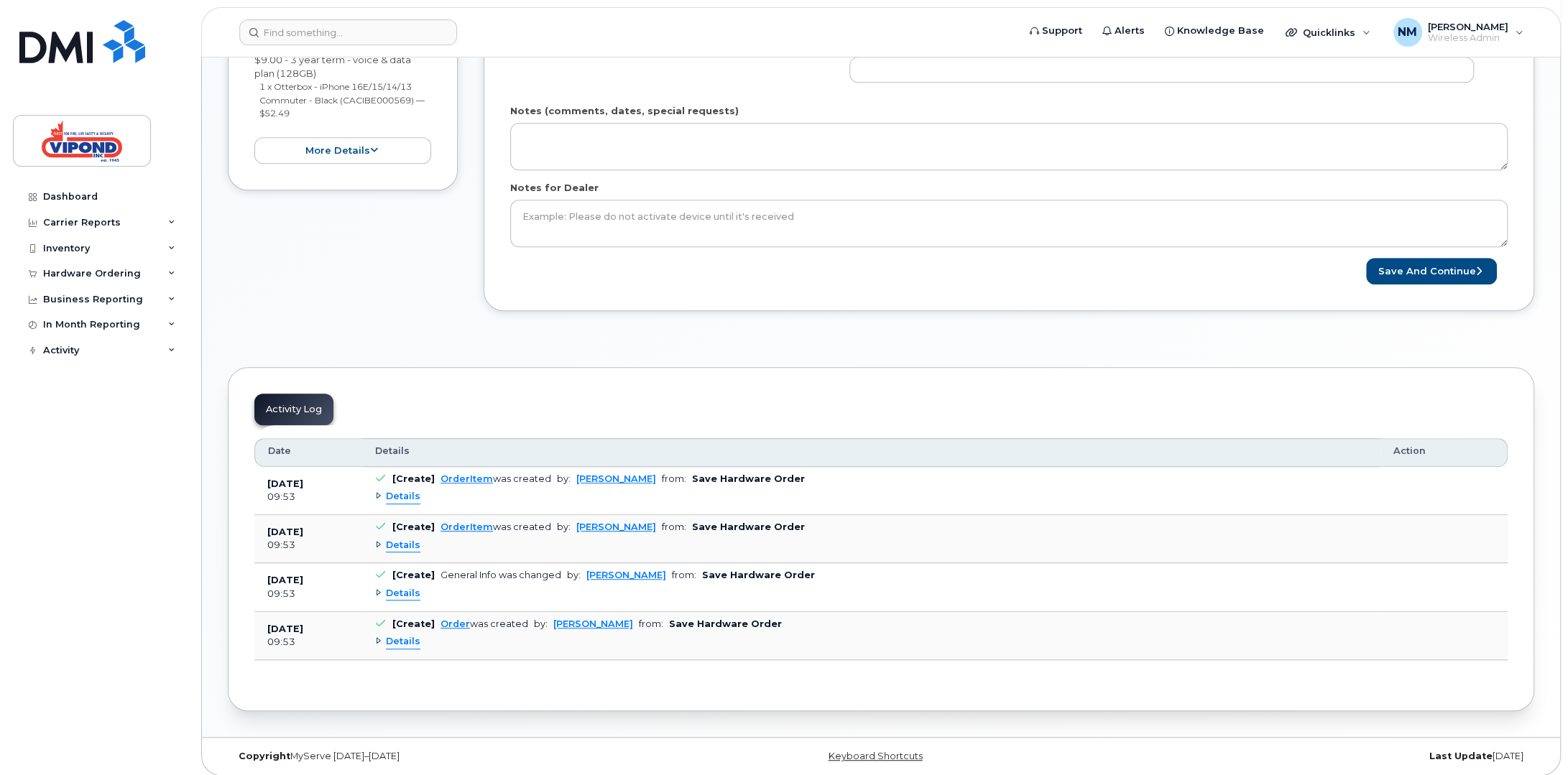
scroll to position [216, 0]
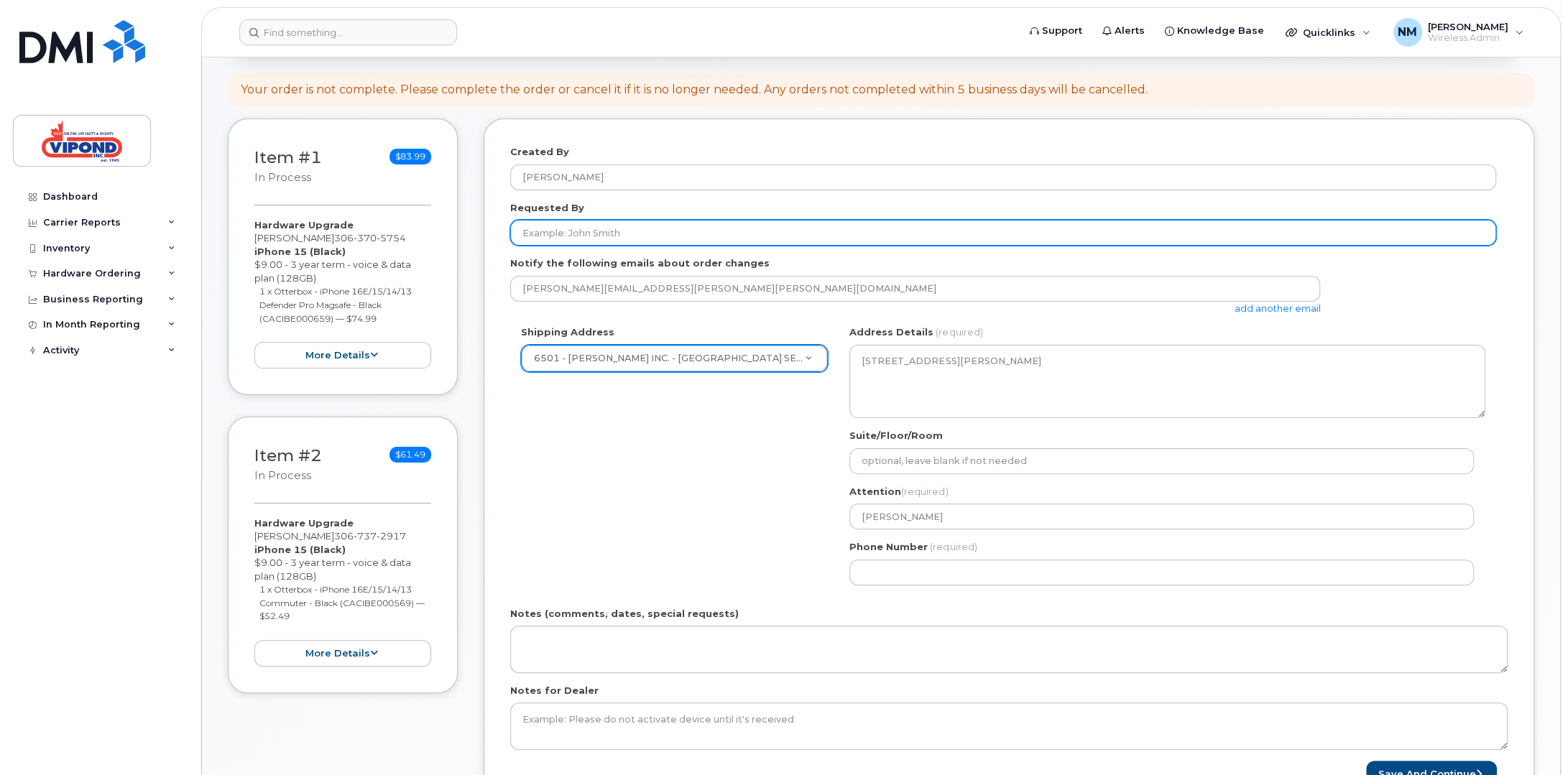
click at [594, 234] on input "Requested By" at bounding box center [1004, 232] width 986 height 25
type input "[PERSON_NAME]"
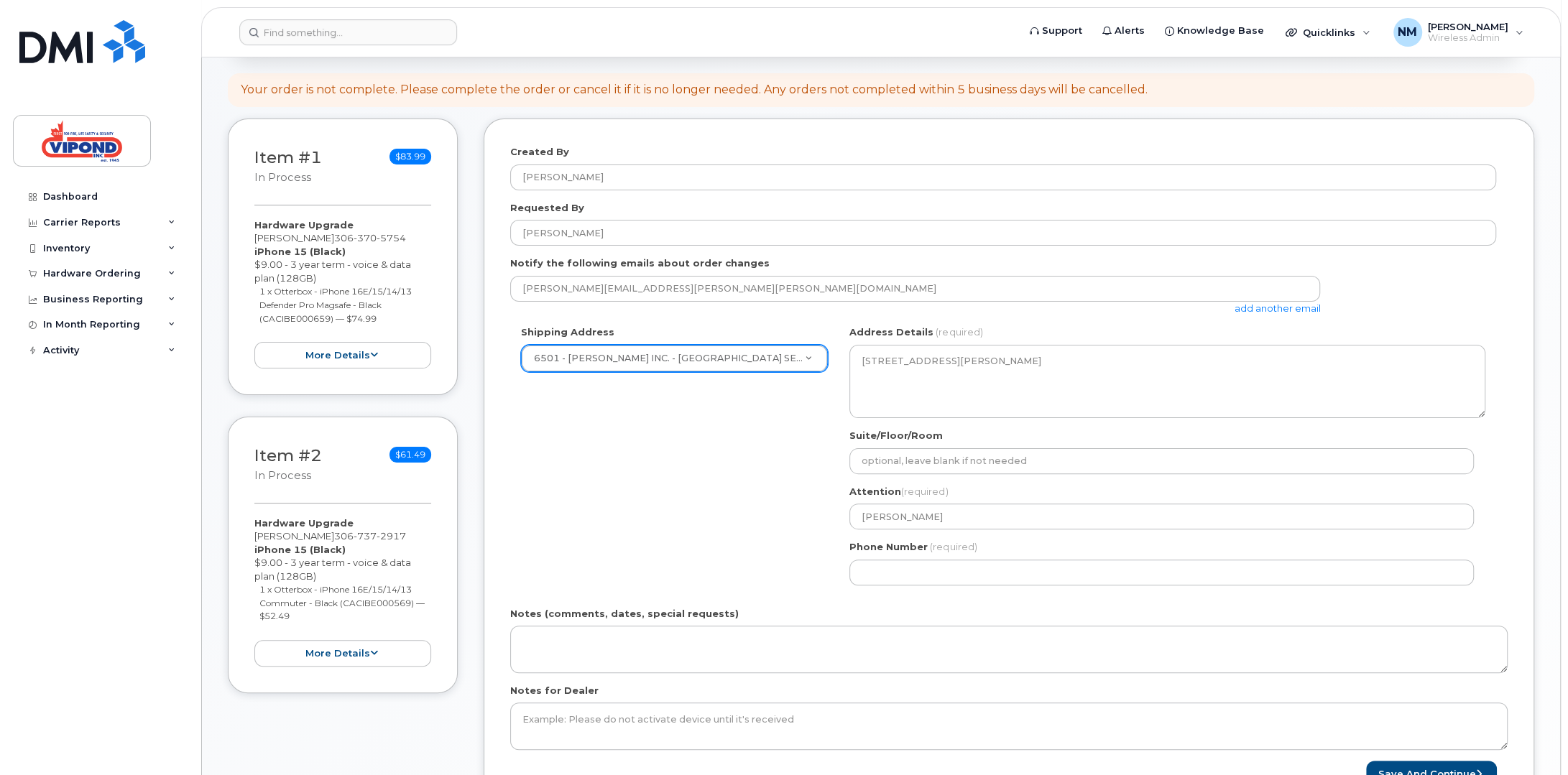
click at [687, 476] on div "Shipping Address 6501 - VIPOND INC. - REGINA SERVICE 100 - VIPOND INC. - HEAD O…" at bounding box center [1004, 460] width 986 height 270
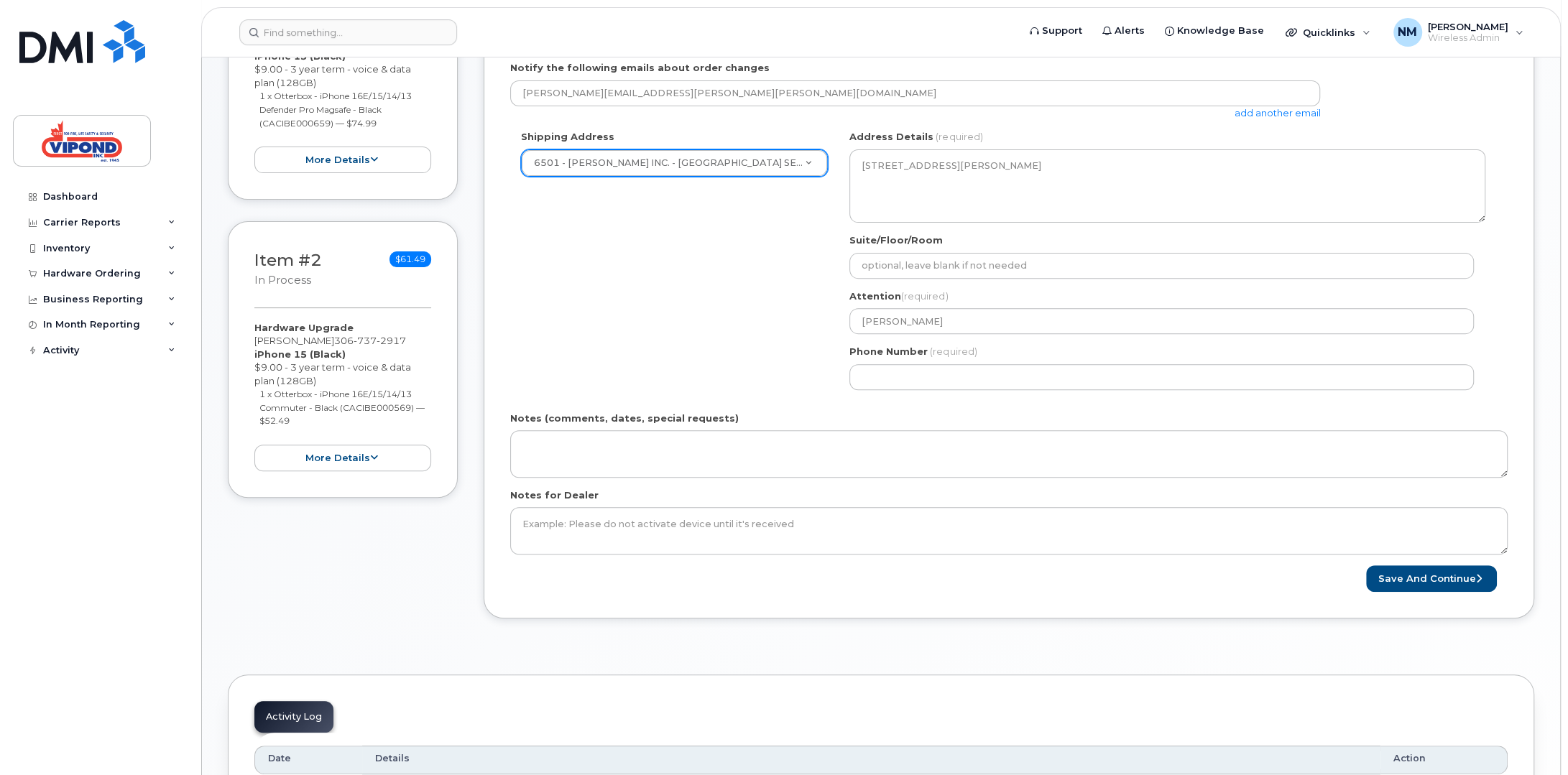
scroll to position [431, 0]
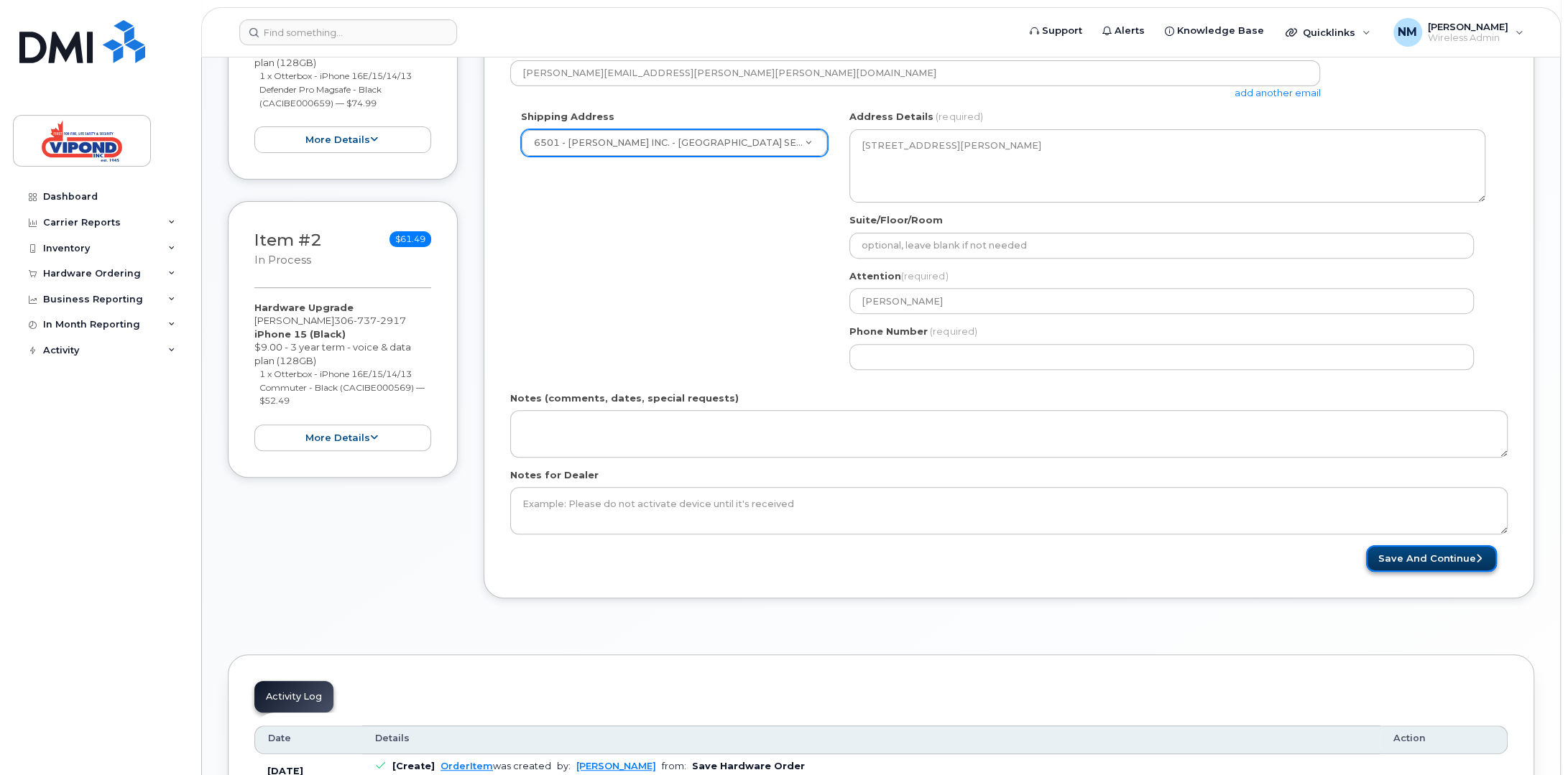
click at [1443, 553] on button "Save and Continue" at bounding box center [1431, 558] width 131 height 26
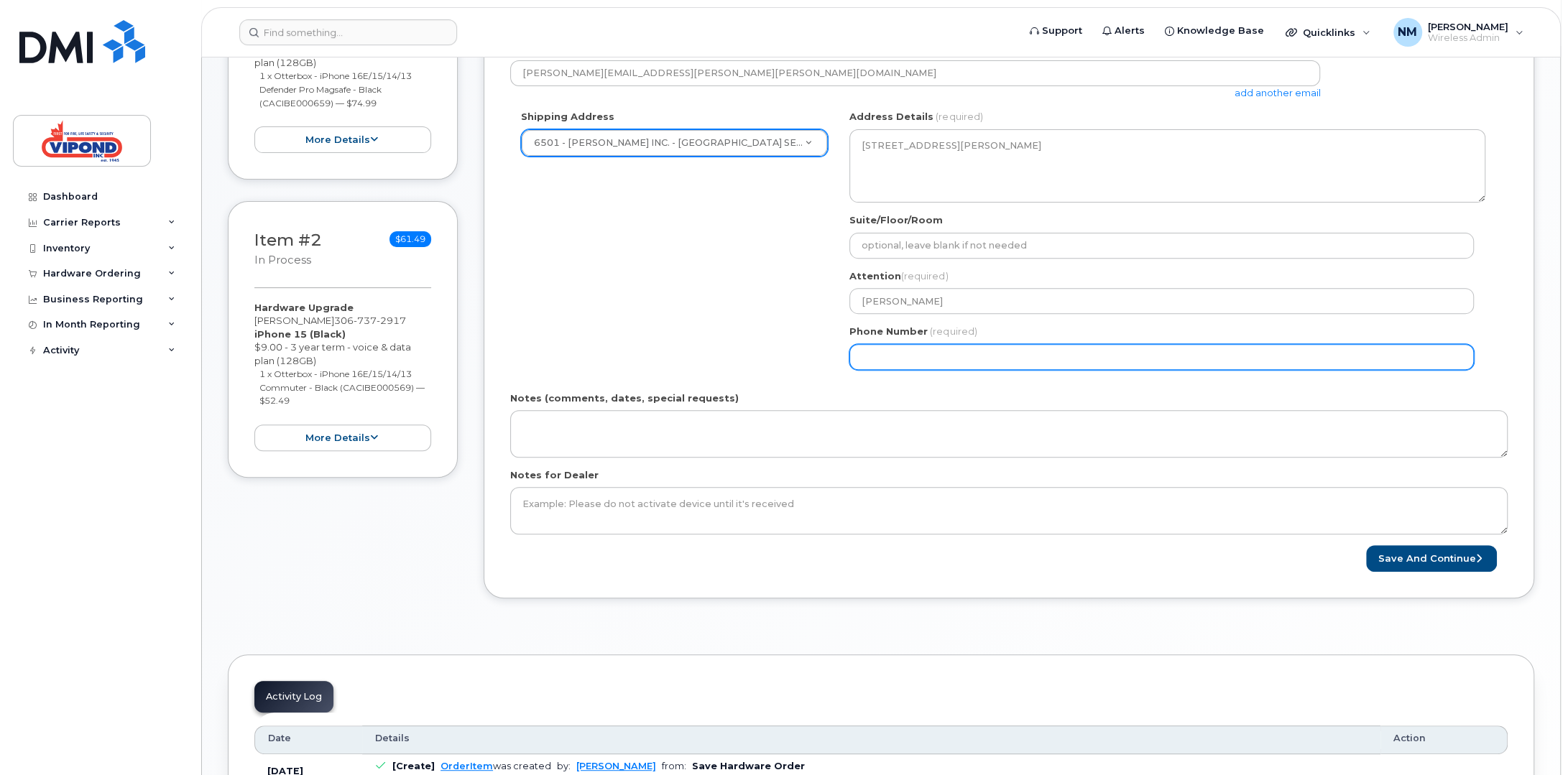
click at [956, 355] on input "Phone Number" at bounding box center [1162, 357] width 625 height 25
type input "6393823589"
select select
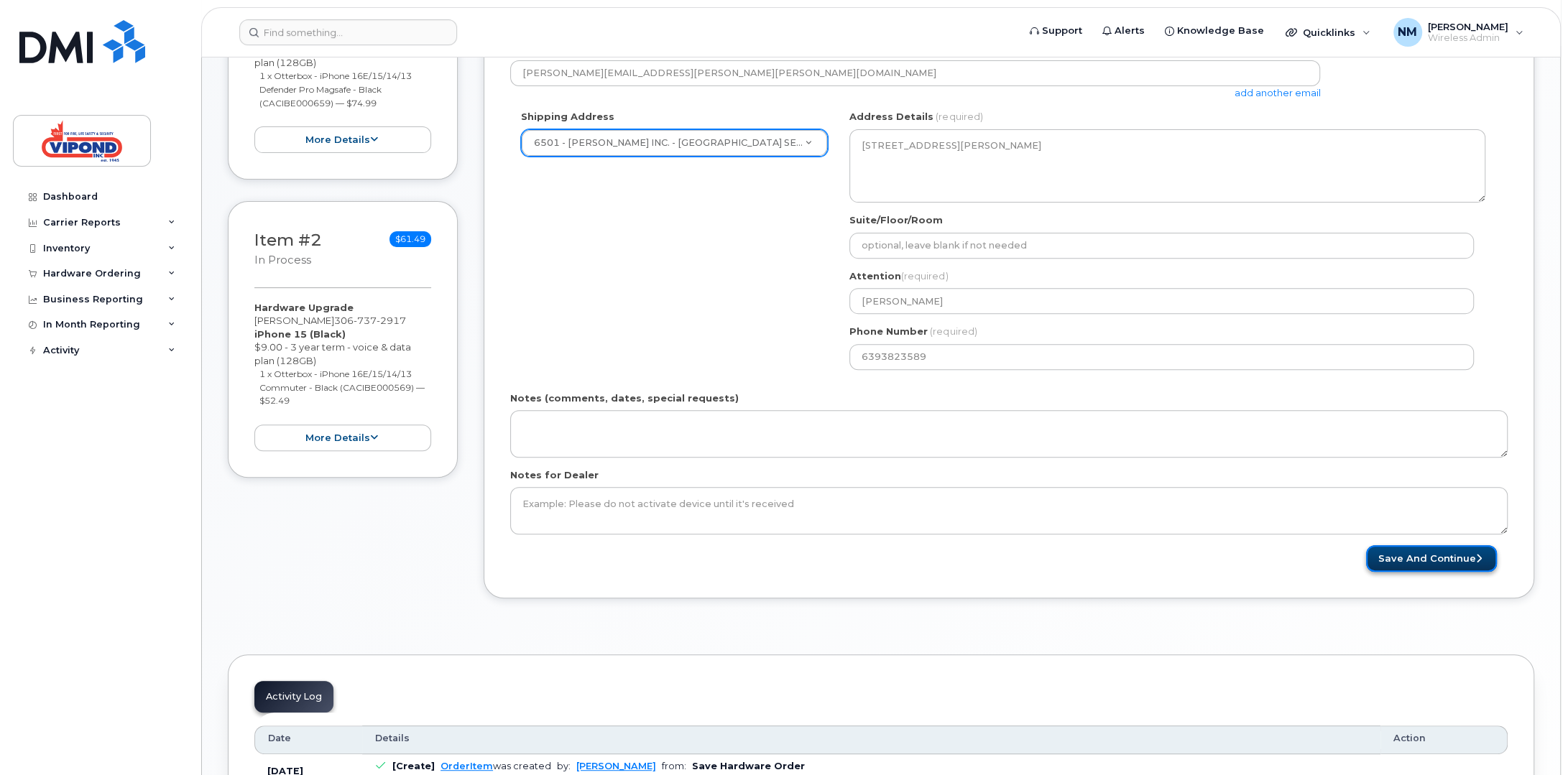
click at [1410, 554] on button "Save and Continue" at bounding box center [1431, 558] width 131 height 26
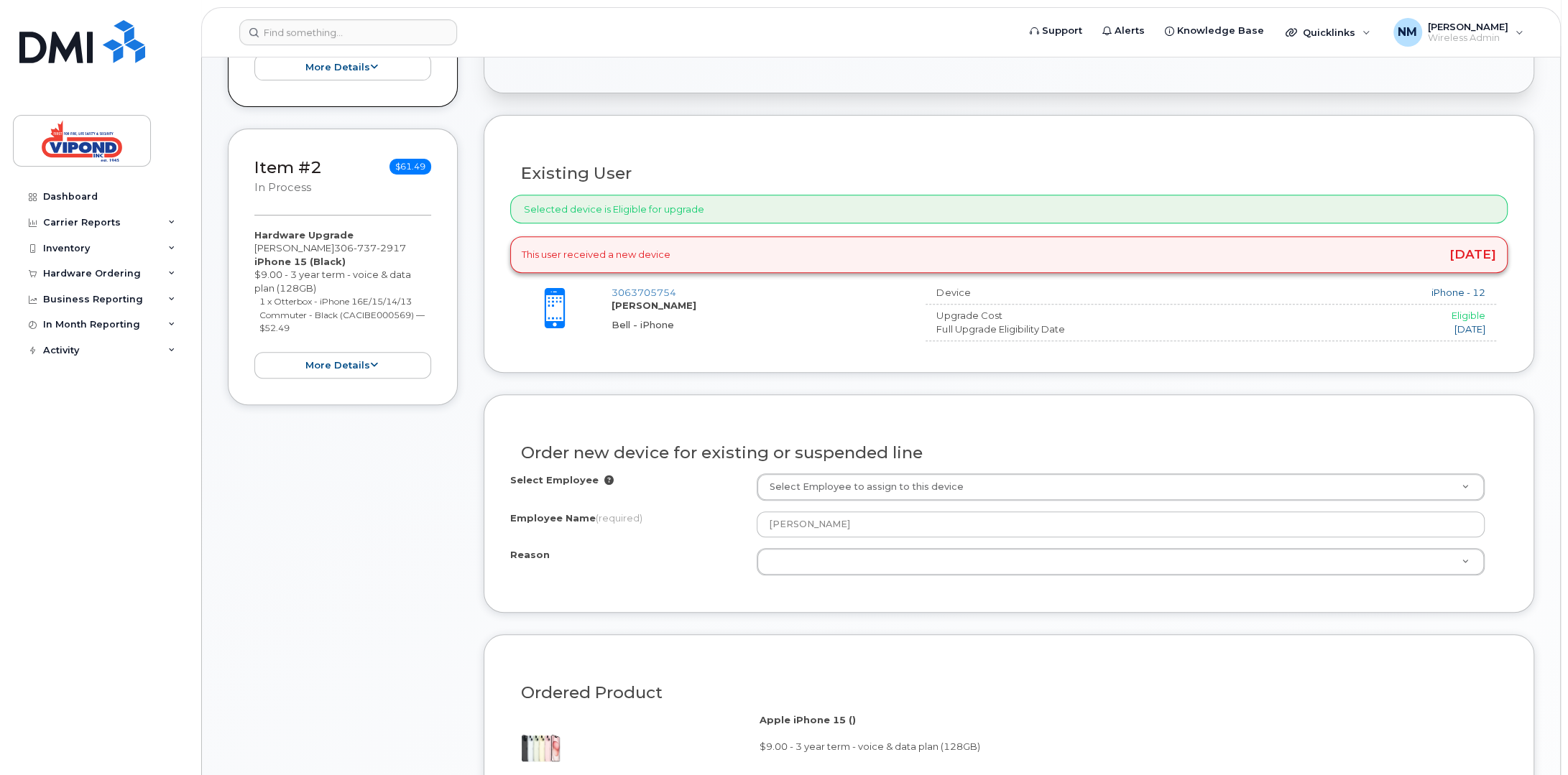
scroll to position [575, 0]
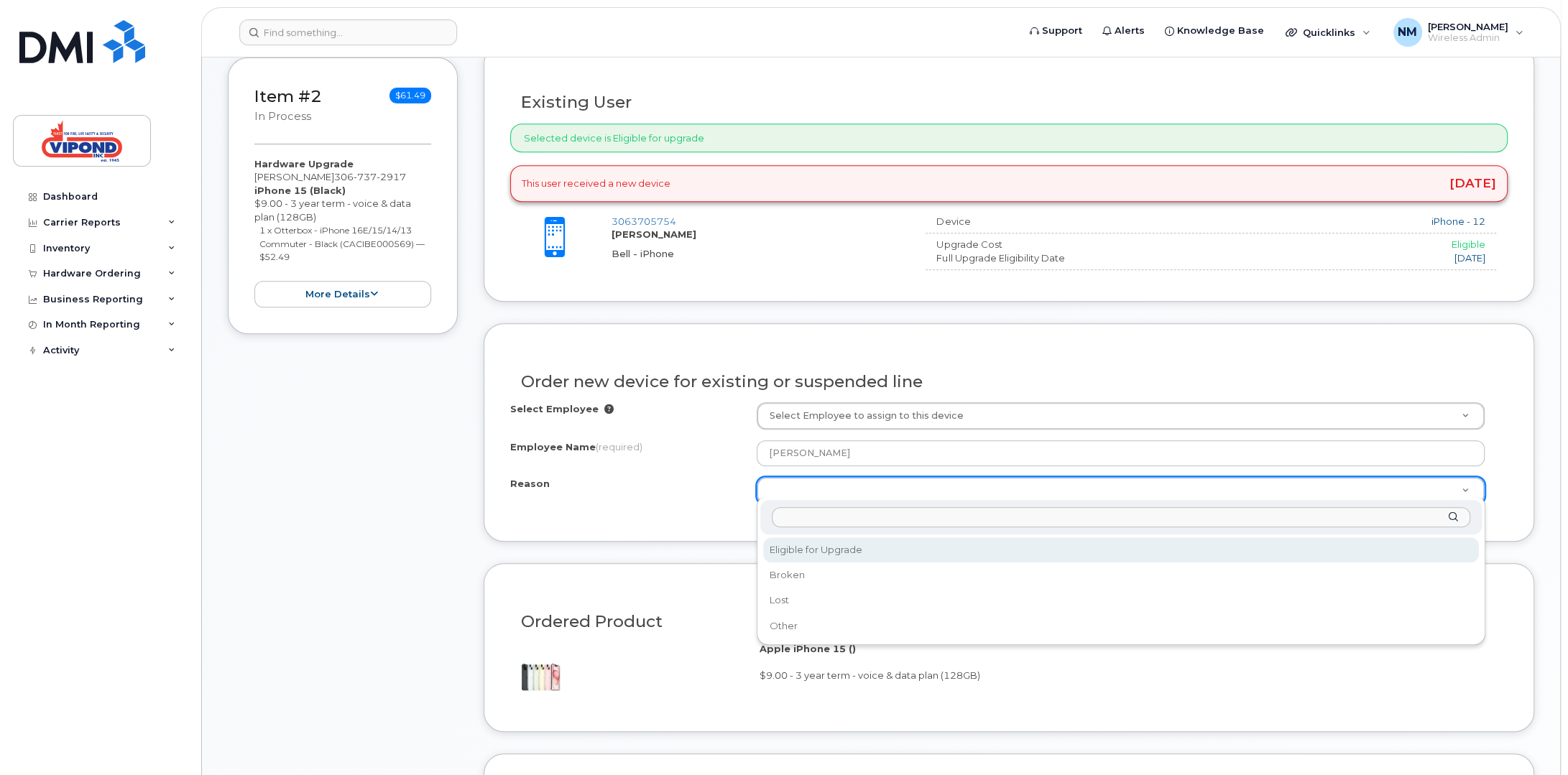
select select "eligible_for_upgrade"
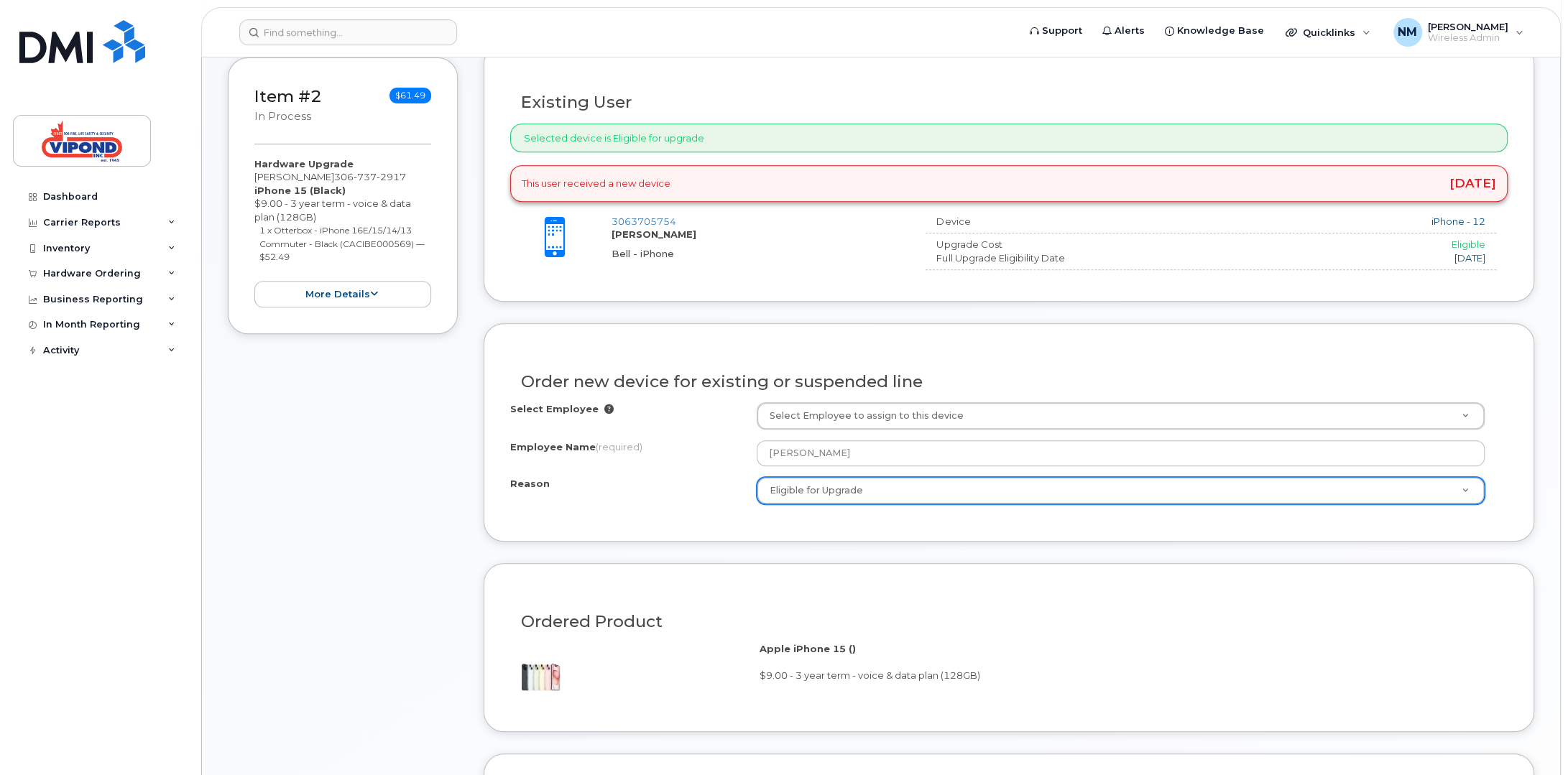
click at [639, 518] on div "Order new device for existing or suspended line Select Employee Select Employee…" at bounding box center [1009, 432] width 1051 height 219
drag, startPoint x: 705, startPoint y: 471, endPoint x: 706, endPoint y: 481, distance: 10.0
click at [705, 477] on div "Reason" at bounding box center [634, 487] width 246 height 20
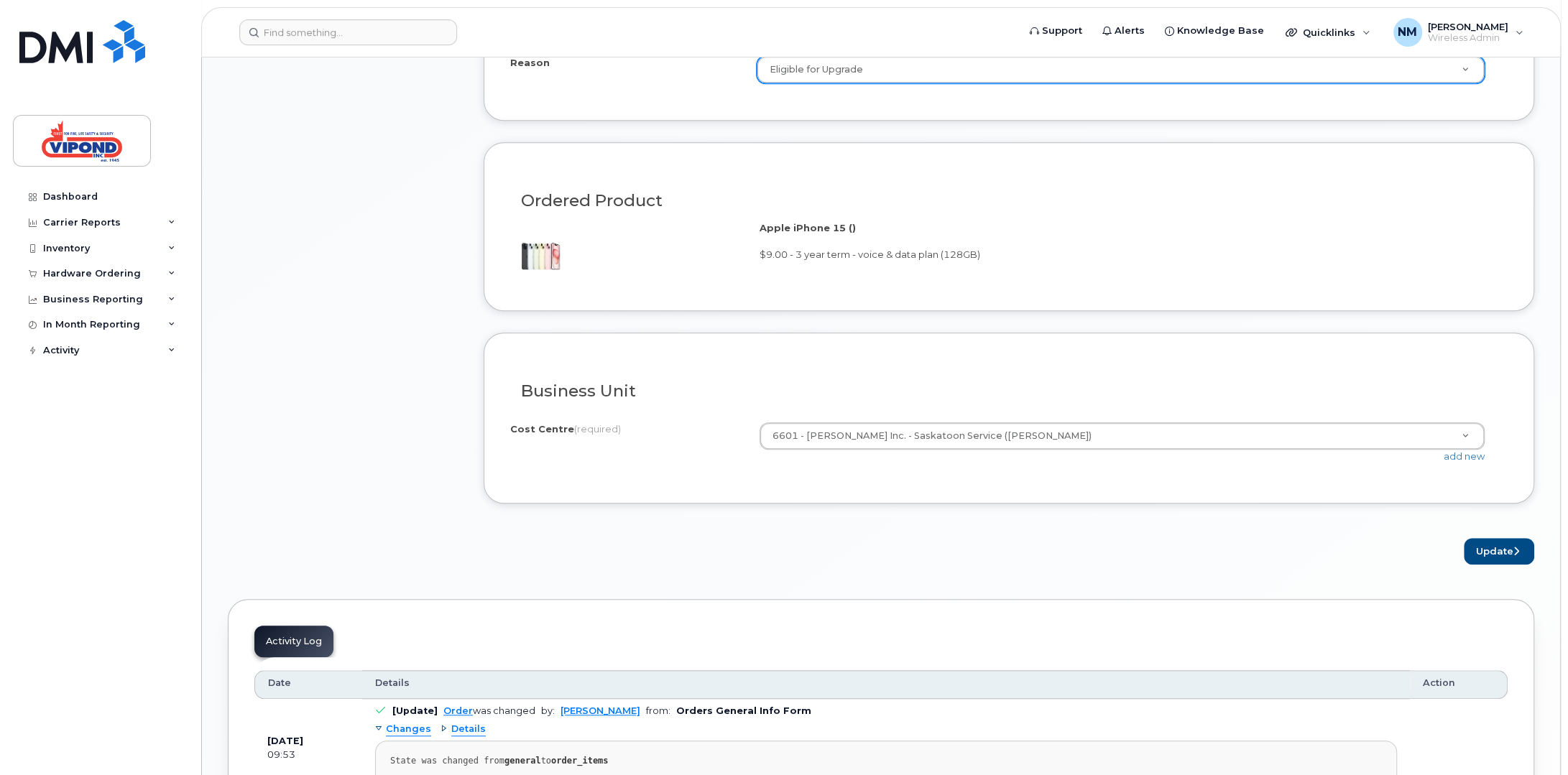
scroll to position [1005, 0]
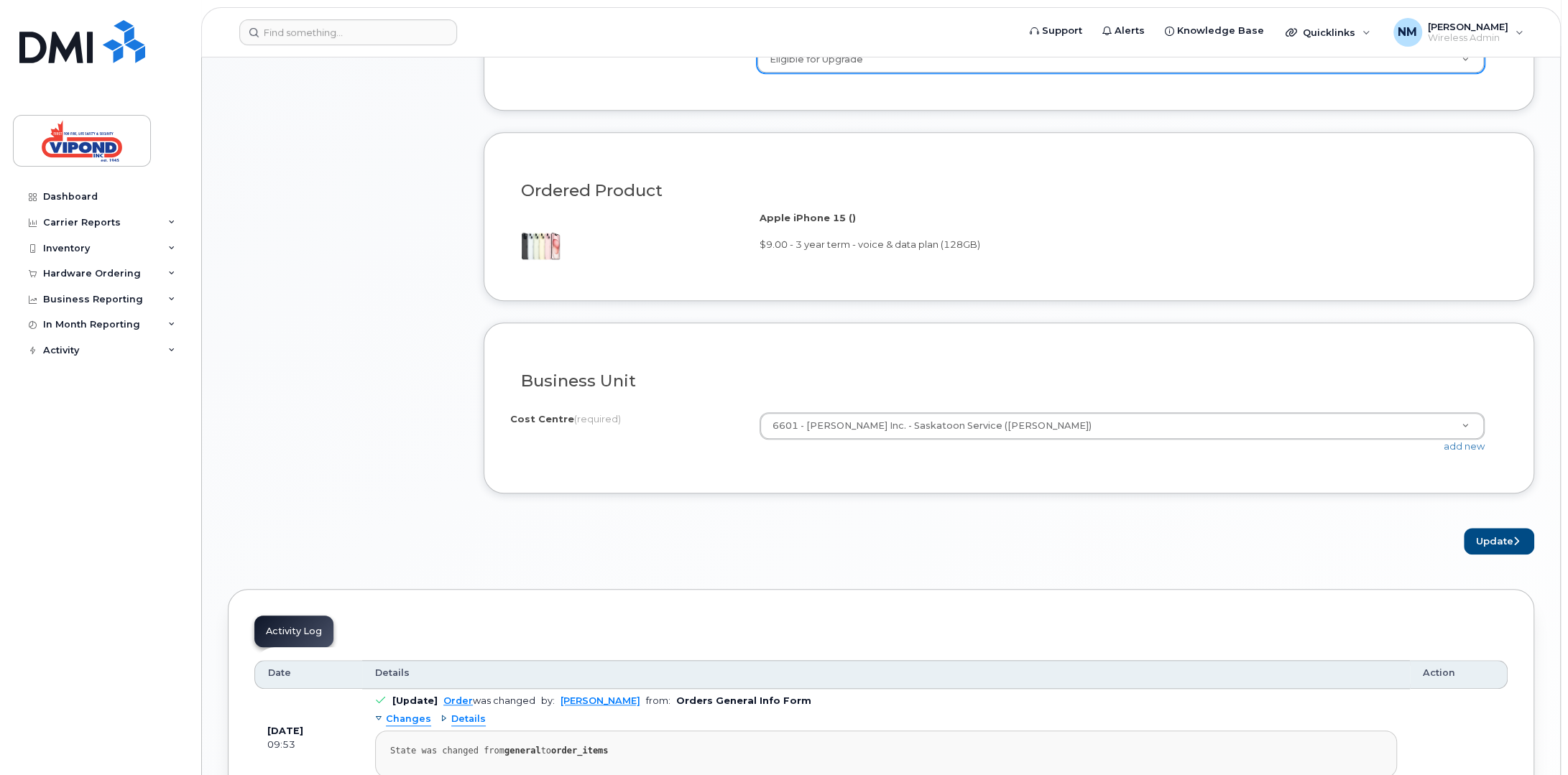
click at [712, 450] on div "Cost Centre (required) 6601 - [PERSON_NAME] Inc. - Saskatoon Service ([PERSON_N…" at bounding box center [1010, 438] width 998 height 54
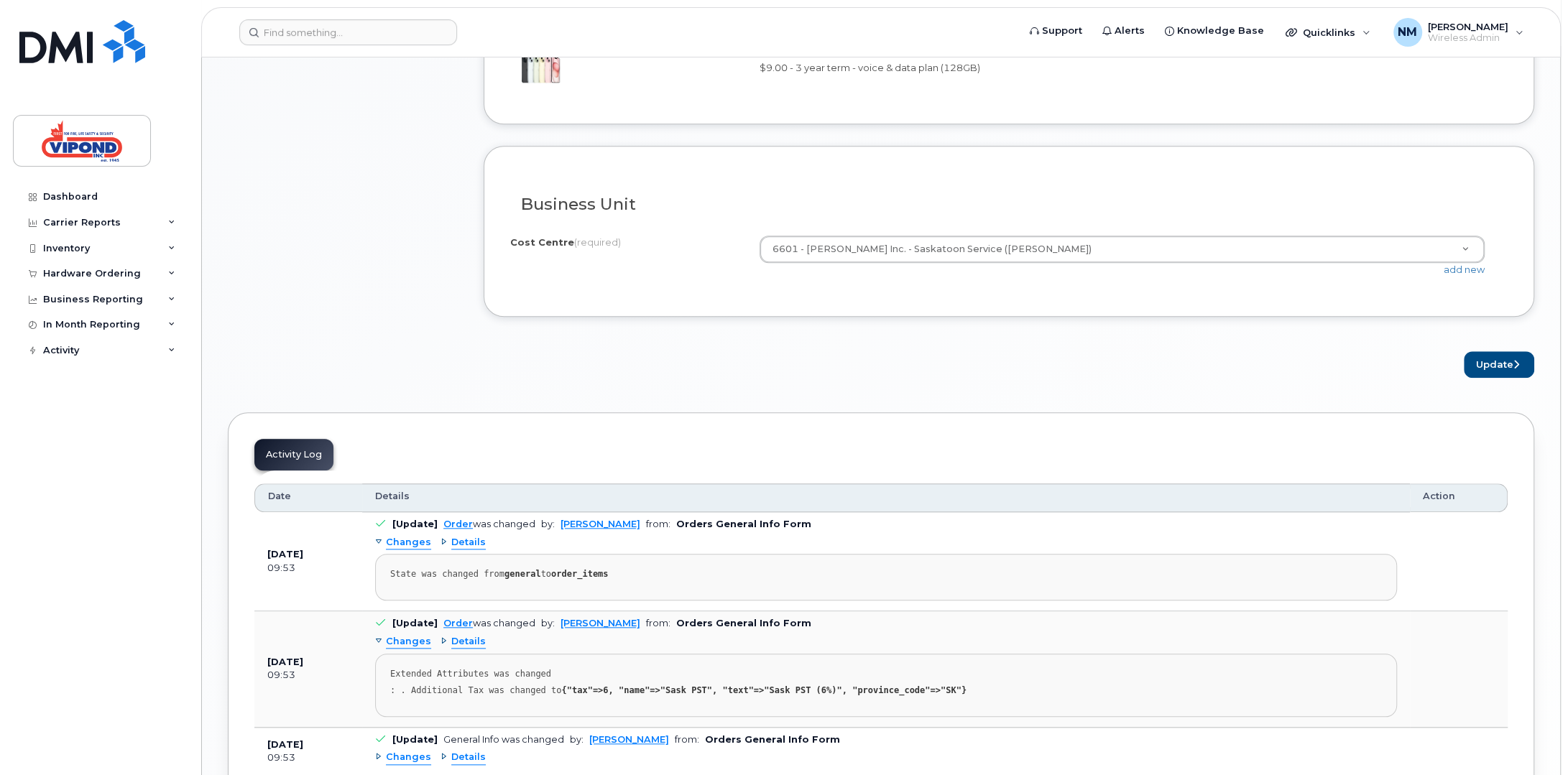
scroll to position [1078, 0]
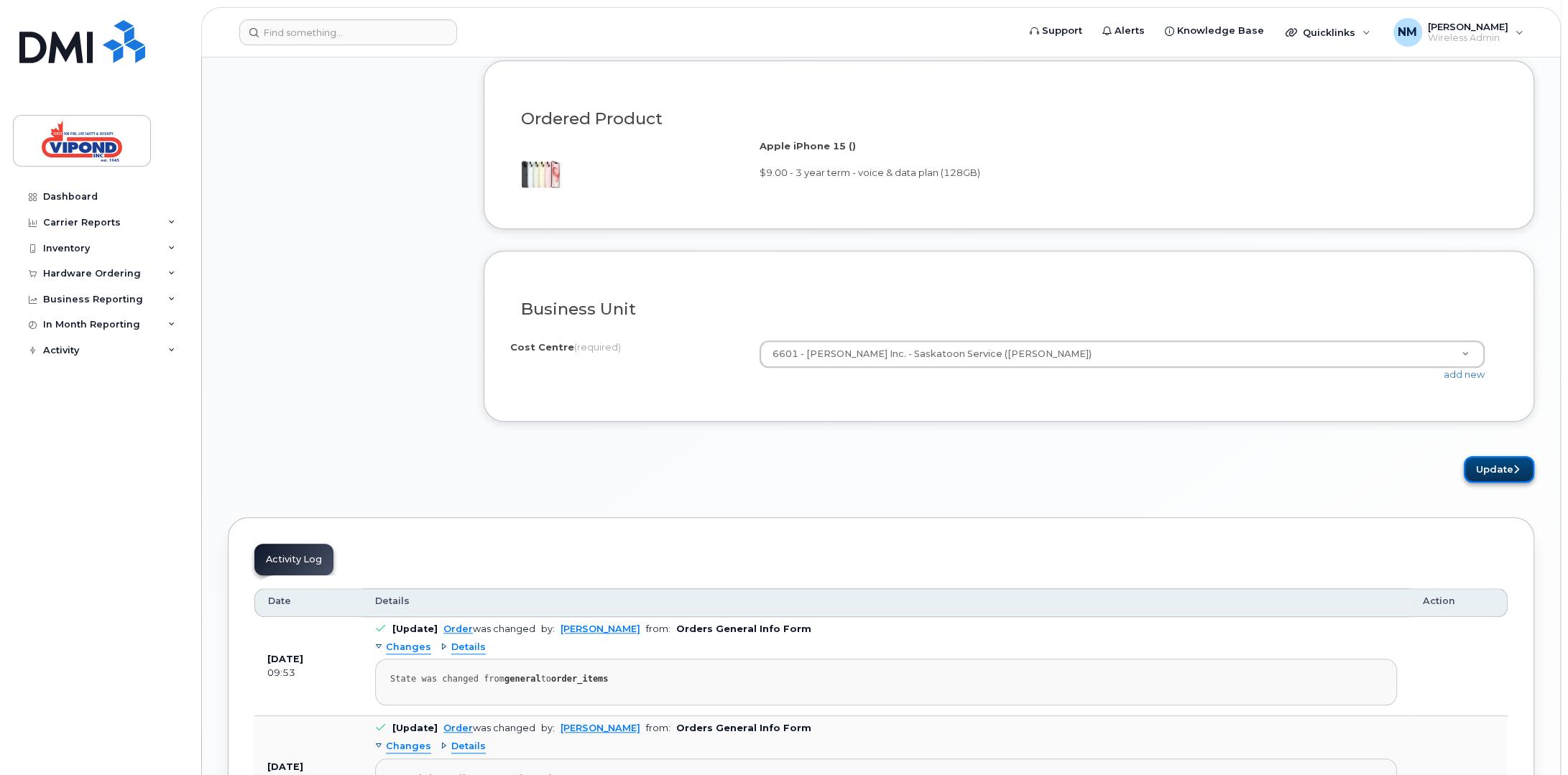
click at [1499, 456] on button "Update" at bounding box center [1499, 469] width 70 height 26
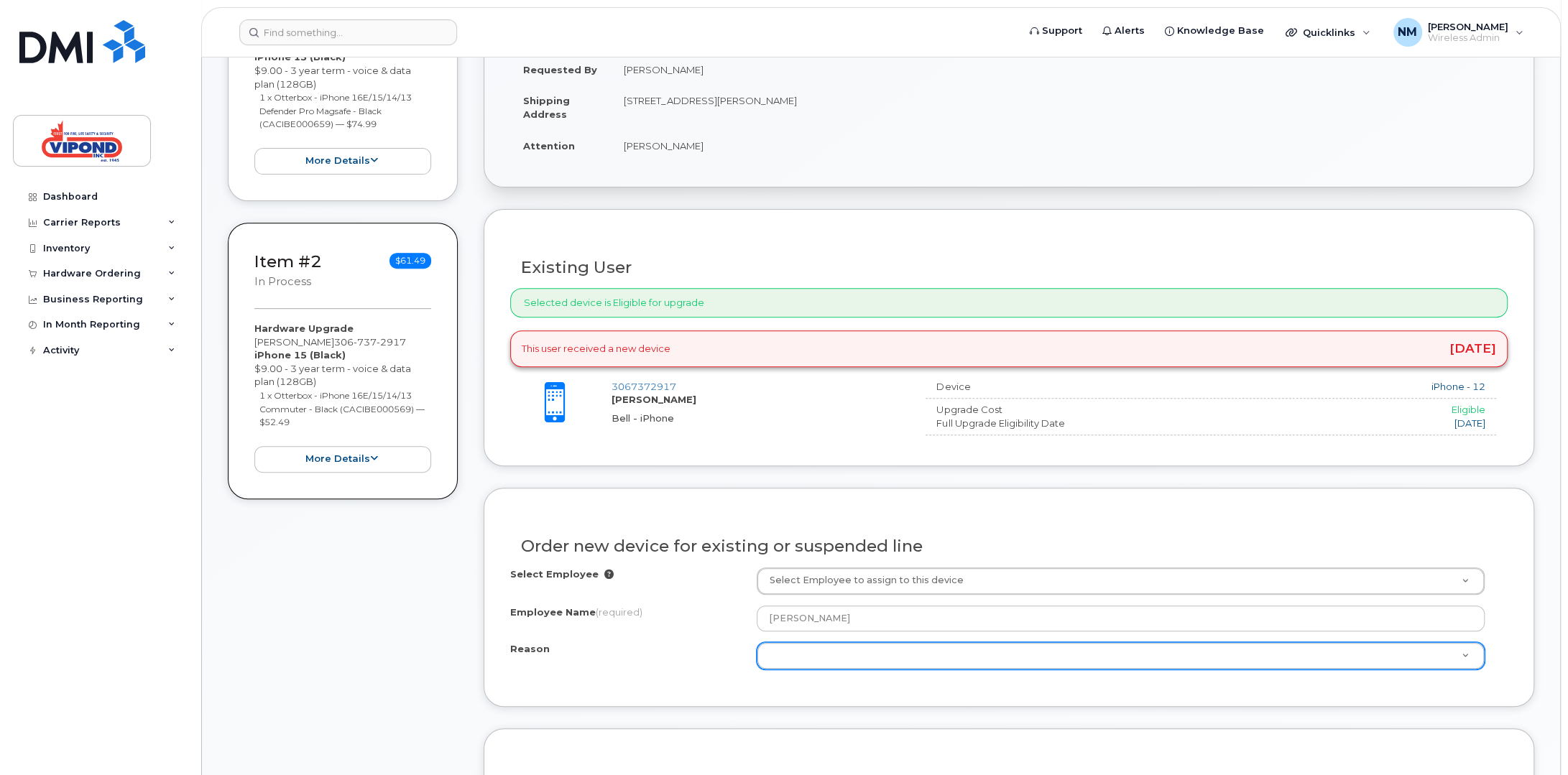
scroll to position [646, 0]
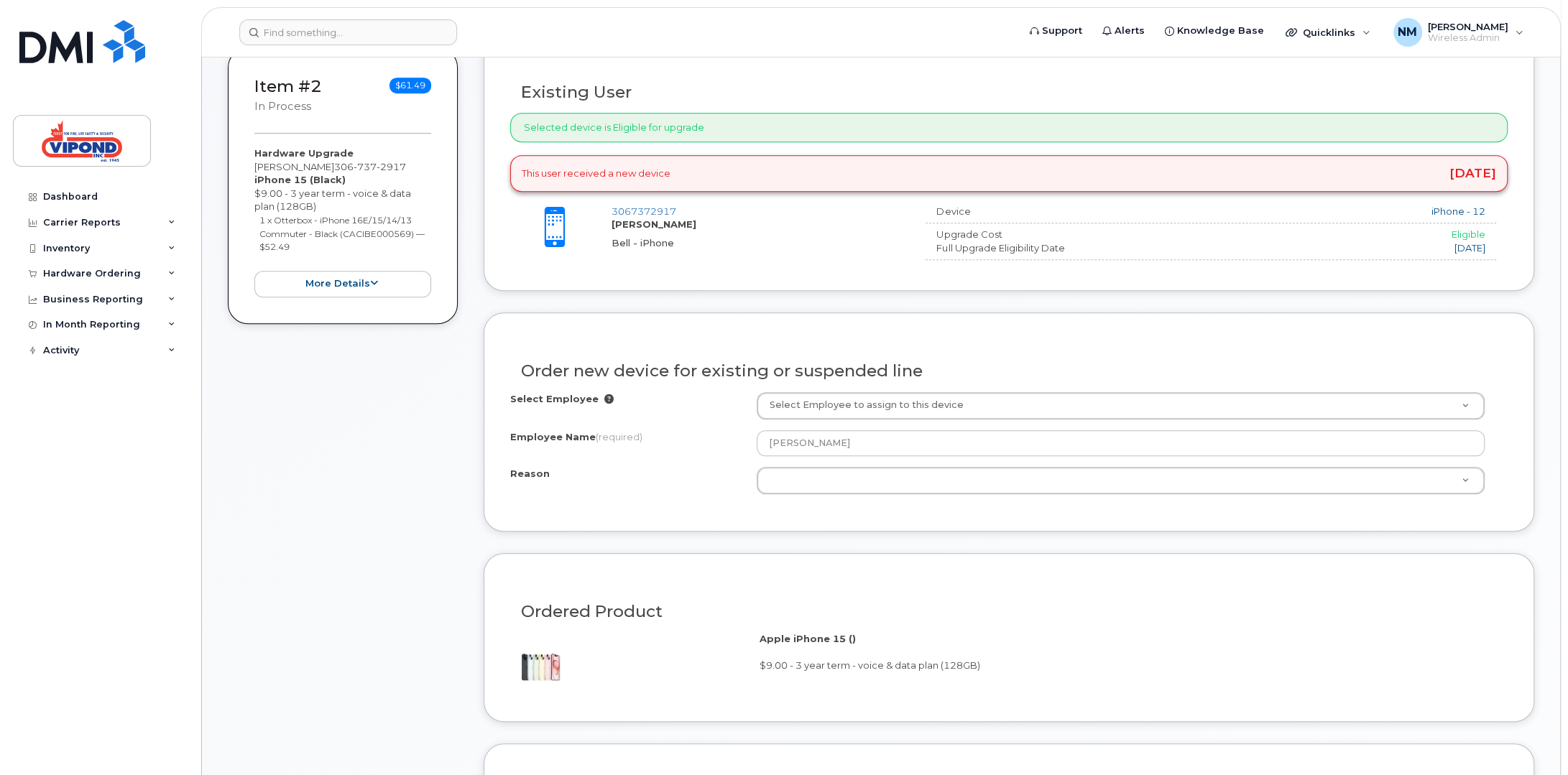
click at [780, 492] on div "Select Employee Select Employee to assign to this device Employee Name (require…" at bounding box center [1010, 449] width 998 height 113
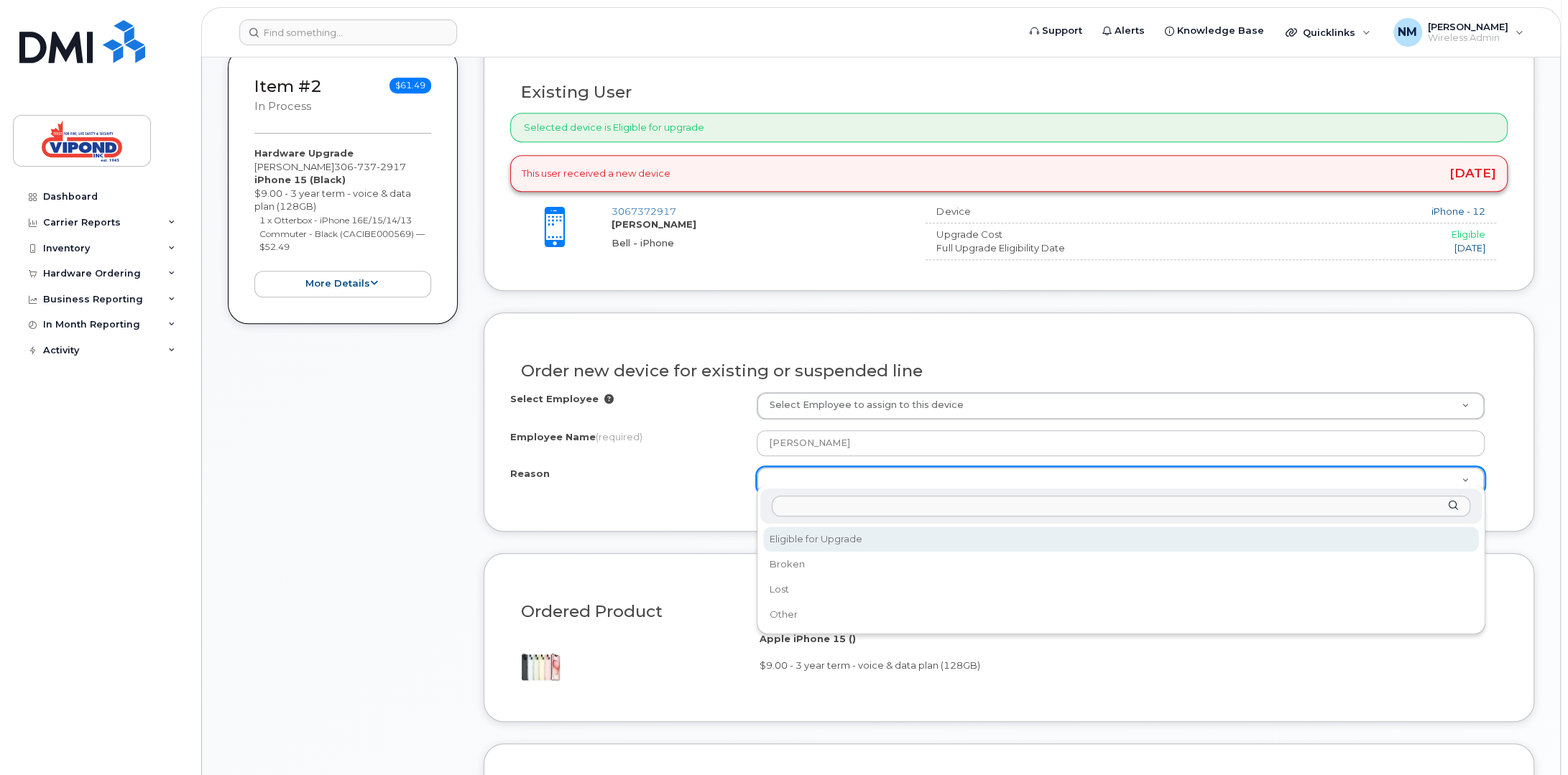
select select "eligible_for_upgrade"
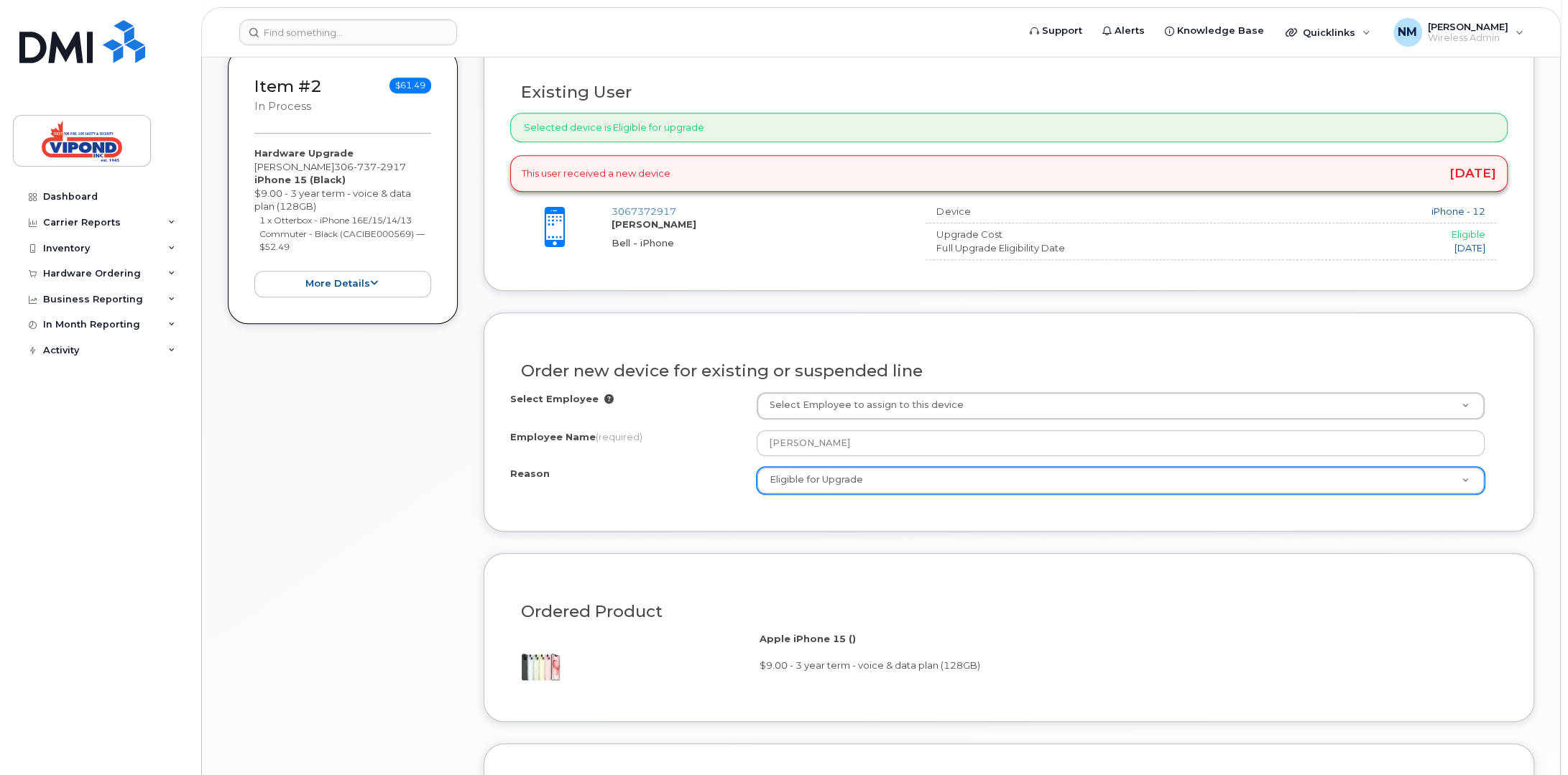
click at [698, 495] on div "Select Employee Select Employee to assign to this device Employee Name (require…" at bounding box center [1010, 449] width 998 height 113
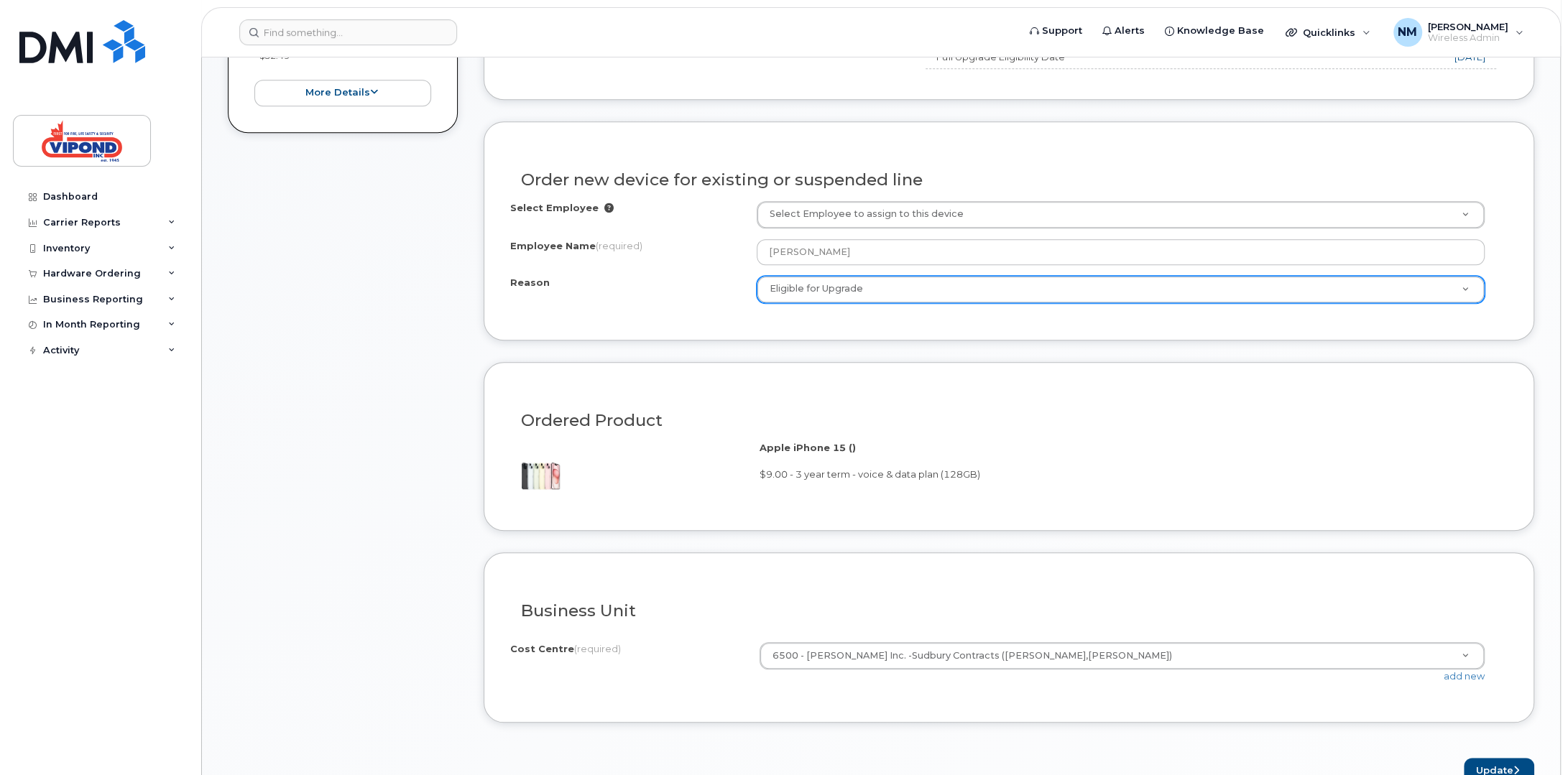
scroll to position [1005, 0]
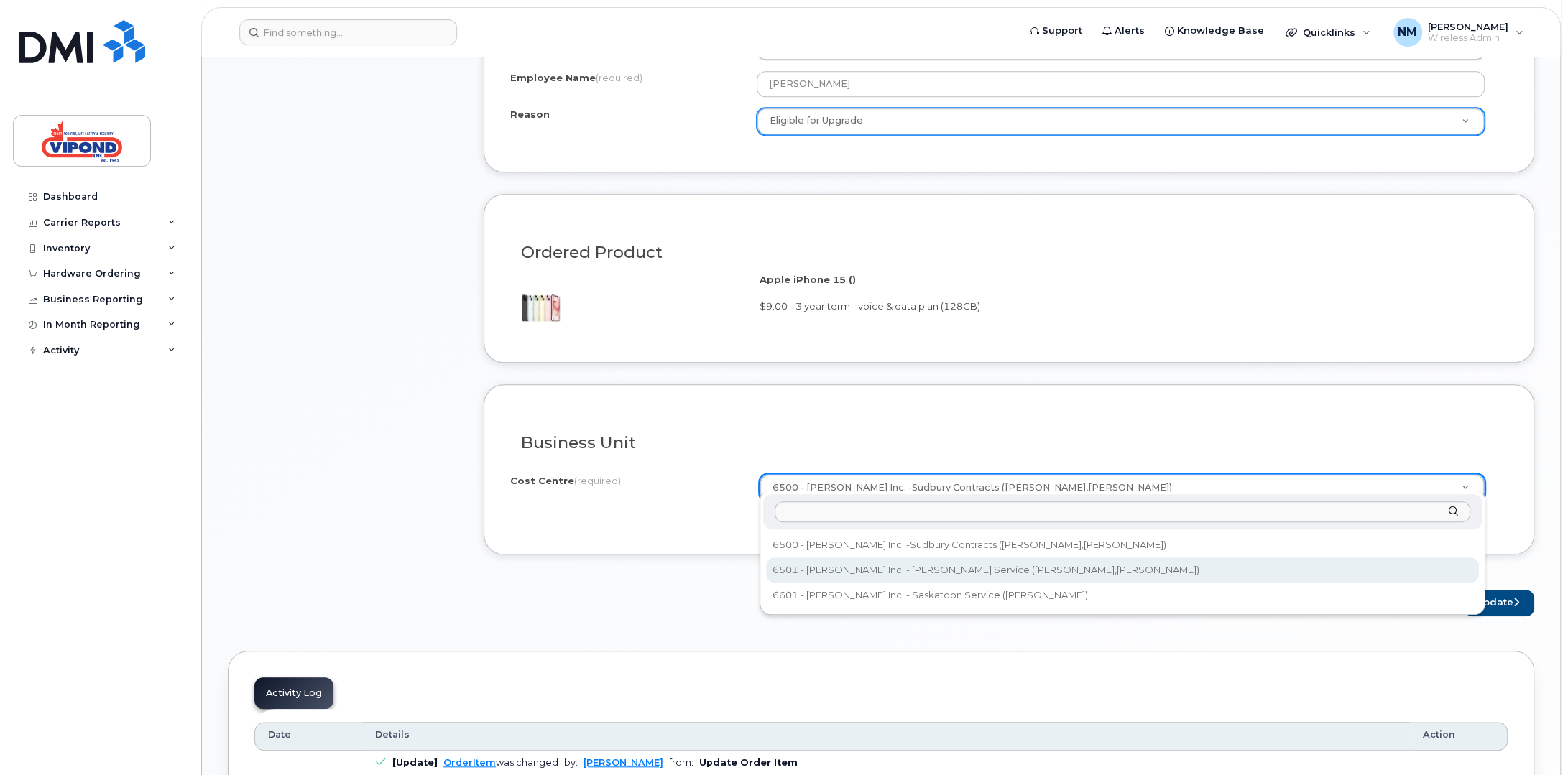
select select "6501"
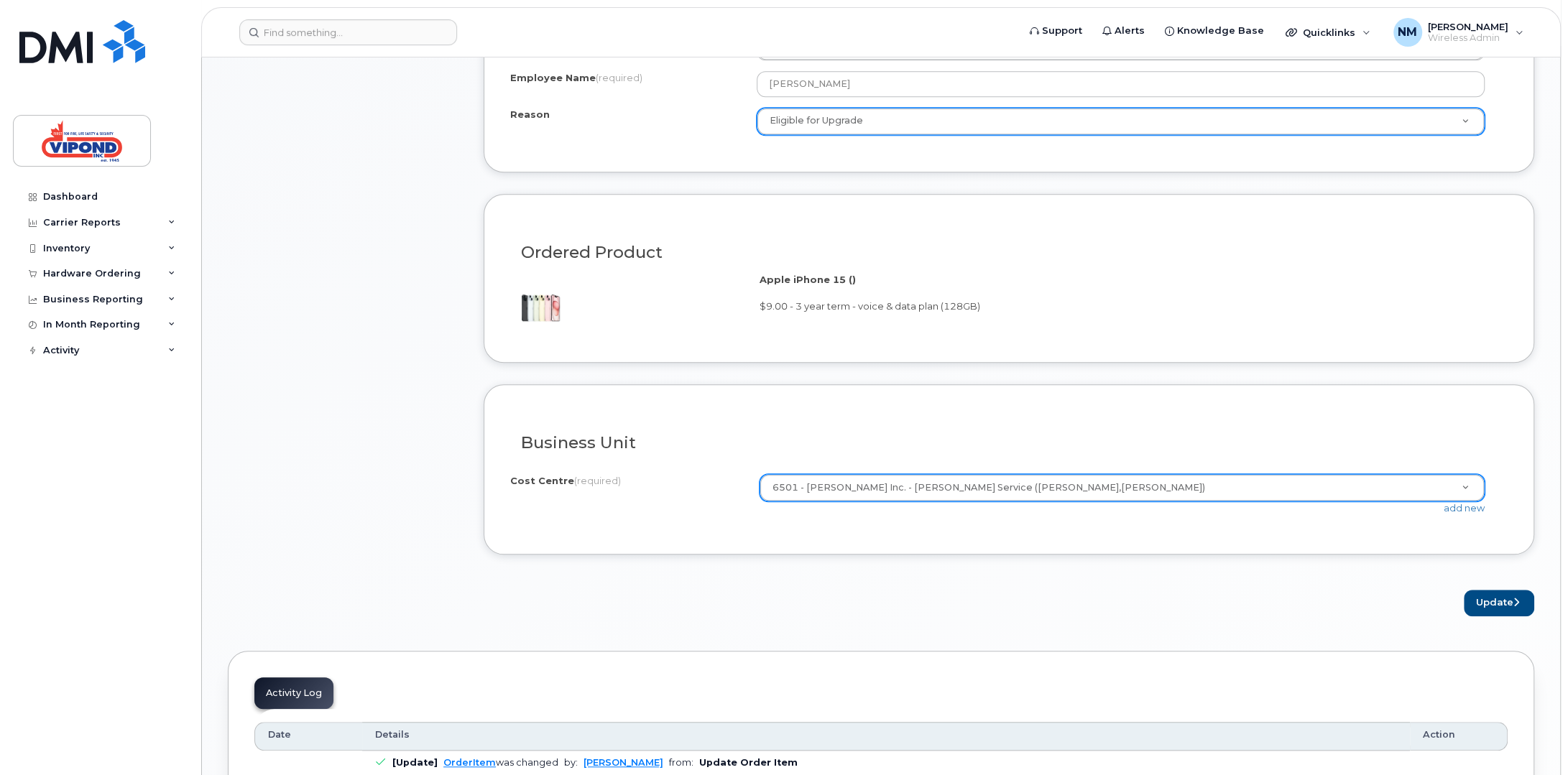
click at [970, 570] on form "Existing User Additional cost to upgrading the device $0.00 Selected device is …" at bounding box center [1009, 145] width 1051 height 941
click at [1494, 594] on button "Update" at bounding box center [1499, 602] width 70 height 26
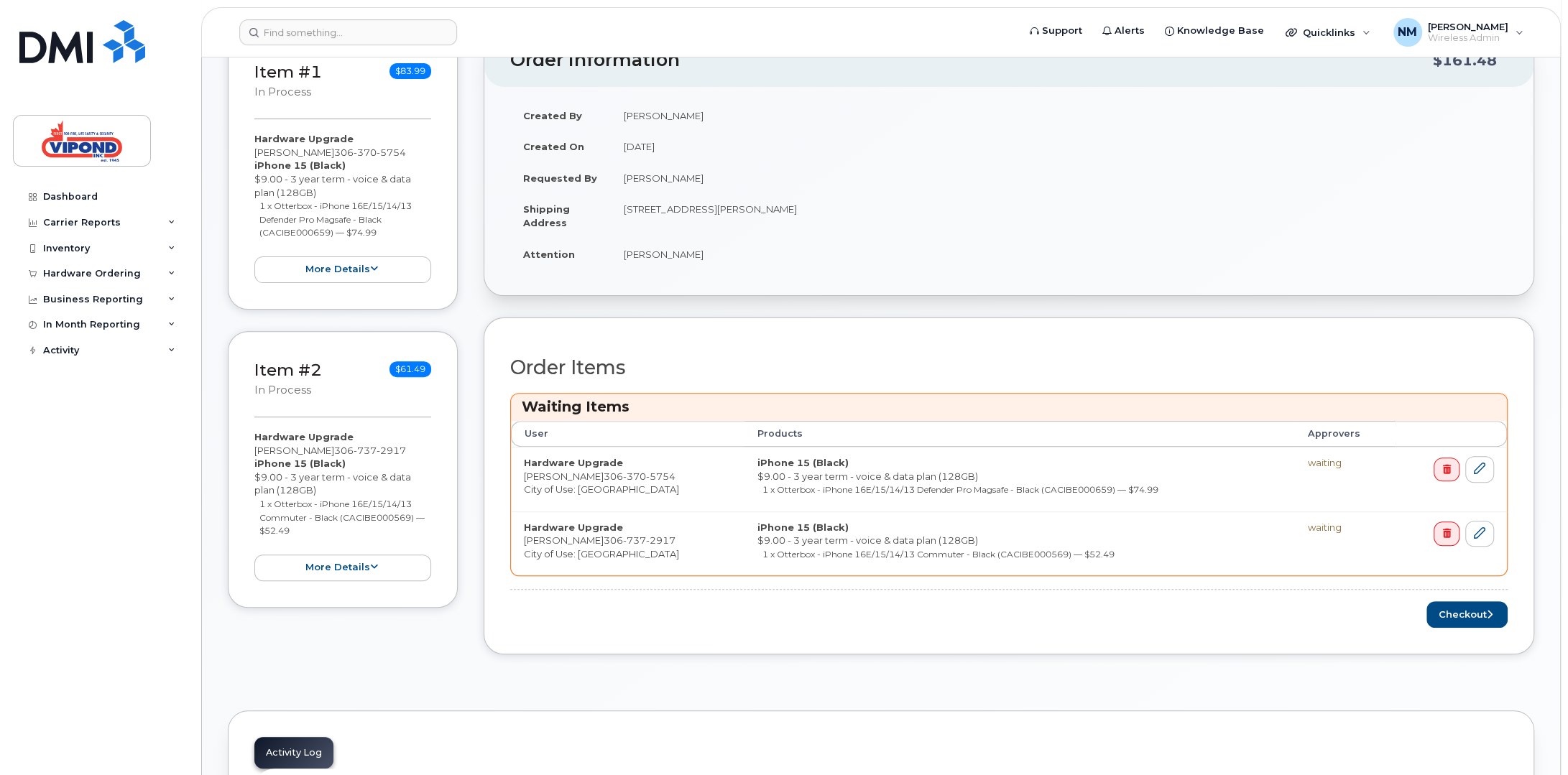
scroll to position [359, 0]
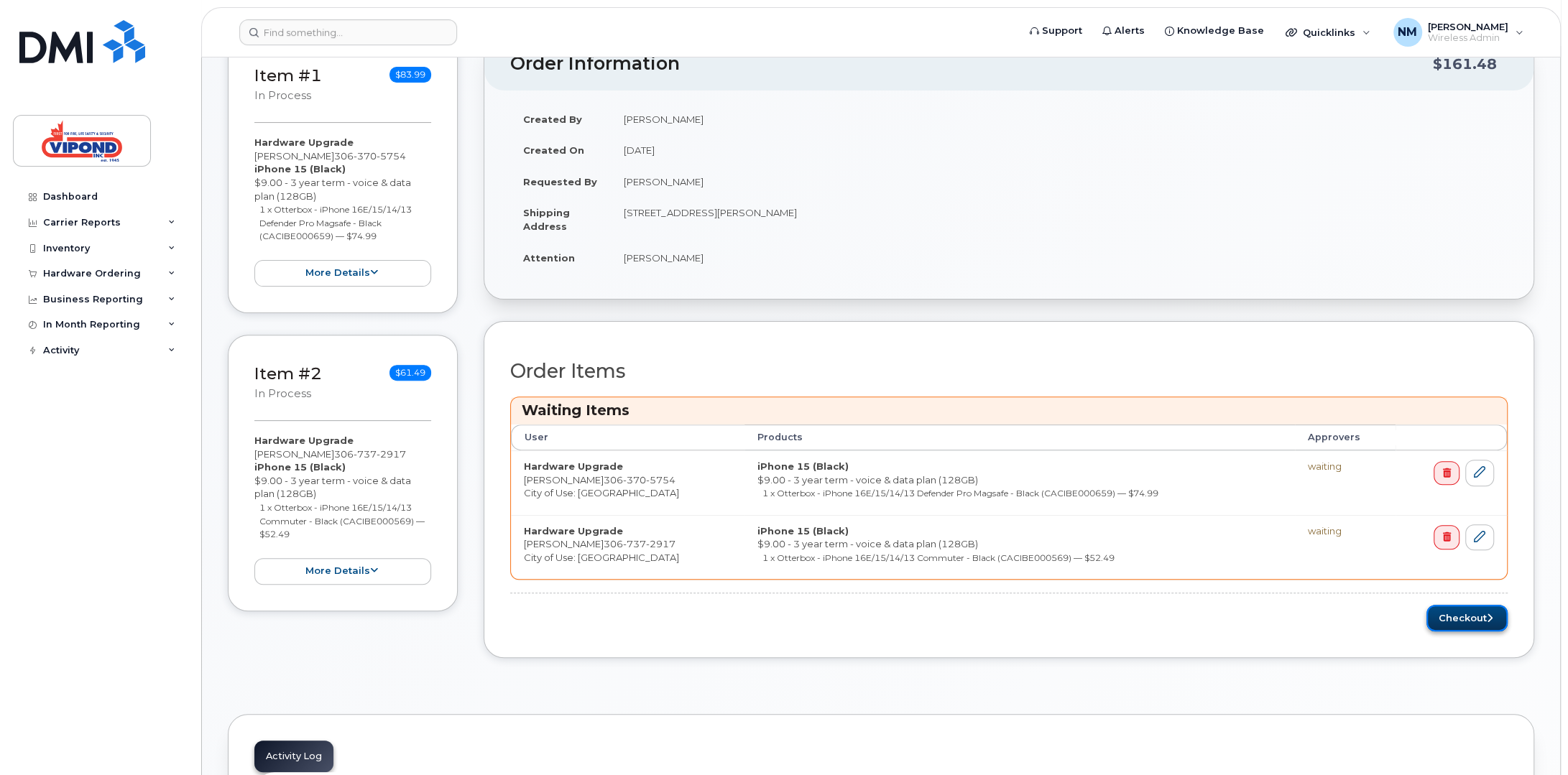
drag, startPoint x: 1480, startPoint y: 617, endPoint x: 1484, endPoint y: 624, distance: 8.1
click at [1480, 617] on button "Checkout" at bounding box center [1466, 618] width 81 height 26
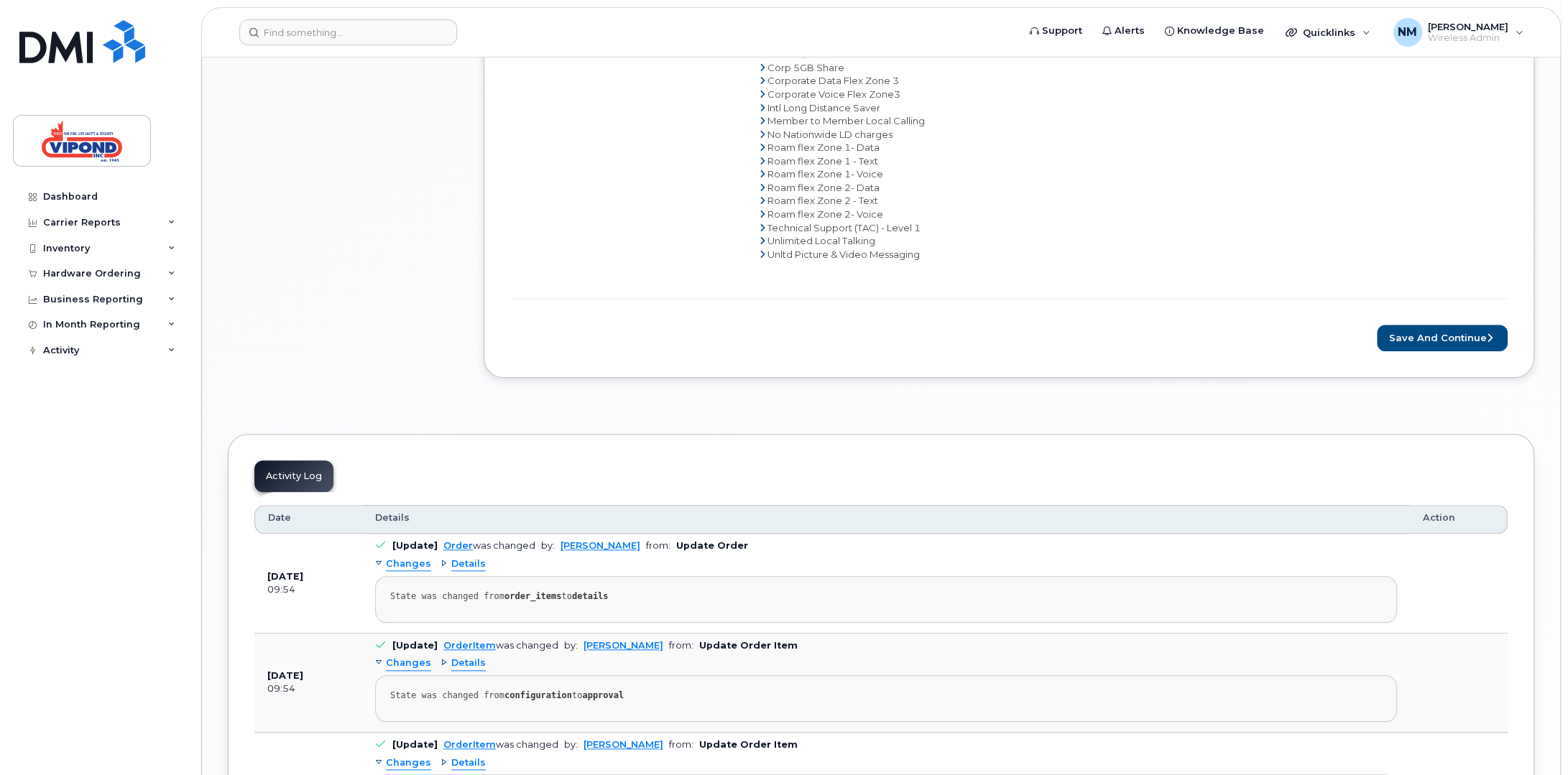
scroll to position [864, 0]
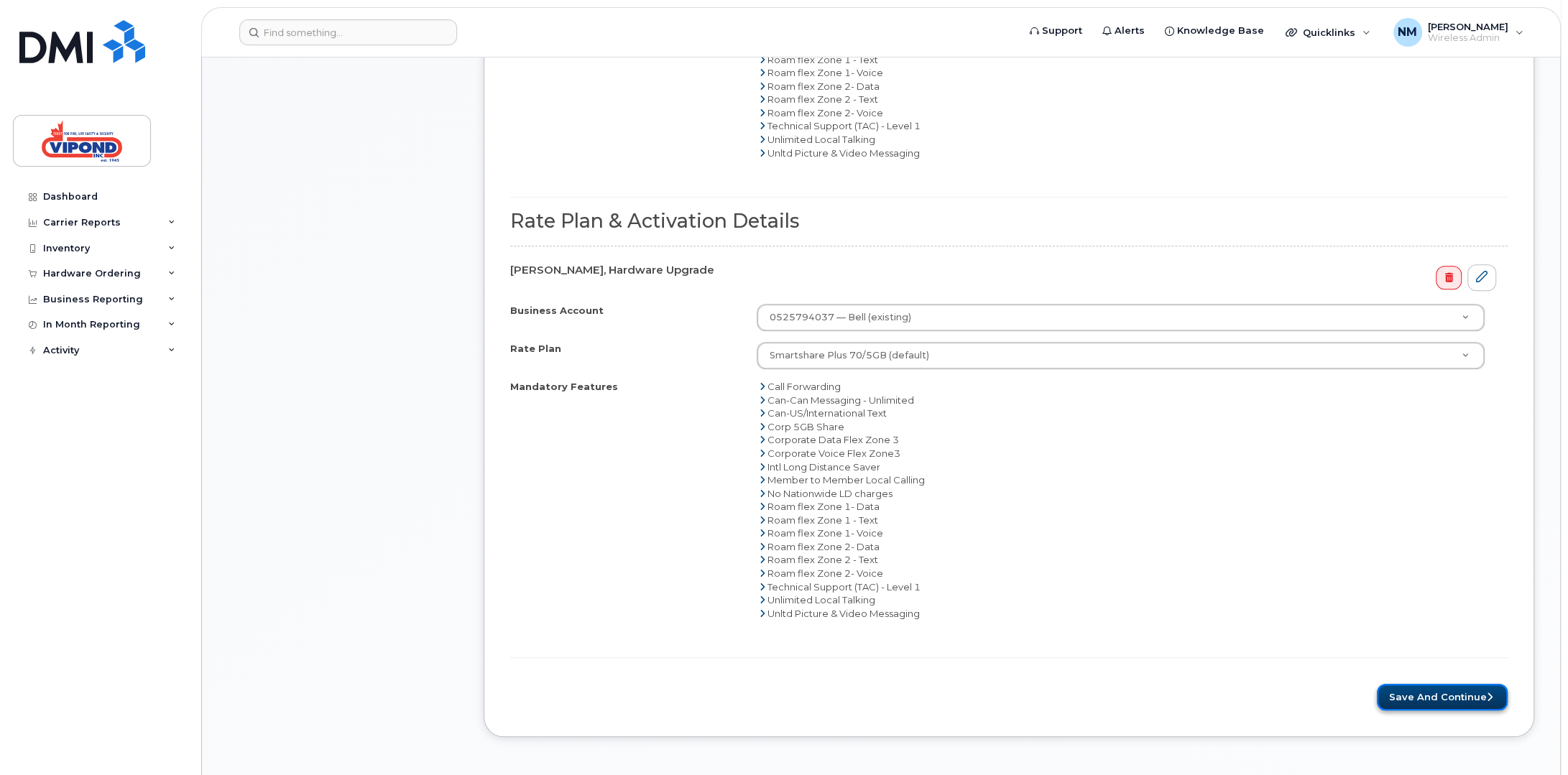
click at [1448, 691] on button "Save and Continue" at bounding box center [1442, 697] width 131 height 26
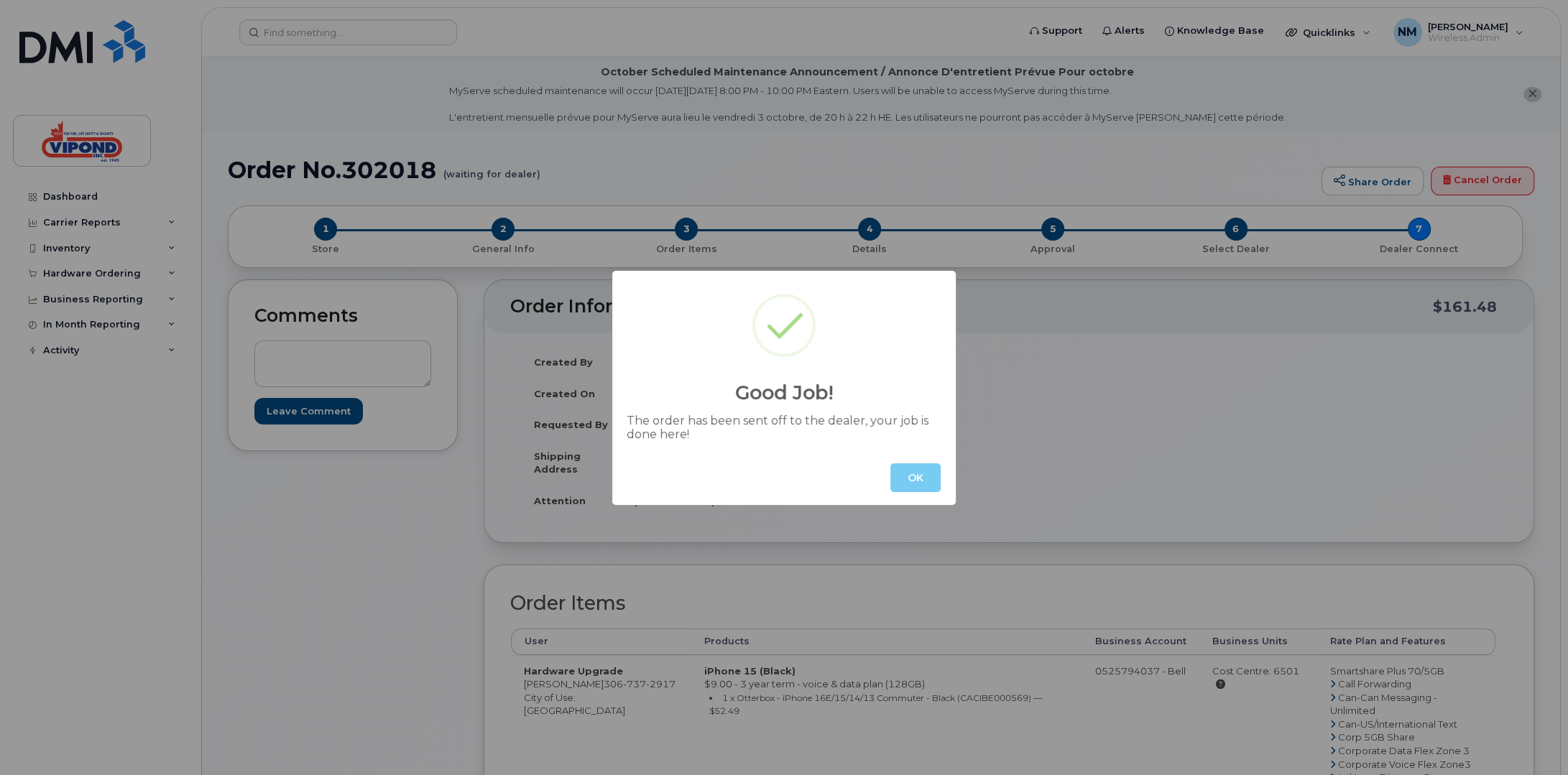
click at [913, 472] on button "OK" at bounding box center [916, 477] width 51 height 28
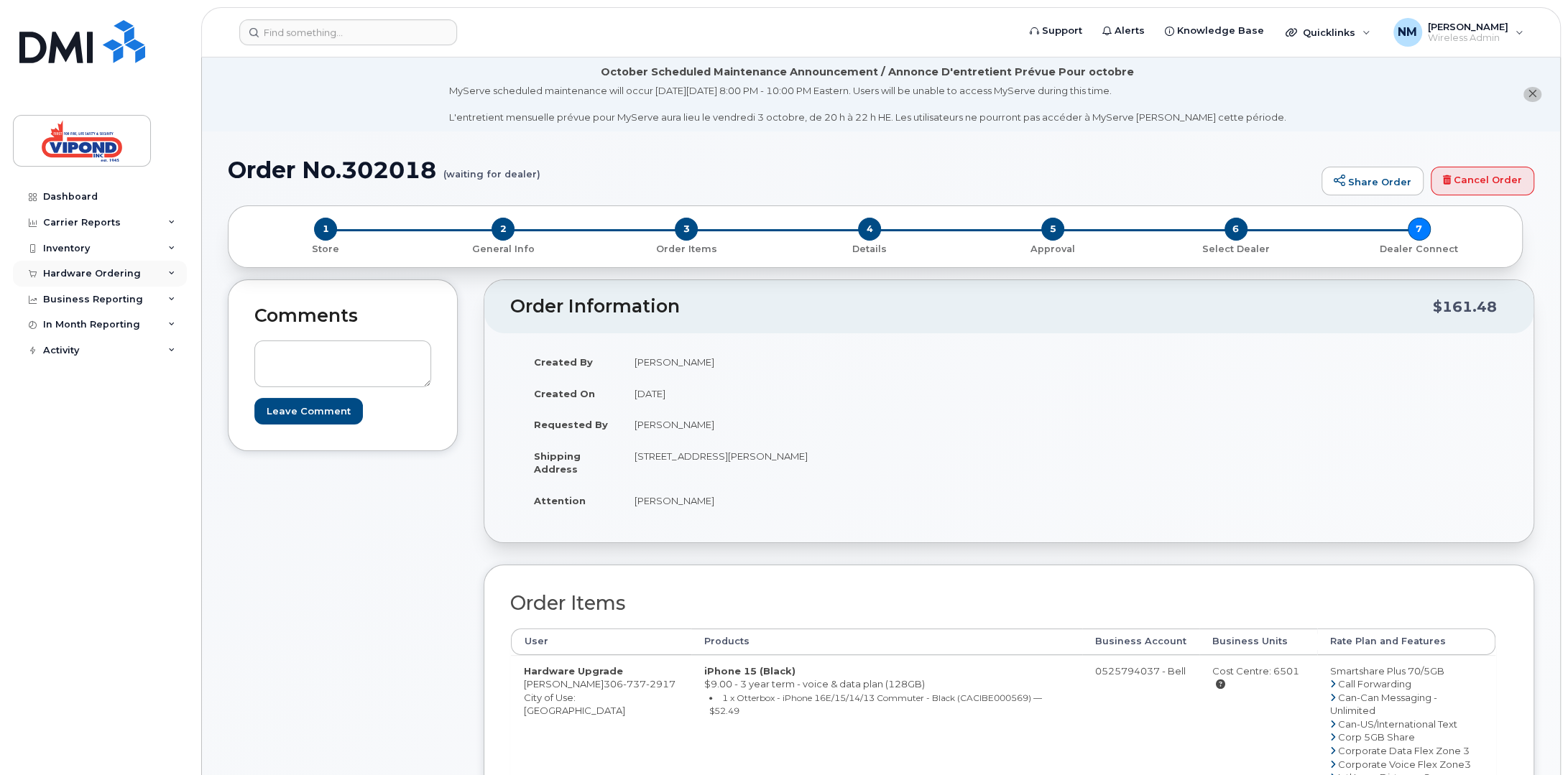
click at [75, 272] on div "Hardware Ordering" at bounding box center [92, 274] width 98 height 12
click at [72, 301] on div "Overview" at bounding box center [73, 300] width 47 height 13
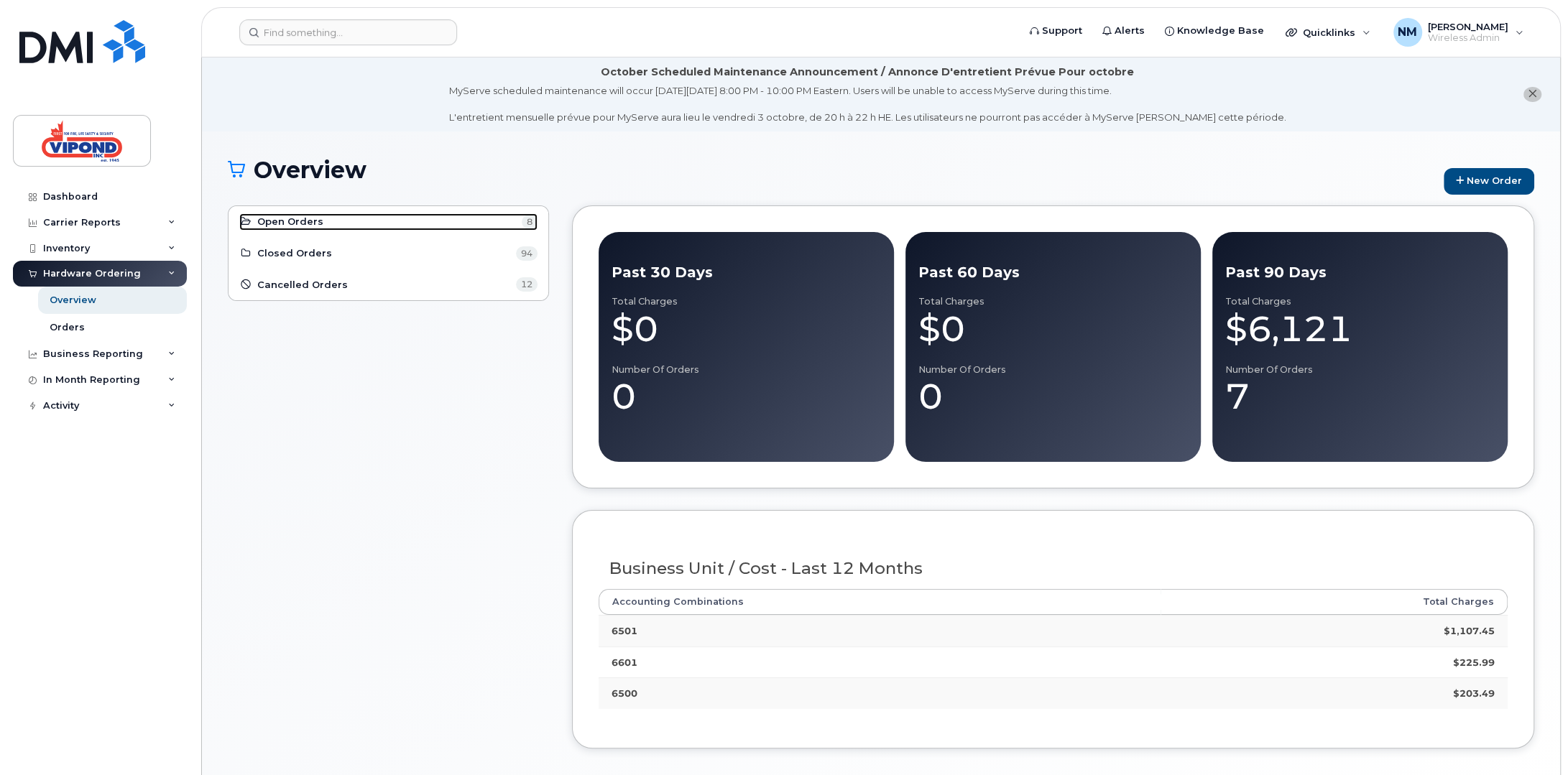
click at [275, 220] on span "Open Orders" at bounding box center [291, 222] width 66 height 14
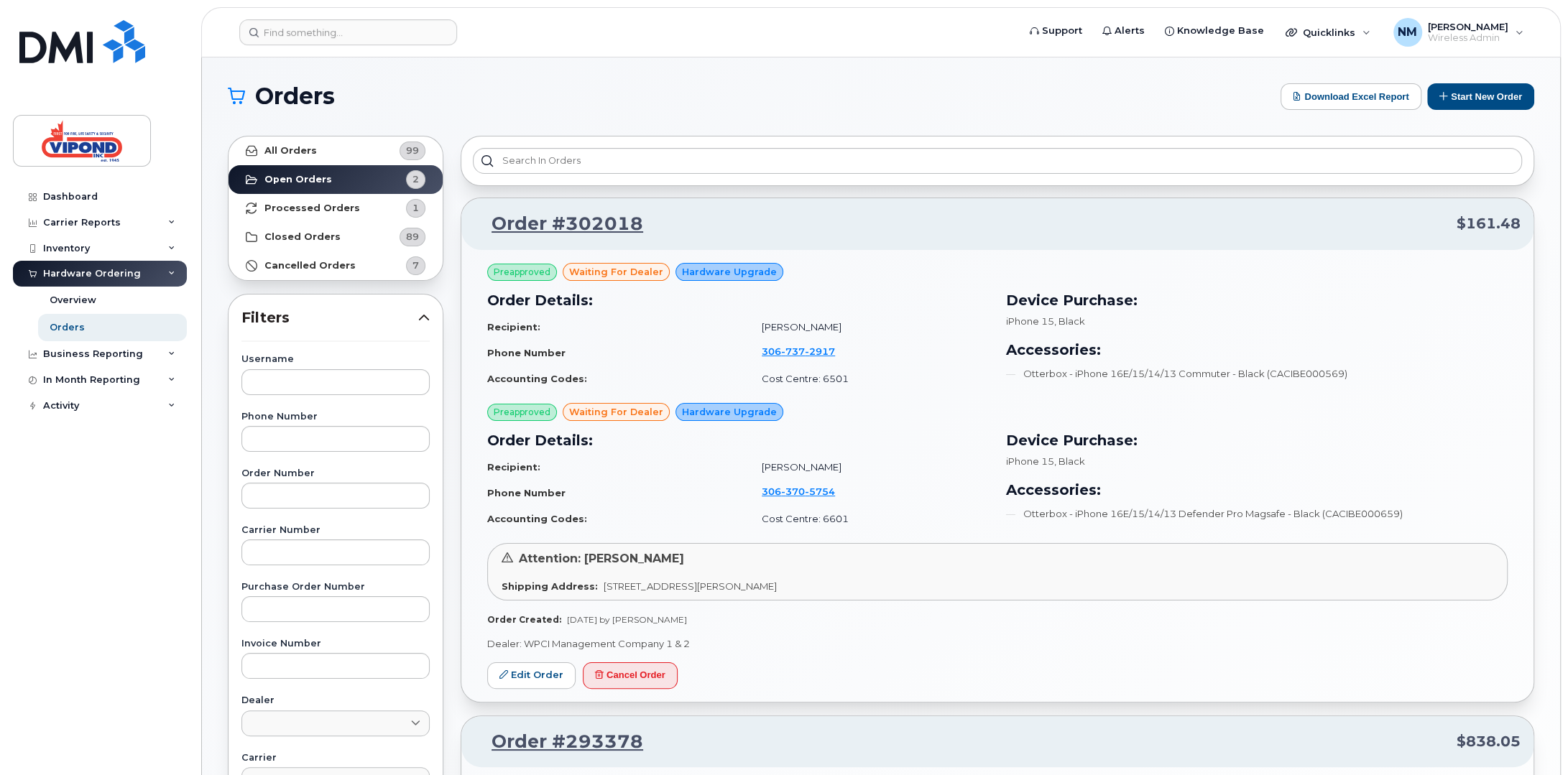
scroll to position [431, 0]
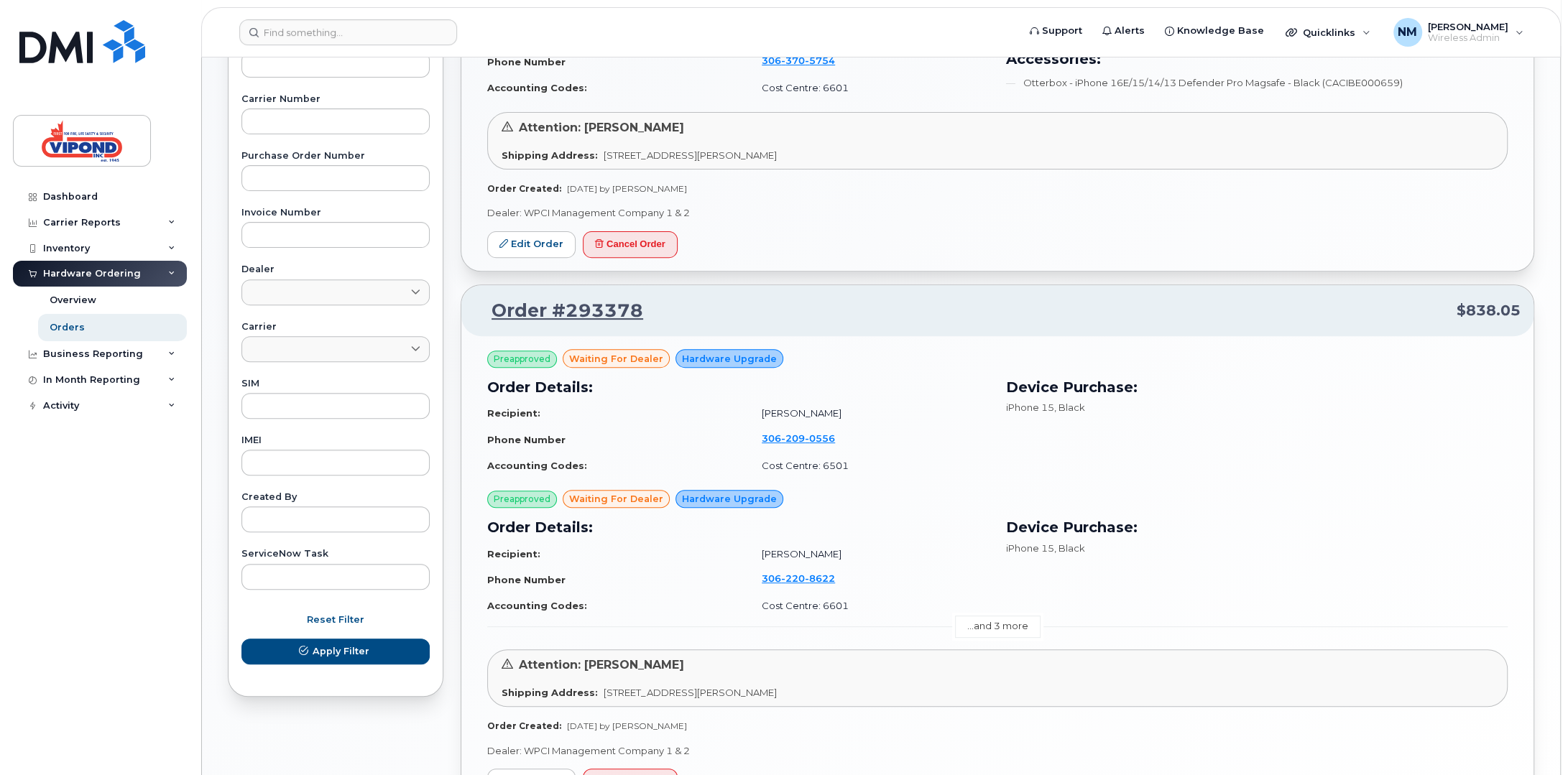
click at [1004, 635] on div "Preapproved waiting for dealer Hardware Upgrade Order Details: Recipient: [PERS…" at bounding box center [997, 541] width 1020 height 383
click at [1004, 631] on link "...and 3 more" at bounding box center [998, 627] width 86 height 22
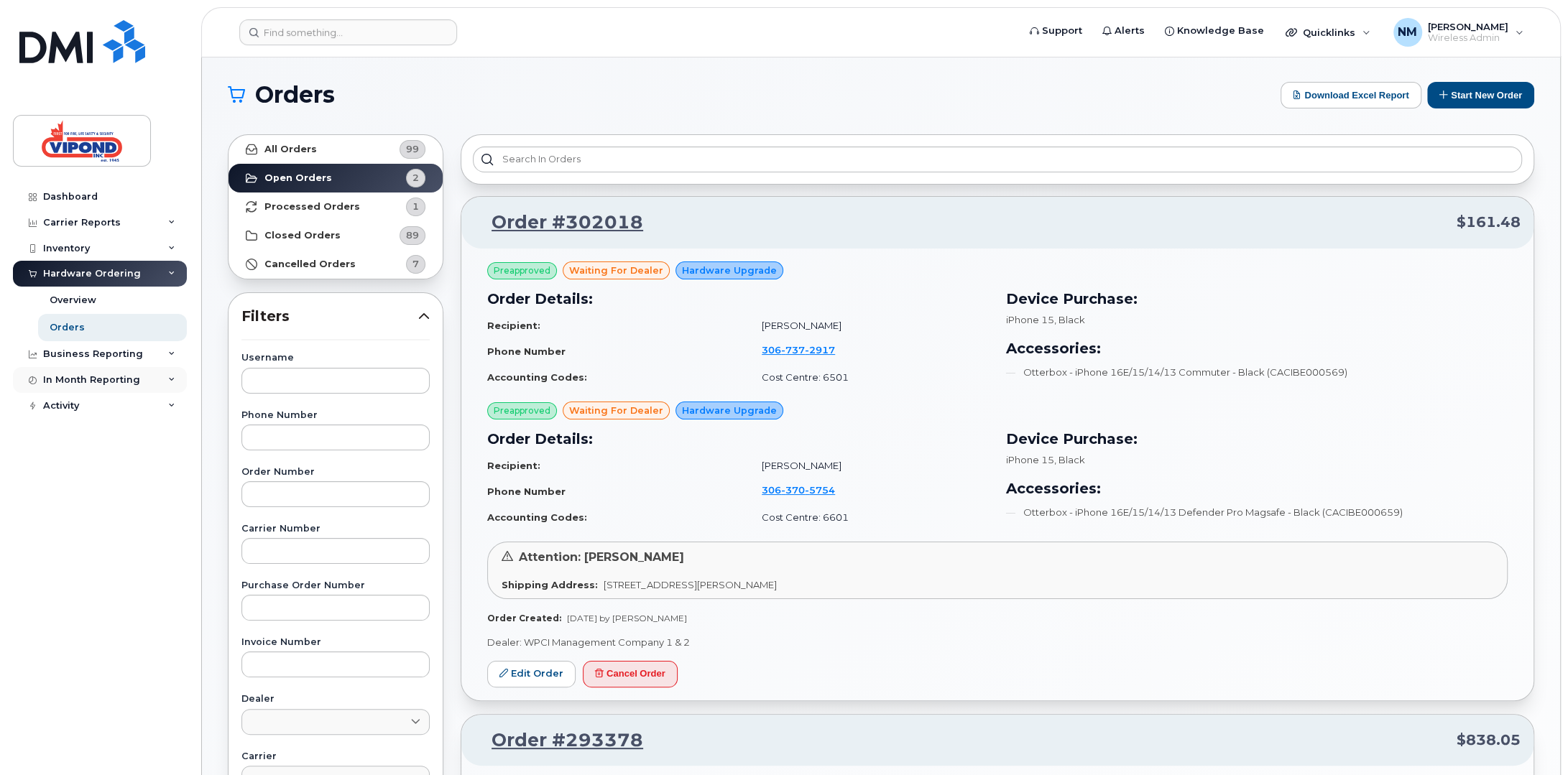
scroll to position [0, 0]
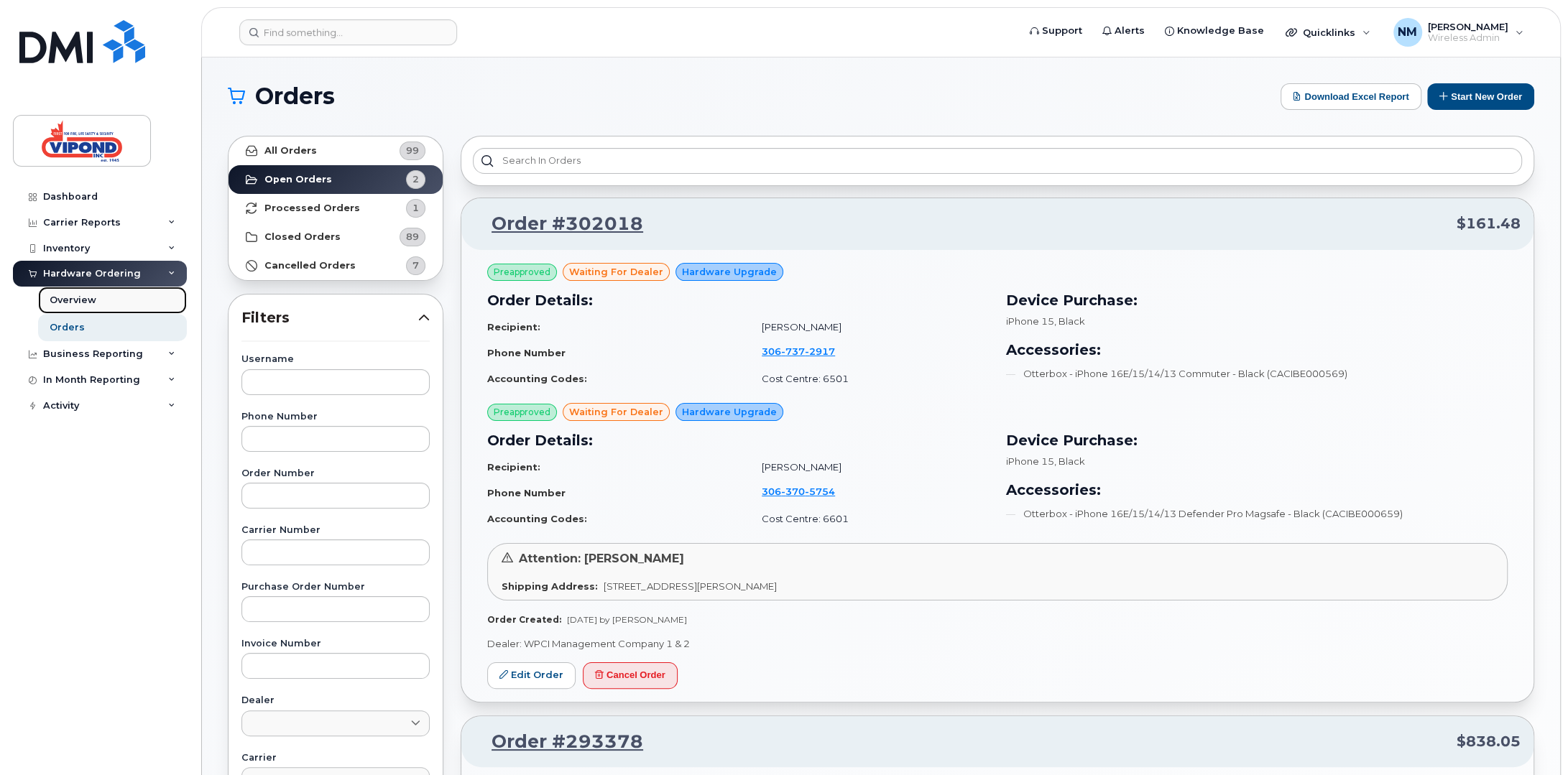
click at [118, 289] on link "Overview" at bounding box center [112, 301] width 148 height 27
click at [81, 297] on div "Overview" at bounding box center [73, 300] width 47 height 13
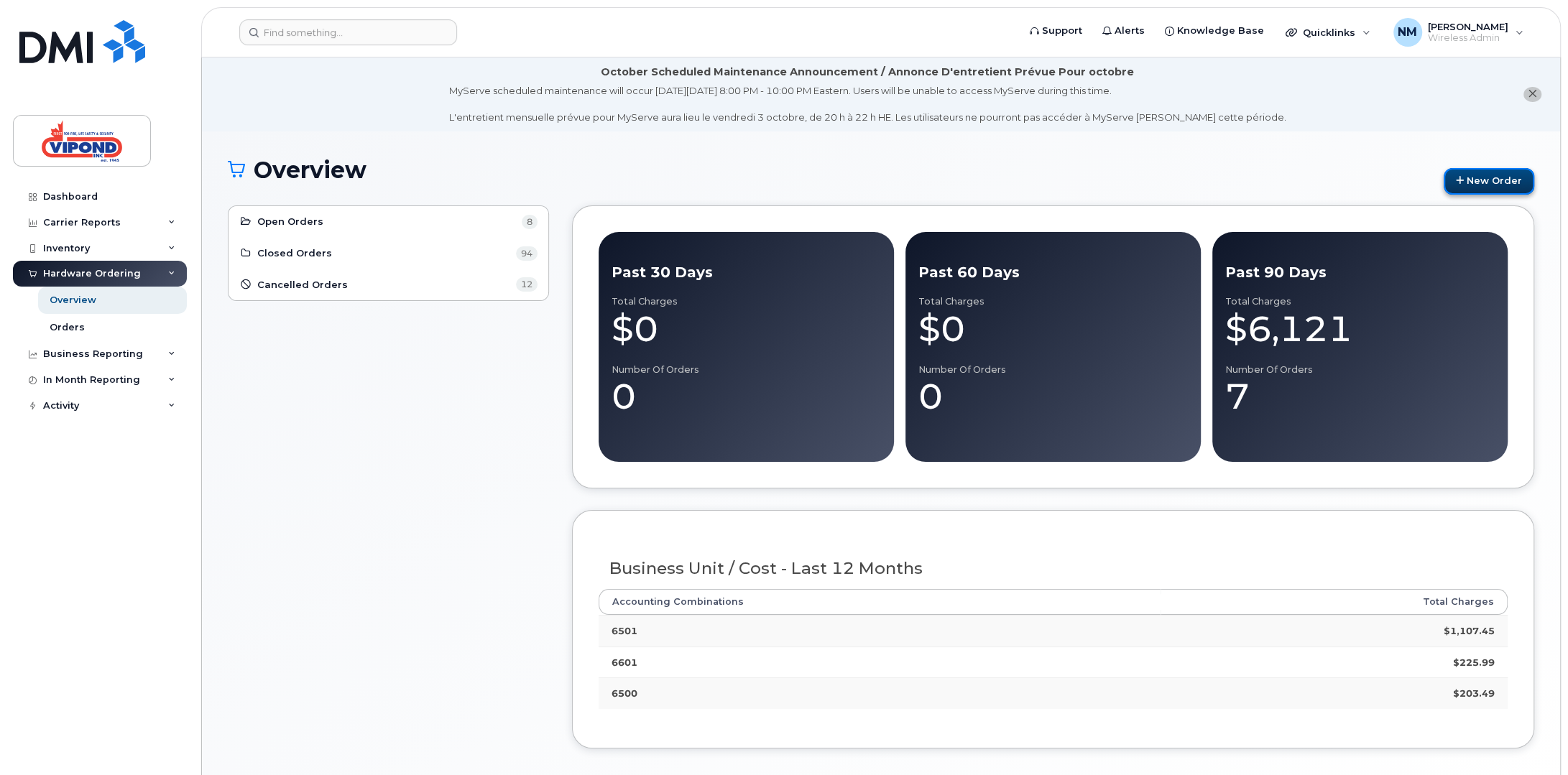
click at [1486, 173] on link "New Order" at bounding box center [1489, 181] width 91 height 26
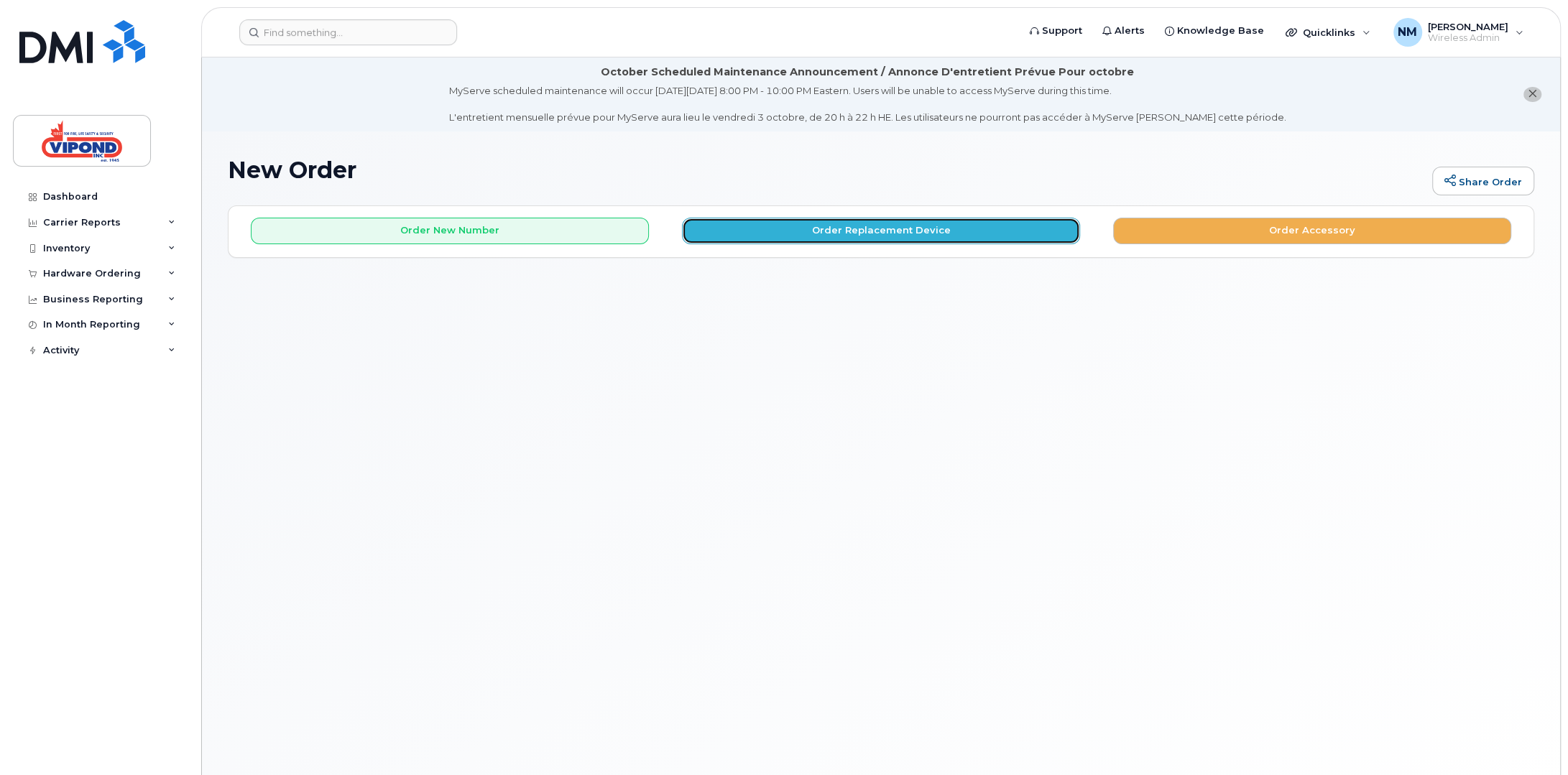
click at [840, 238] on button "Order Replacement Device" at bounding box center [882, 230] width 398 height 26
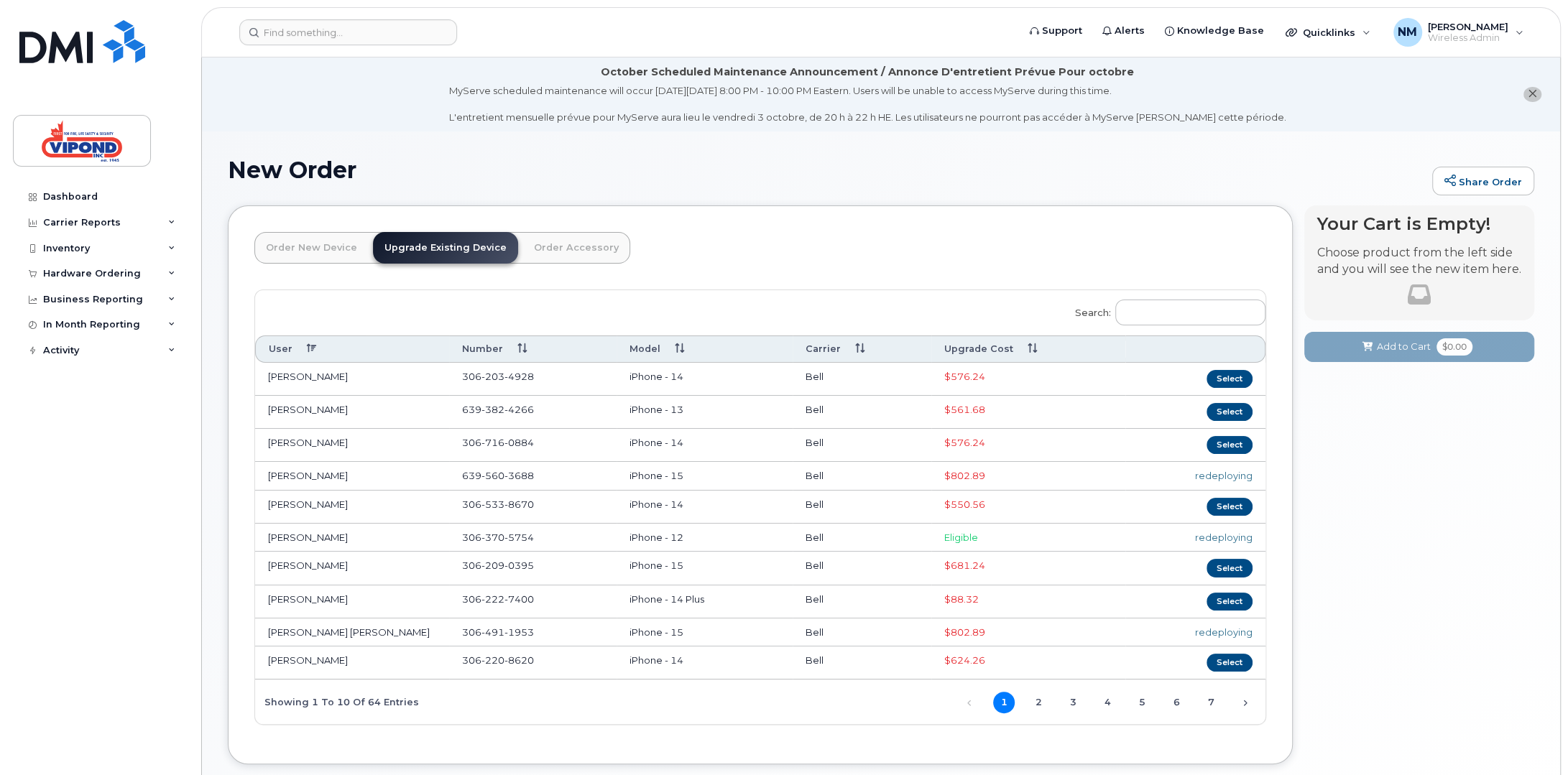
click at [976, 352] on th "Upgrade Cost" at bounding box center [1028, 348] width 194 height 26
